Goal: Task Accomplishment & Management: Use online tool/utility

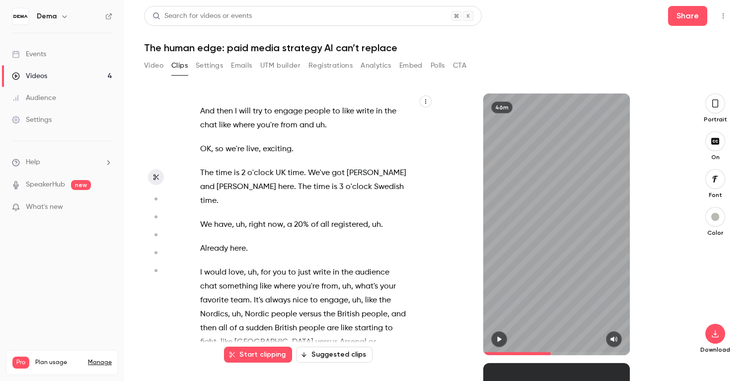
scroll to position [6367, 0]
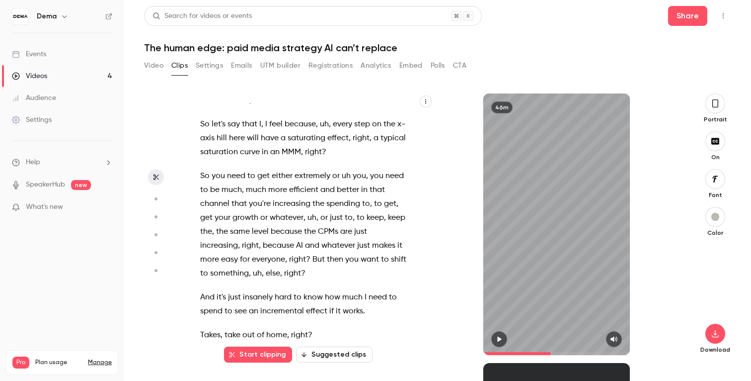
click at [368, 67] on button "Analytics" at bounding box center [376, 66] width 31 height 16
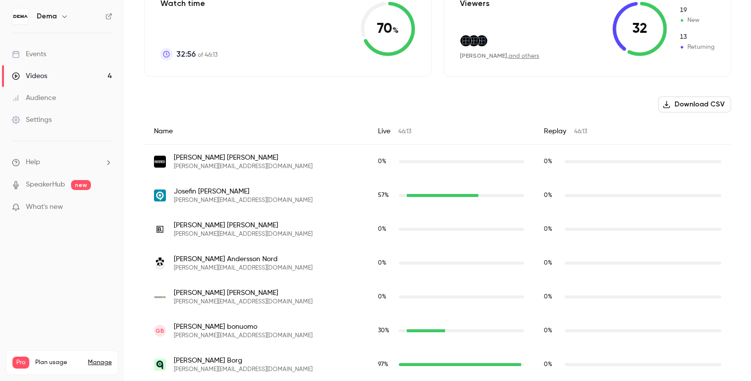
scroll to position [272, 0]
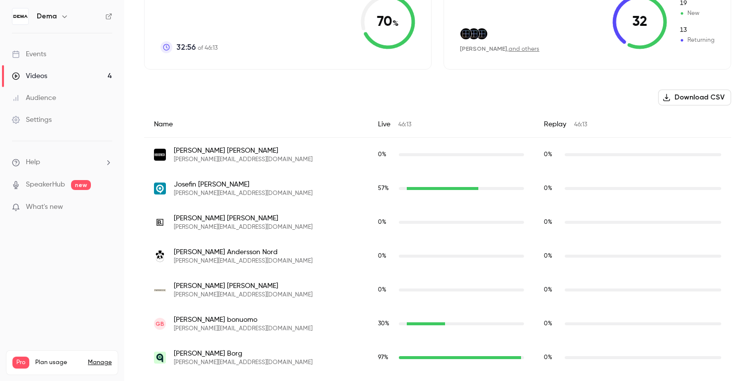
click at [368, 127] on div "Live 46:13" at bounding box center [451, 124] width 166 height 26
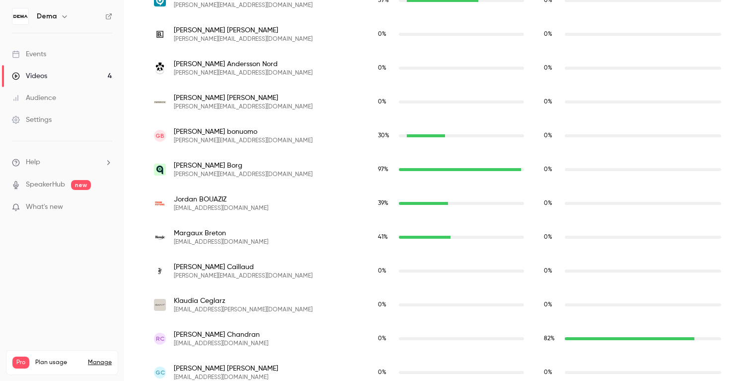
scroll to position [462, 0]
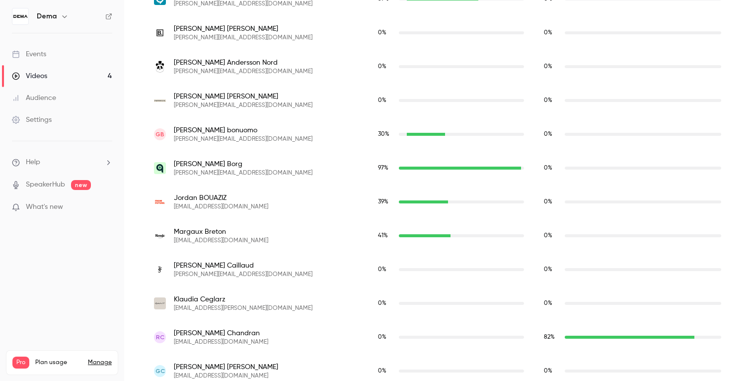
click at [227, 242] on span "[EMAIL_ADDRESS][DOMAIN_NAME]" at bounding box center [221, 241] width 94 height 8
copy span "rouje"
click at [251, 239] on div "[PERSON_NAME] [EMAIL_ADDRESS][DOMAIN_NAME]" at bounding box center [256, 236] width 204 height 18
copy span "[DOMAIN_NAME]"
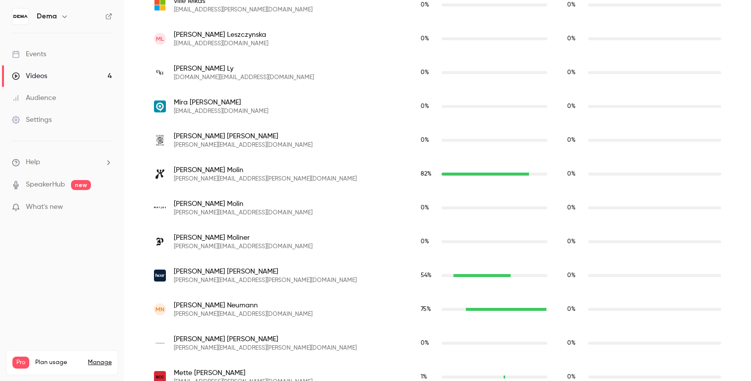
scroll to position [1635, 0]
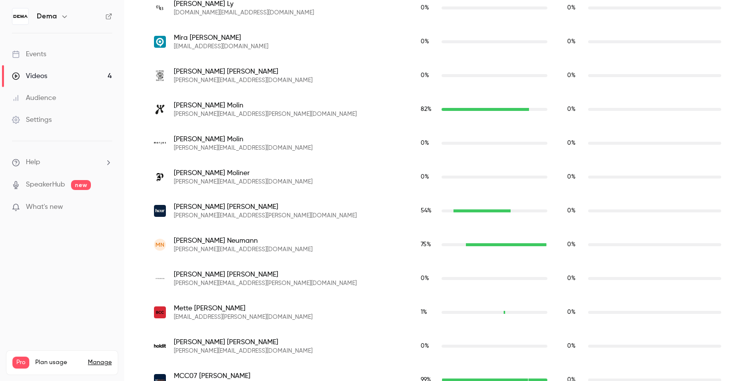
click at [220, 218] on span "[PERSON_NAME][EMAIL_ADDRESS][PERSON_NAME][DOMAIN_NAME]" at bounding box center [265, 216] width 183 height 8
click at [241, 217] on span "[PERSON_NAME][EMAIL_ADDRESS][PERSON_NAME][DOMAIN_NAME]" at bounding box center [265, 216] width 183 height 8
copy span "[DOMAIN_NAME]"
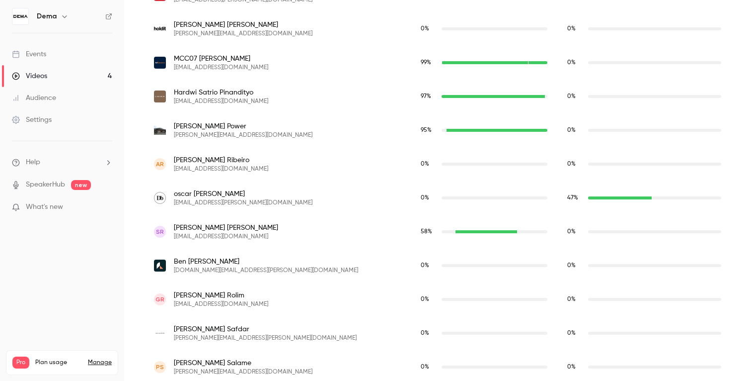
scroll to position [1962, 0]
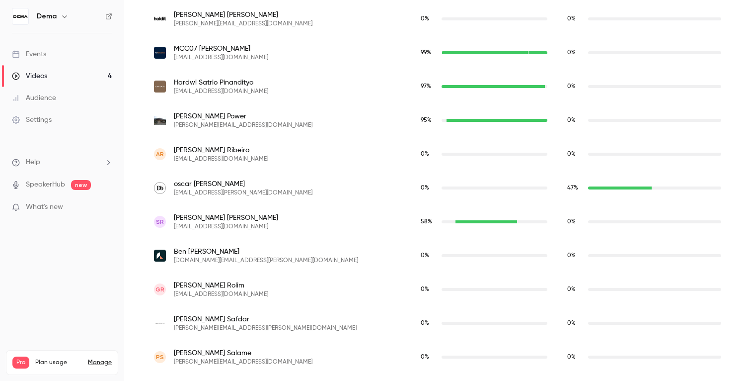
click at [231, 191] on span "[EMAIL_ADDRESS][PERSON_NAME][DOMAIN_NAME]" at bounding box center [243, 193] width 139 height 8
click at [250, 196] on span "[EMAIL_ADDRESS][PERSON_NAME][DOMAIN_NAME]" at bounding box center [243, 193] width 139 height 8
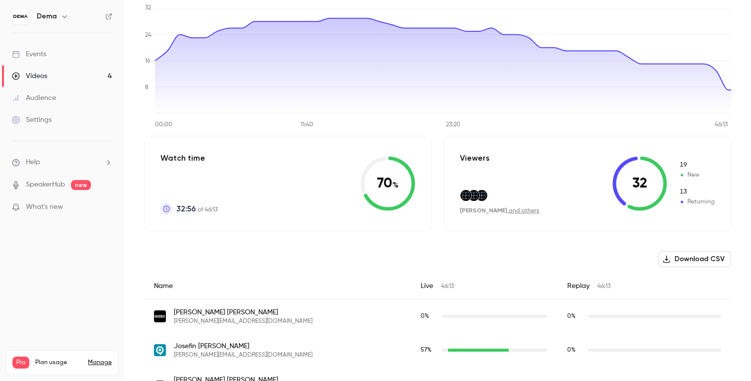
scroll to position [0, 0]
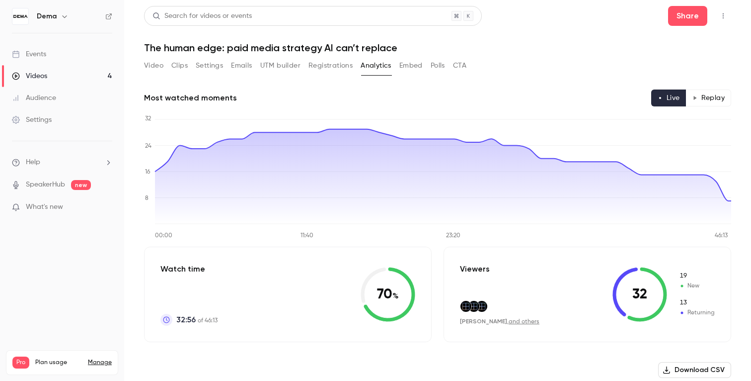
click at [156, 65] on button "Video" at bounding box center [153, 66] width 19 height 16
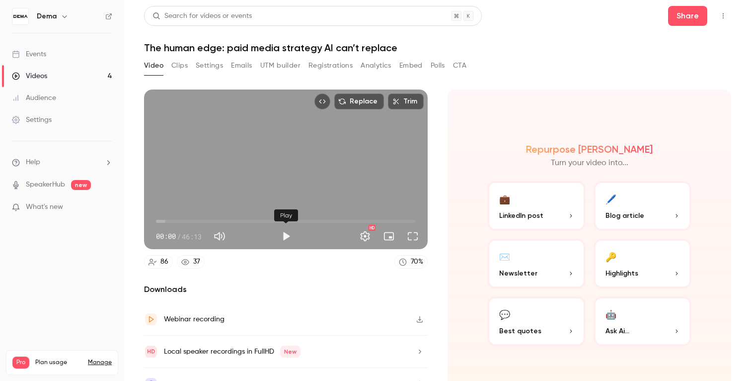
click at [285, 234] on button "Play" at bounding box center [286, 236] width 20 height 20
click at [177, 224] on span "03:42" at bounding box center [286, 221] width 260 height 16
click at [192, 220] on span "03:58" at bounding box center [286, 221] width 260 height 16
click at [209, 221] on span "06:27" at bounding box center [286, 221] width 260 height 16
click at [226, 220] on span "12:27" at bounding box center [286, 221] width 260 height 16
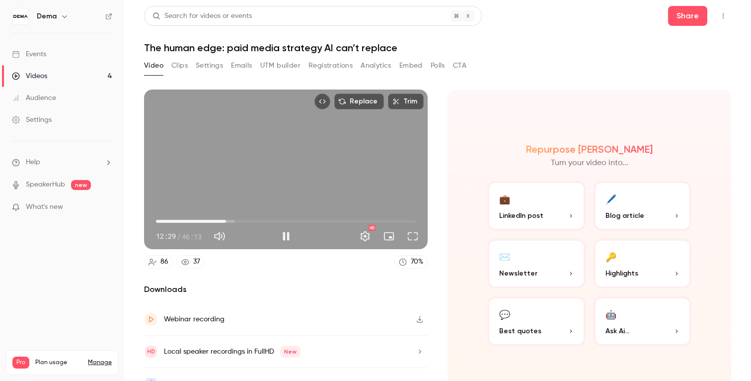
click at [237, 220] on span "12:29" at bounding box center [286, 221] width 260 height 16
click at [248, 220] on span "16:20" at bounding box center [286, 221] width 260 height 16
click at [254, 220] on span "17:29" at bounding box center [286, 221] width 260 height 16
click at [261, 220] on span "18:44" at bounding box center [286, 221] width 260 height 16
click at [268, 221] on span "19:04" at bounding box center [286, 221] width 260 height 16
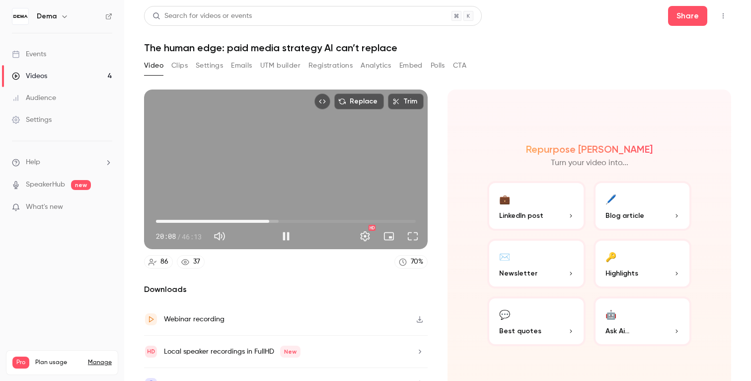
click at [271, 220] on span "20:08" at bounding box center [269, 221] width 3 height 3
click at [287, 236] on button "Pause" at bounding box center [286, 236] width 20 height 20
type input "****"
click at [365, 66] on button "Analytics" at bounding box center [376, 66] width 31 height 16
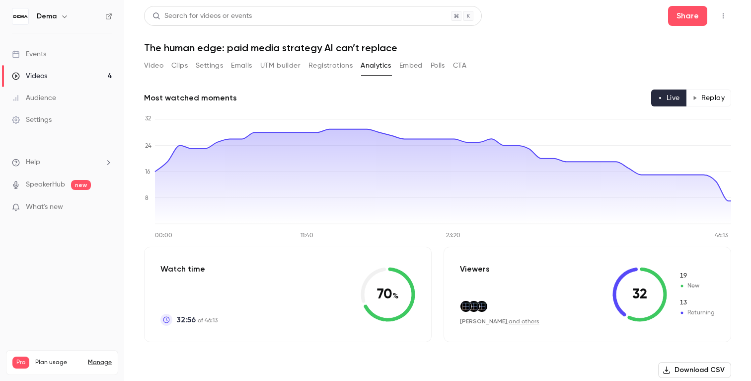
click at [711, 99] on button "Replay" at bounding box center [708, 97] width 45 height 17
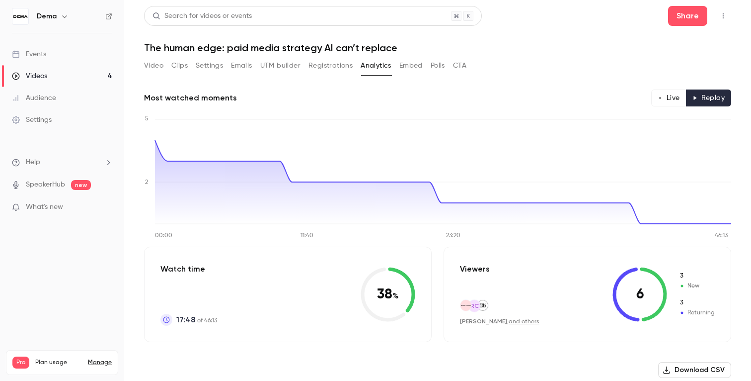
click at [662, 90] on button "Live" at bounding box center [668, 97] width 35 height 17
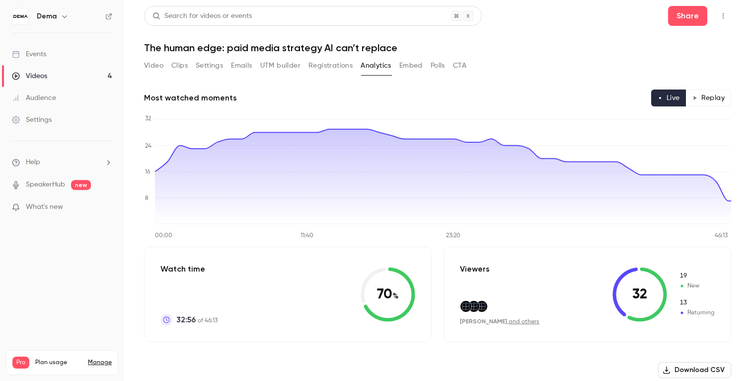
click at [445, 65] on button "Polls" at bounding box center [438, 66] width 14 height 16
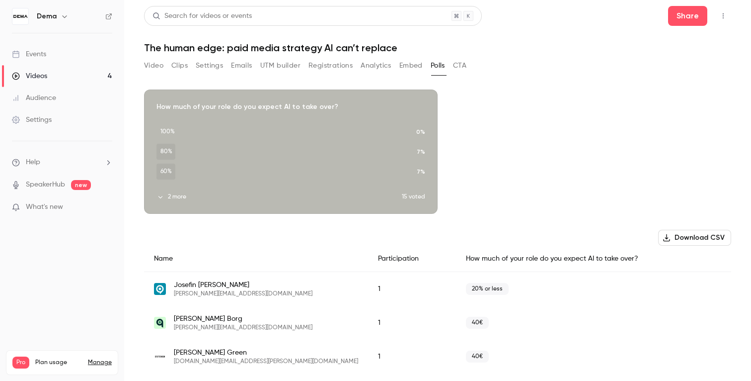
click at [404, 69] on button "Embed" at bounding box center [411, 66] width 23 height 16
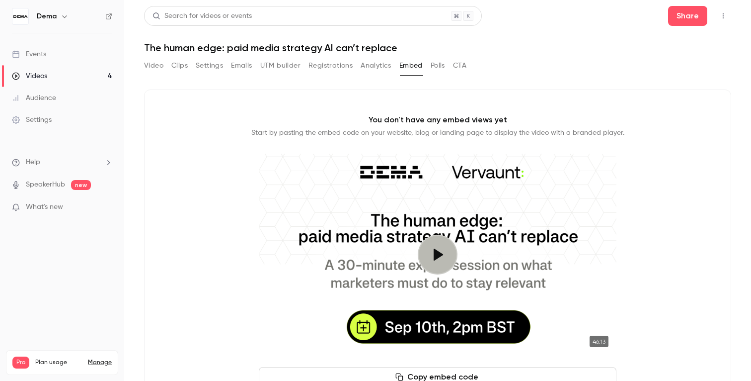
click at [368, 69] on button "Analytics" at bounding box center [376, 66] width 31 height 16
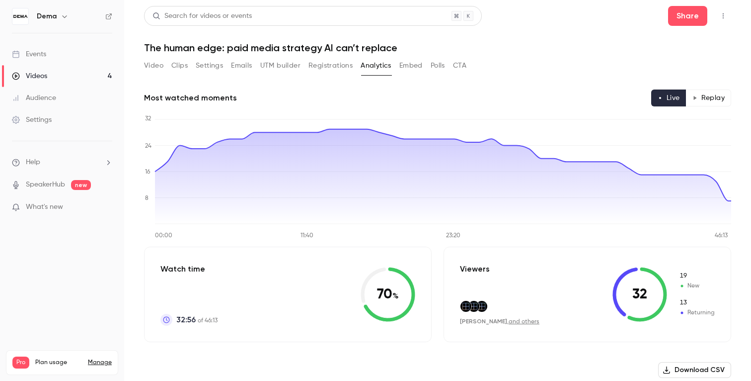
click at [340, 66] on button "Registrations" at bounding box center [331, 66] width 44 height 16
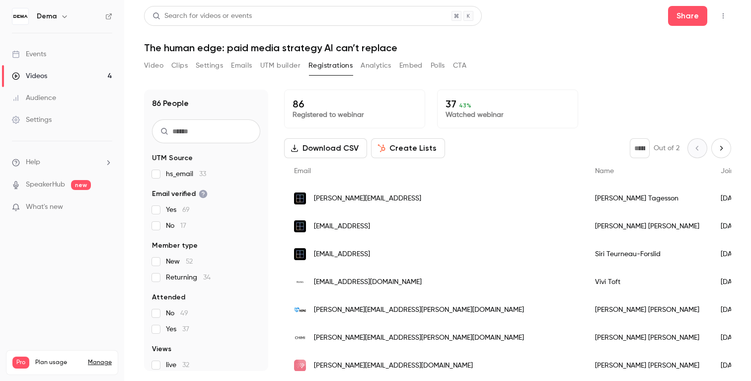
click at [298, 65] on button "UTM builder" at bounding box center [280, 66] width 40 height 16
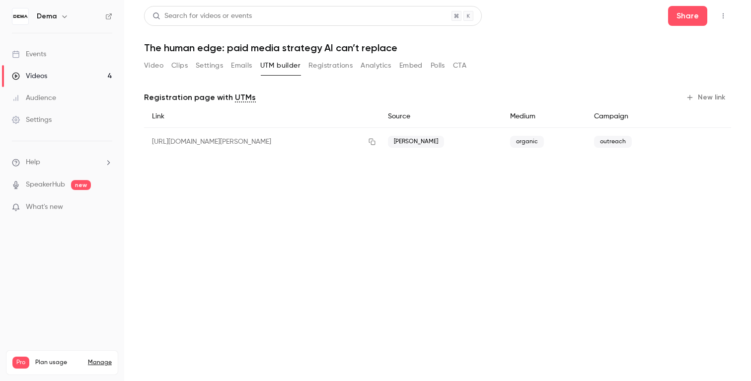
click at [244, 65] on button "Emails" at bounding box center [241, 66] width 21 height 16
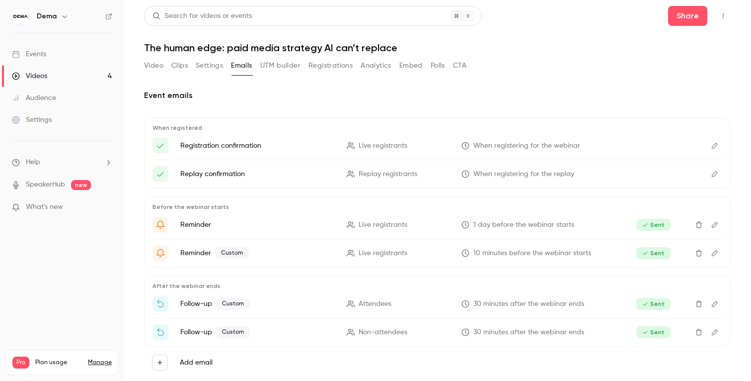
scroll to position [17, 0]
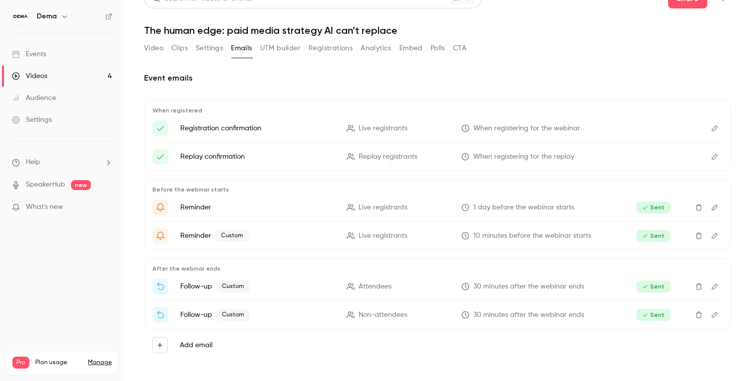
click at [353, 317] on icon "Webinar replay - The paid media strategy AI can't replace" at bounding box center [351, 315] width 8 height 8
click at [374, 50] on button "Analytics" at bounding box center [376, 48] width 31 height 16
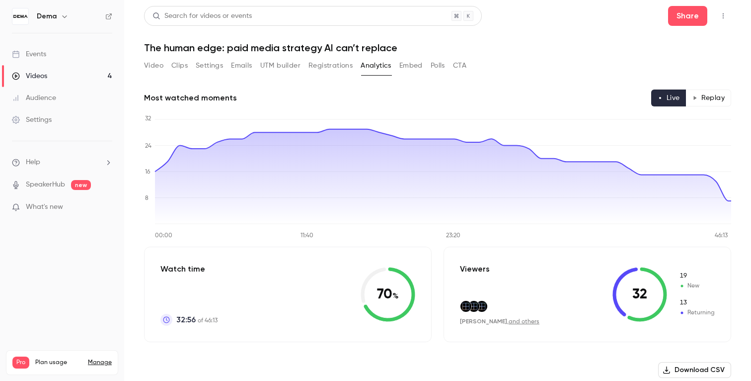
click at [243, 69] on button "Emails" at bounding box center [241, 66] width 21 height 16
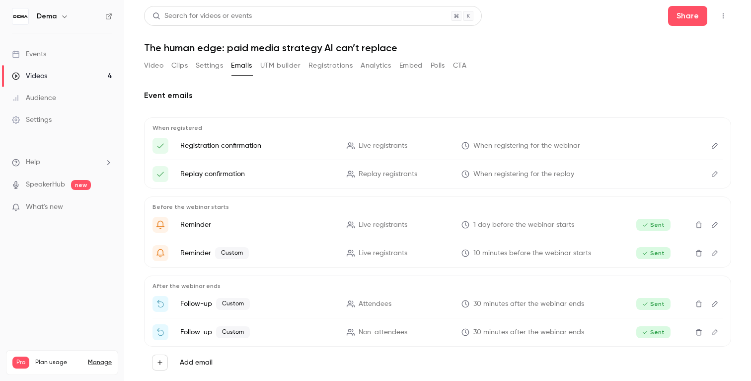
scroll to position [17, 0]
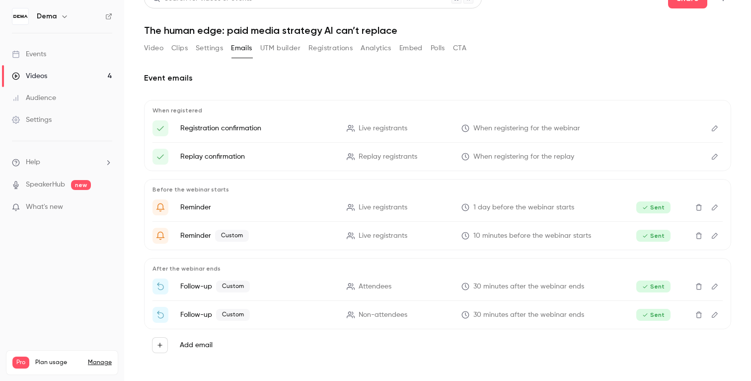
click at [181, 48] on button "Clips" at bounding box center [179, 48] width 16 height 16
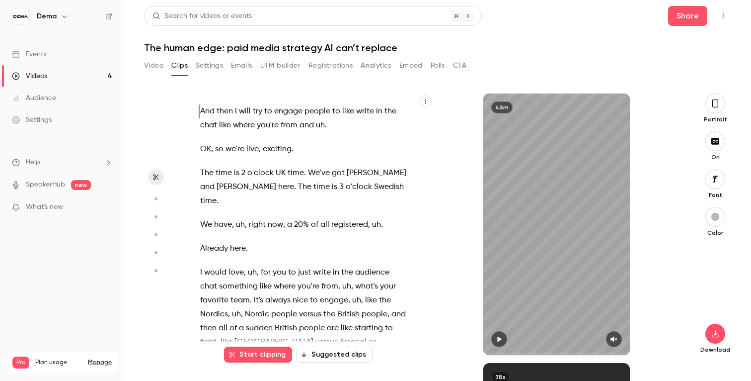
click at [214, 66] on button "Settings" at bounding box center [209, 66] width 27 height 16
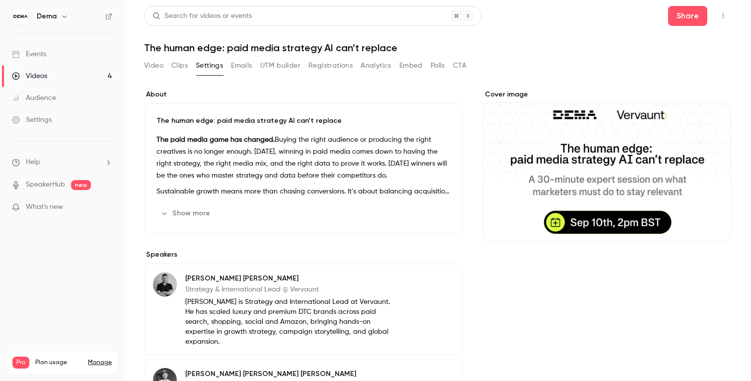
click at [179, 66] on button "Clips" at bounding box center [179, 66] width 16 height 16
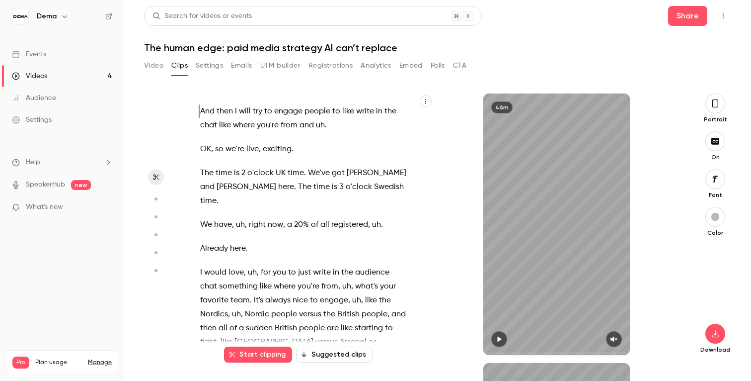
type input "*"
click at [369, 222] on div "And then I will try to engage people to like write in the chat like where you'r…" at bounding box center [308, 228] width 241 height 251
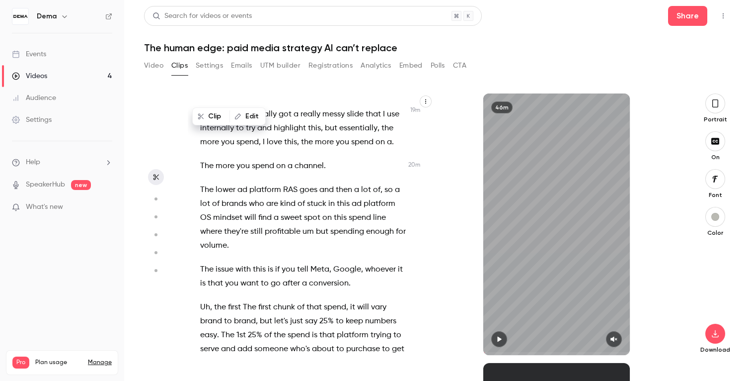
scroll to position [5457, 0]
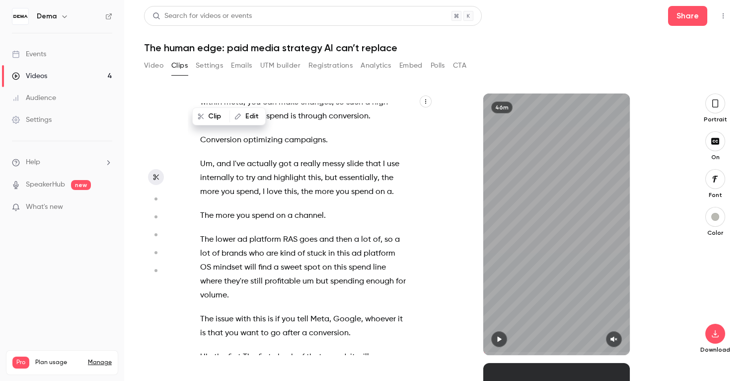
click at [227, 378] on span "The" at bounding box center [227, 385] width 13 height 14
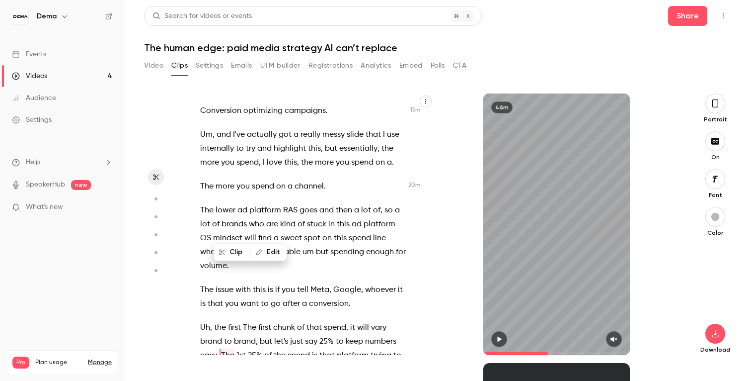
scroll to position [5501, 0]
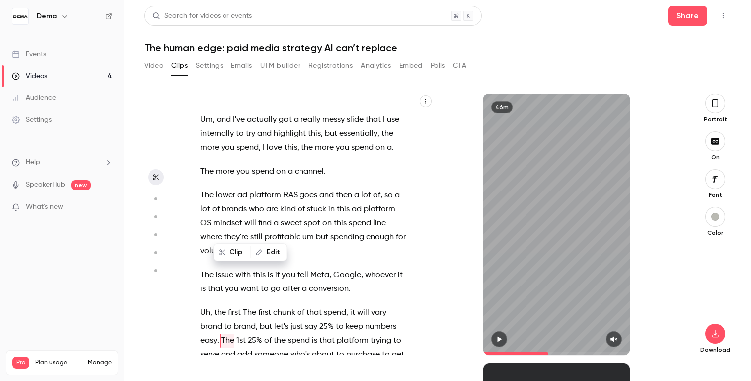
click at [500, 334] on button "button" at bounding box center [499, 339] width 16 height 16
click at [613, 336] on icon "button" at bounding box center [614, 338] width 8 height 7
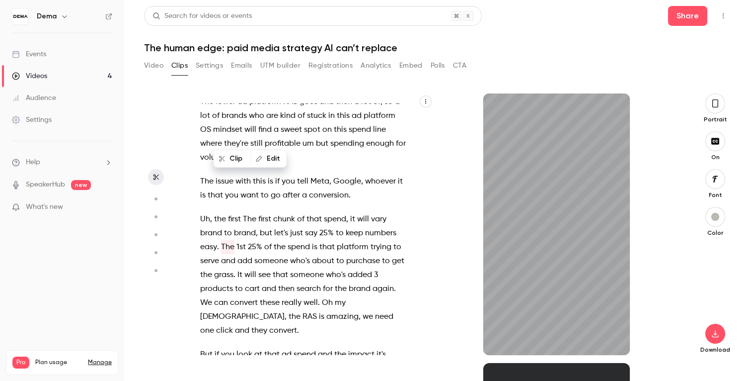
scroll to position [5609, 0]
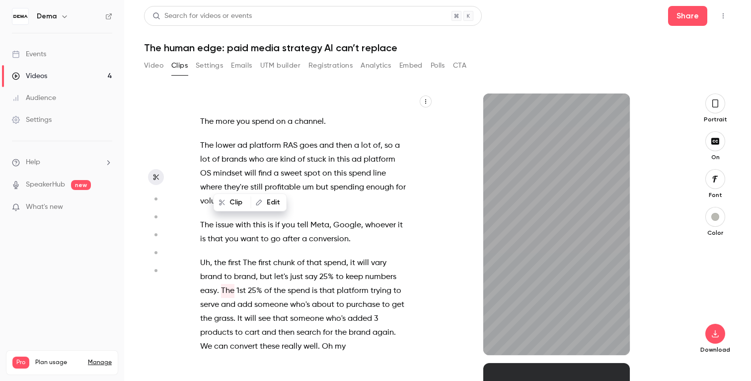
type input "******"
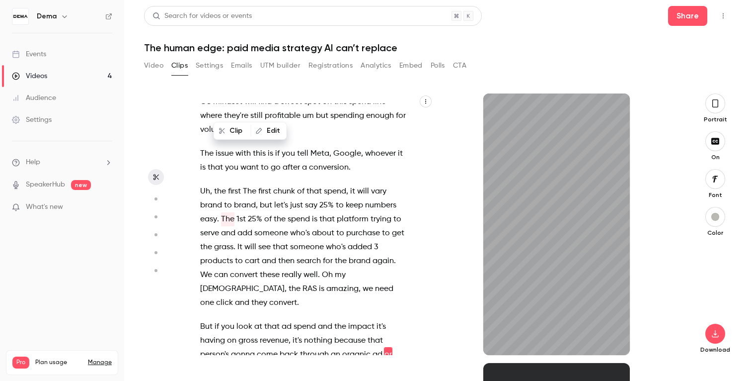
click at [606, 331] on button "button" at bounding box center [614, 339] width 16 height 16
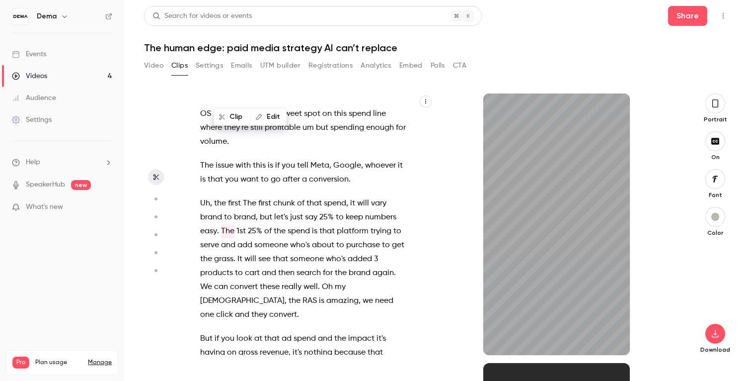
scroll to position [5636, 0]
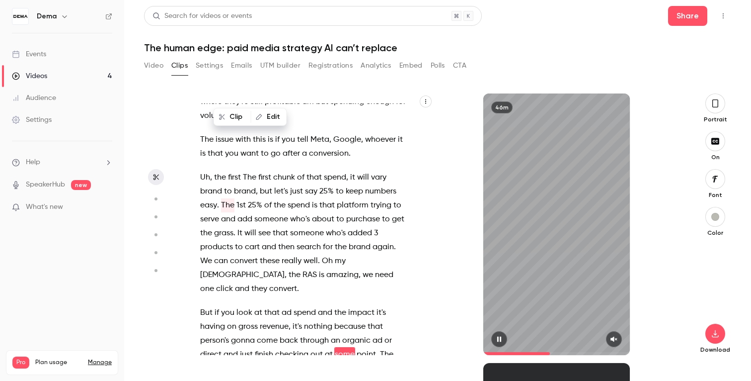
click at [606, 331] on button "button" at bounding box center [614, 339] width 16 height 16
click at [502, 340] on icon "button" at bounding box center [499, 338] width 8 height 7
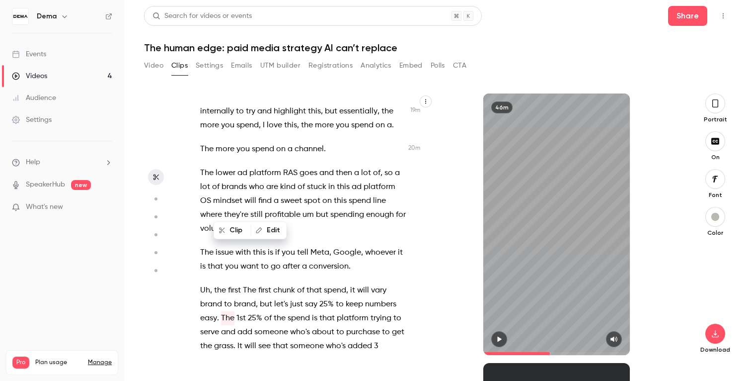
scroll to position [5519, 0]
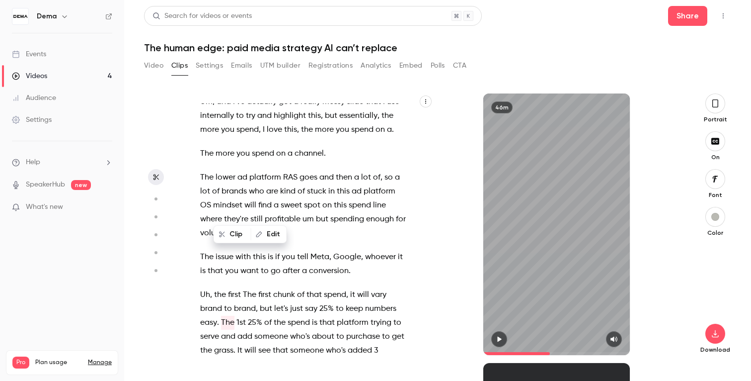
click at [254, 288] on span "The" at bounding box center [249, 295] width 13 height 14
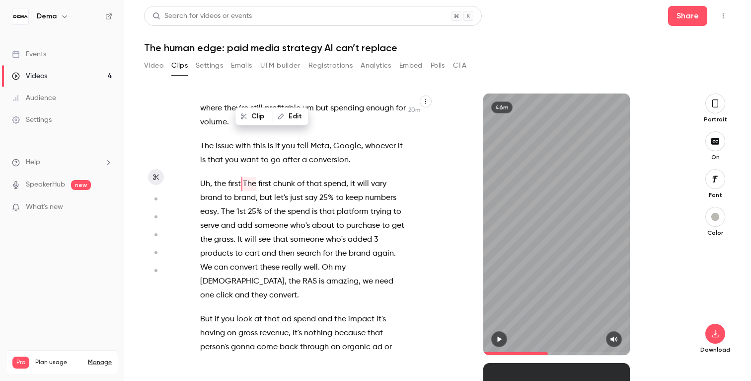
scroll to position [5715, 0]
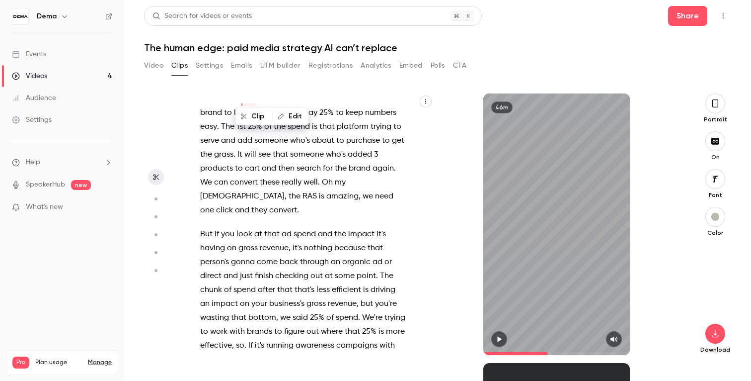
click at [501, 344] on button "button" at bounding box center [499, 339] width 16 height 16
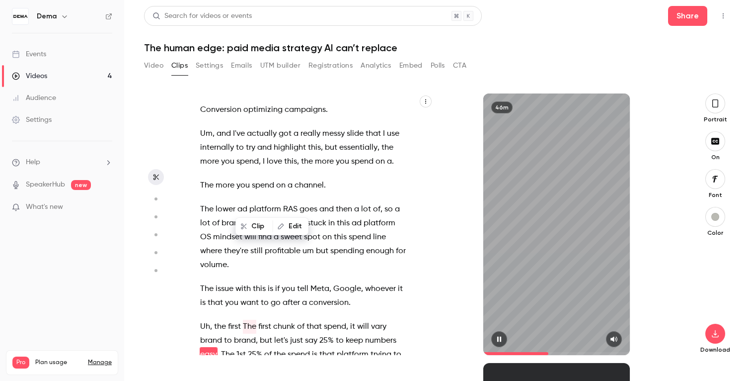
scroll to position [5501, 0]
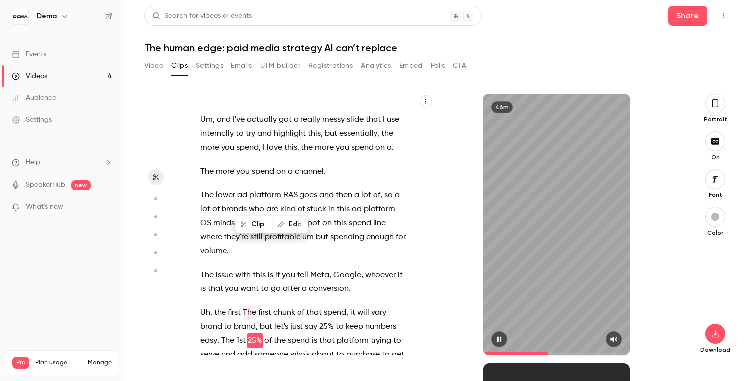
click at [501, 342] on icon "button" at bounding box center [499, 338] width 8 height 7
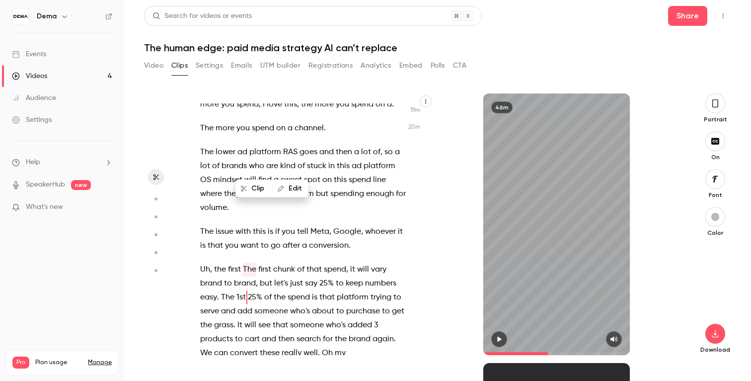
scroll to position [5545, 0]
click at [283, 166] on div "Clip Edit" at bounding box center [276, 180] width 66 height 32
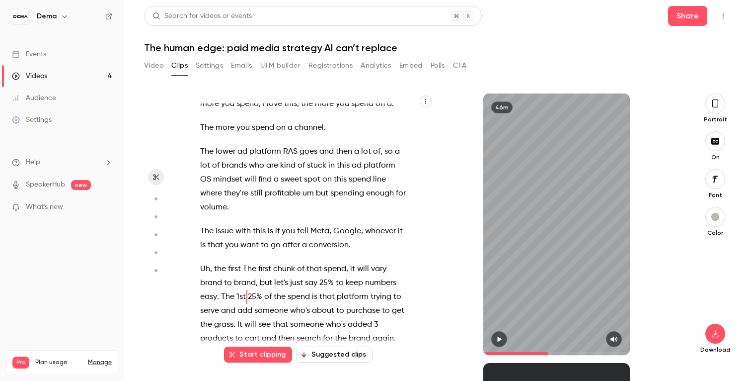
click at [279, 276] on span "let's" at bounding box center [281, 283] width 14 height 14
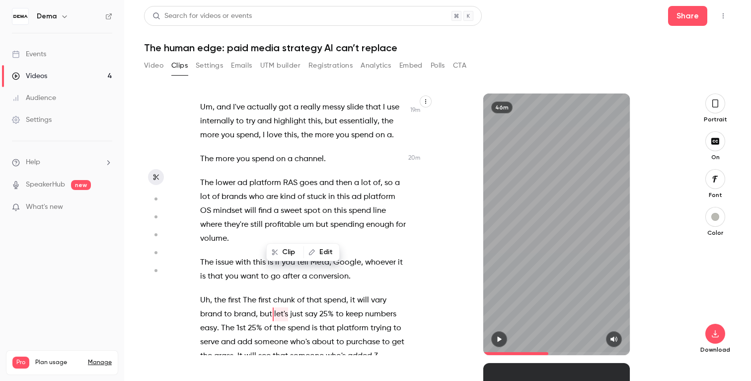
scroll to position [5487, 0]
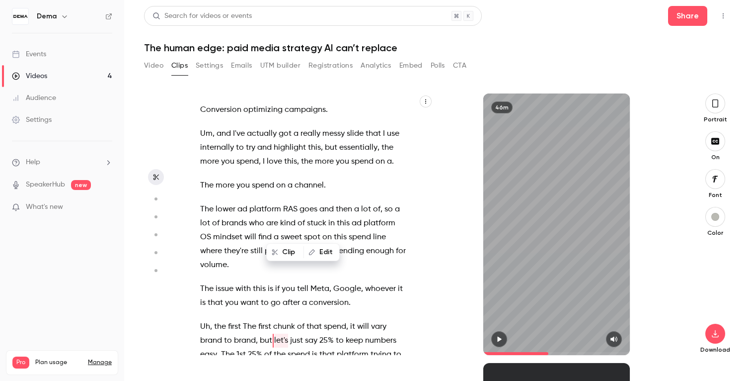
click at [285, 254] on button "Clip" at bounding box center [285, 252] width 36 height 16
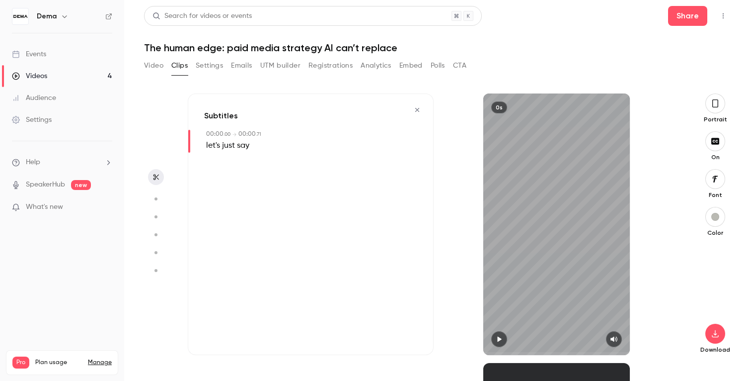
click at [421, 113] on icon "button" at bounding box center [417, 109] width 8 height 7
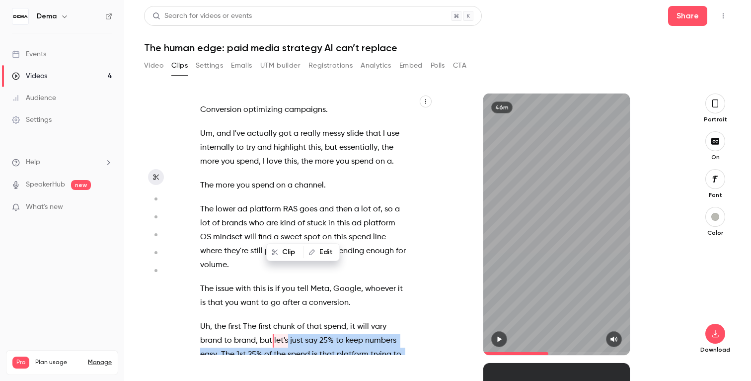
drag, startPoint x: 273, startPoint y: 229, endPoint x: 365, endPoint y: 320, distance: 129.3
click at [365, 320] on div "And then I will try to engage people to like write in the chat like where you'r…" at bounding box center [308, 228] width 241 height 251
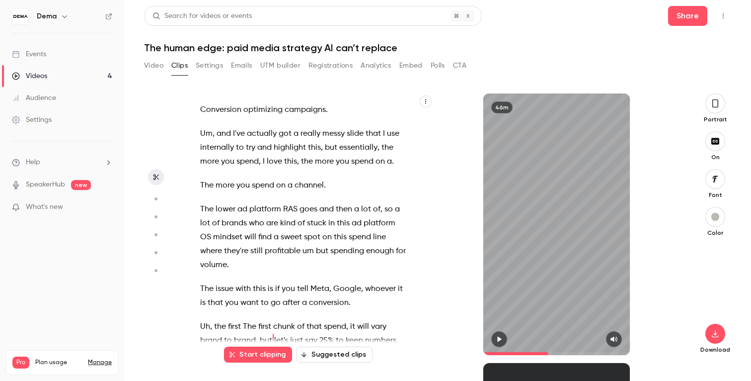
type input "******"
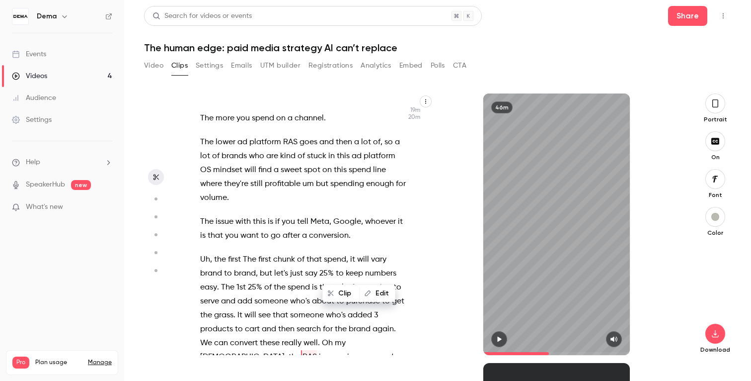
scroll to position [5557, 0]
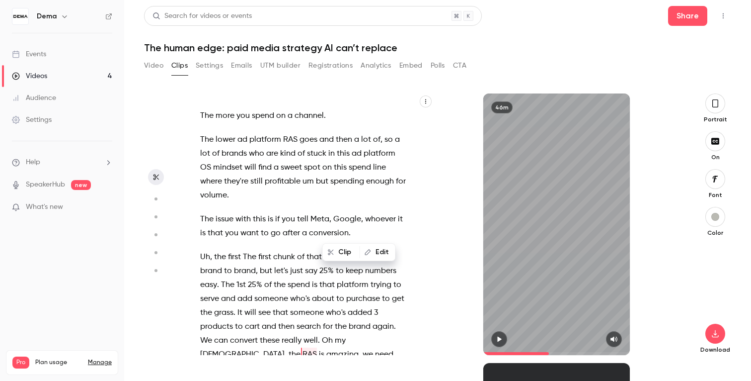
click at [317, 347] on span "RAS" at bounding box center [310, 354] width 14 height 14
click at [380, 249] on button "Edit" at bounding box center [378, 252] width 34 height 16
type input "****"
click at [333, 257] on button "Replace" at bounding box center [329, 255] width 45 height 20
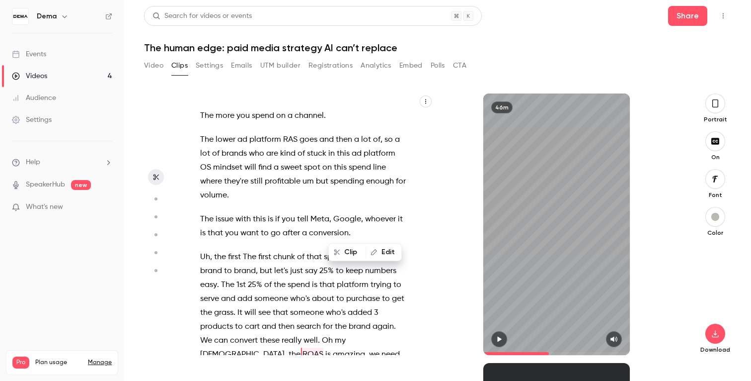
click at [240, 278] on span "1st" at bounding box center [241, 285] width 9 height 14
type input "******"
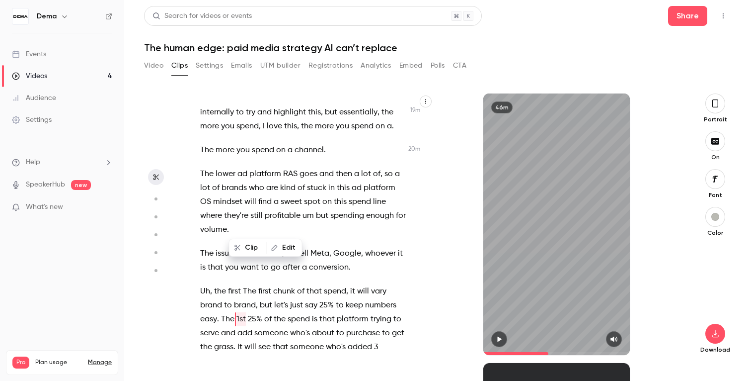
scroll to position [5501, 0]
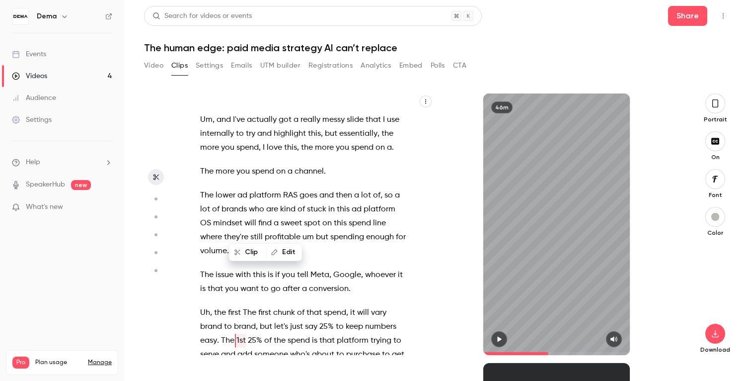
click at [280, 251] on button "Edit" at bounding box center [284, 252] width 34 height 16
type input "*****"
click at [363, 261] on button "Replace" at bounding box center [353, 255] width 45 height 20
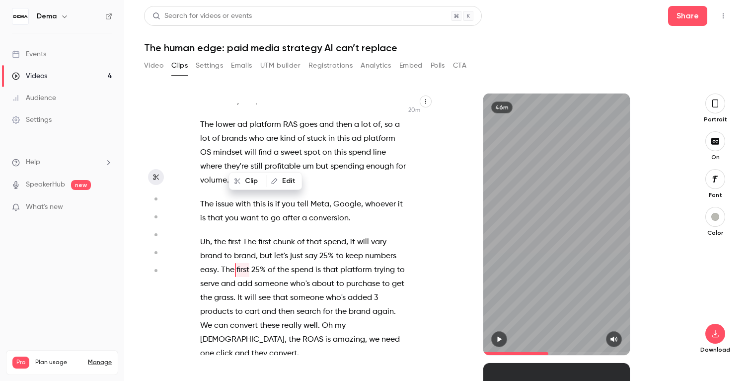
scroll to position [5575, 0]
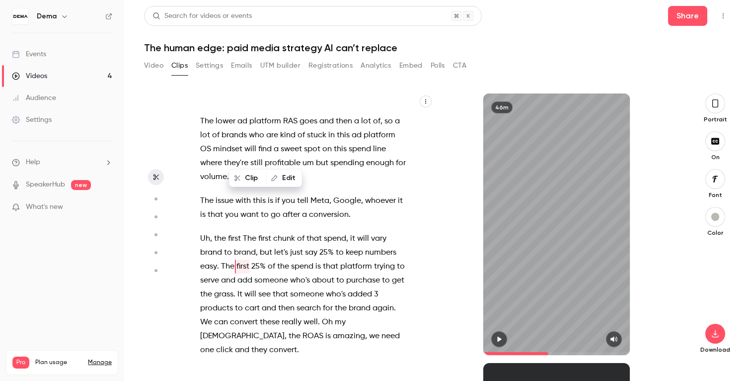
click at [321, 318] on span at bounding box center [321, 322] width 2 height 8
type input "******"
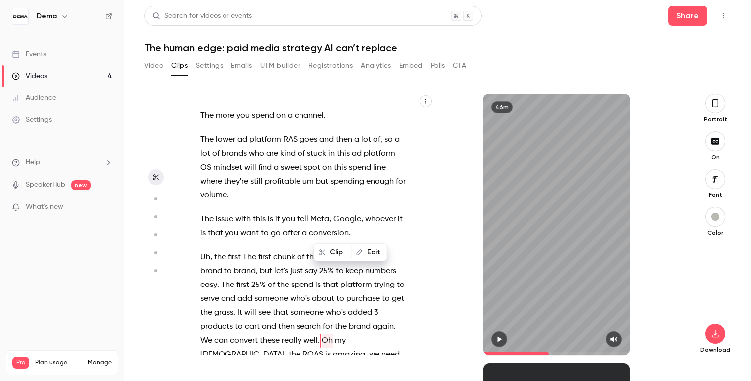
click at [370, 252] on button "Edit" at bounding box center [369, 252] width 34 height 16
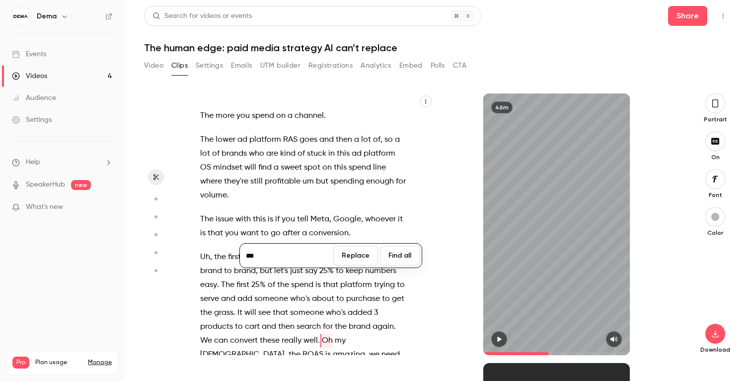
type input "***"
click at [363, 258] on button "Replace" at bounding box center [355, 255] width 45 height 20
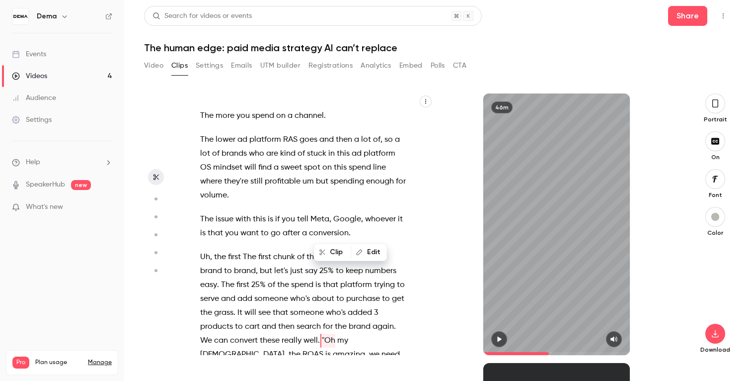
click at [285, 347] on span "[DEMOGRAPHIC_DATA]" at bounding box center [242, 354] width 84 height 14
click at [267, 361] on span "they" at bounding box center [259, 368] width 16 height 14
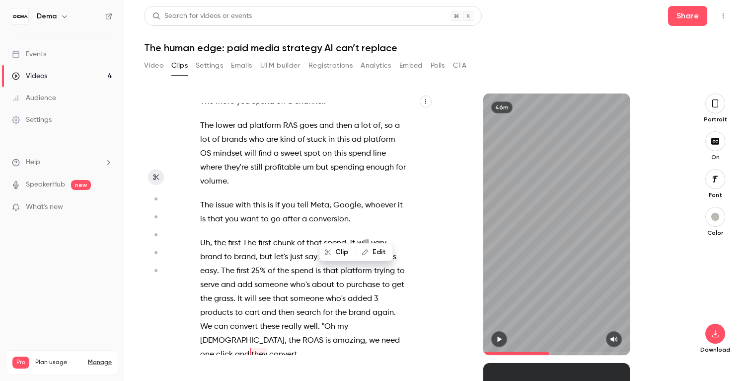
click at [297, 347] on span "convert" at bounding box center [283, 354] width 28 height 14
type input "******"
click at [299, 347] on span "." at bounding box center [298, 354] width 2 height 14
click at [390, 253] on button "Edit" at bounding box center [393, 252] width 34 height 16
click at [253, 254] on input "*******" at bounding box center [237, 255] width 89 height 20
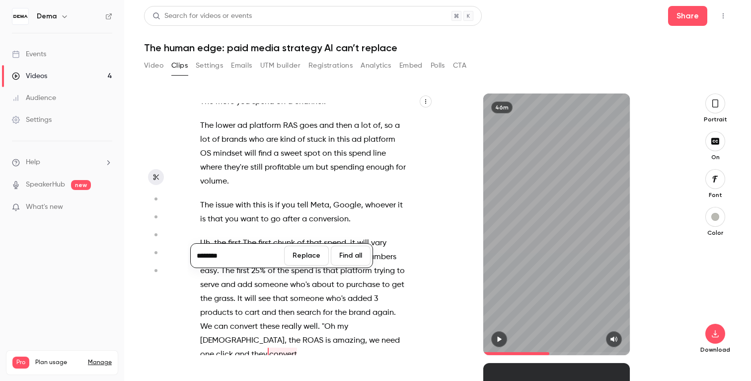
type input "********"
click at [319, 255] on button "Replace" at bounding box center [306, 255] width 45 height 20
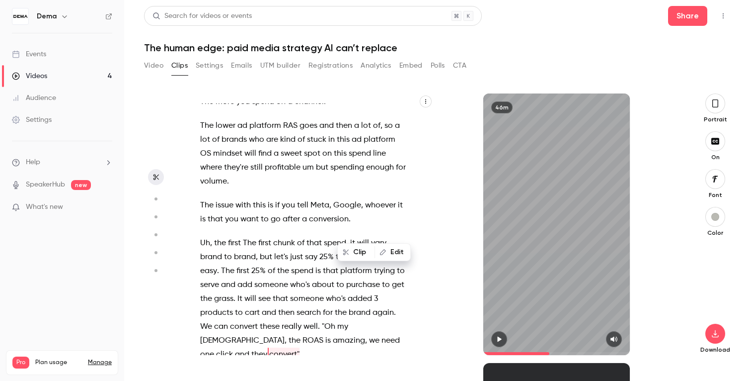
click at [287, 333] on span "," at bounding box center [286, 340] width 2 height 14
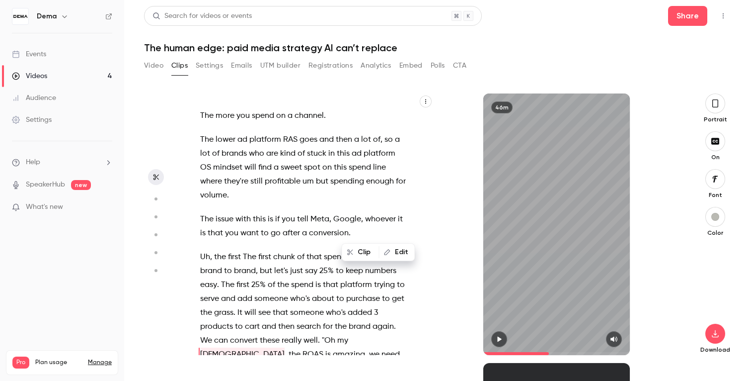
click at [350, 306] on span "added" at bounding box center [360, 313] width 24 height 14
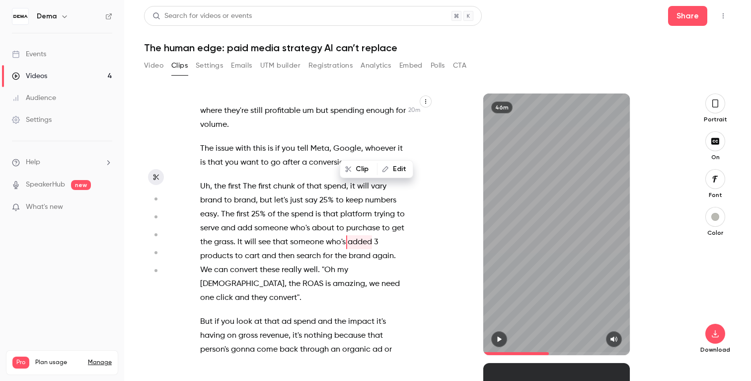
scroll to position [5629, 0]
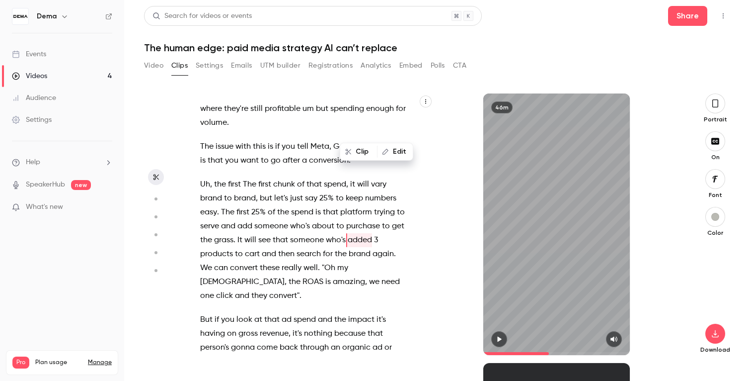
click at [285, 261] on span "really" at bounding box center [292, 268] width 20 height 14
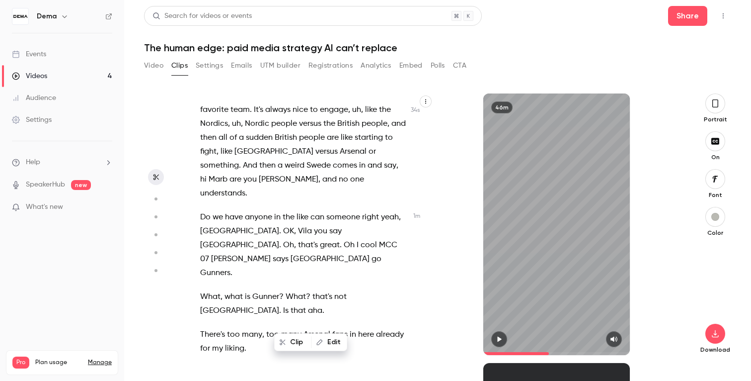
scroll to position [271, 0]
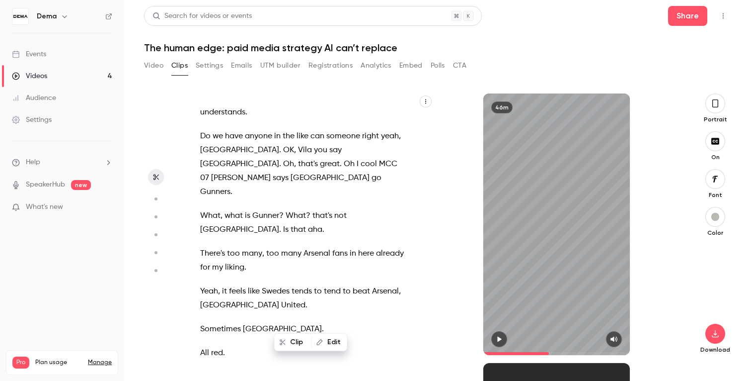
click at [202, 246] on span "There's" at bounding box center [212, 253] width 25 height 14
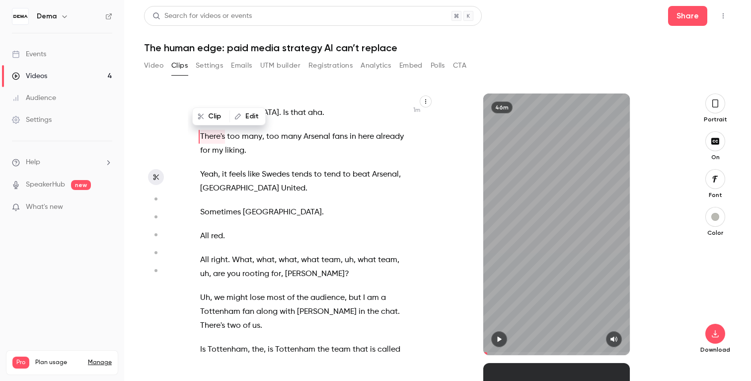
scroll to position [482, 0]
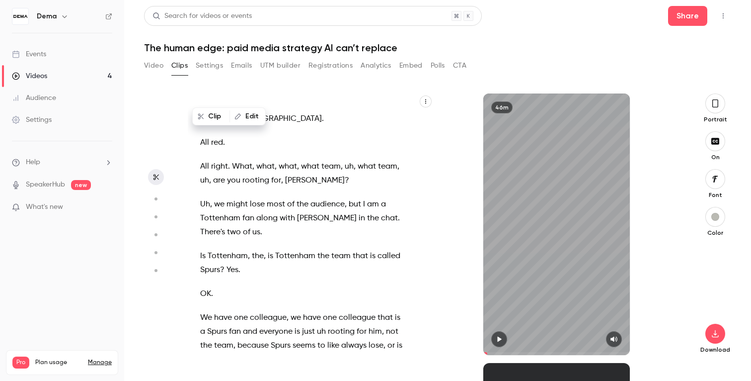
click at [503, 337] on button "button" at bounding box center [499, 339] width 16 height 16
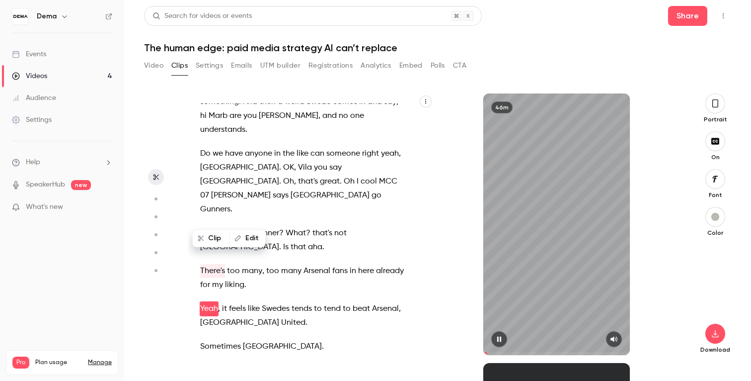
scroll to position [278, 0]
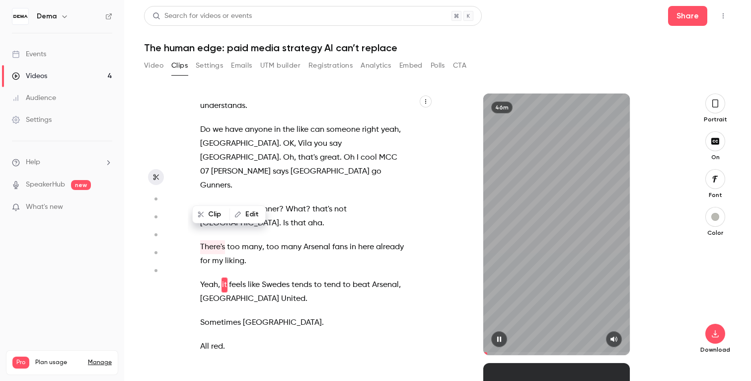
click at [503, 337] on button "button" at bounding box center [499, 339] width 16 height 16
drag, startPoint x: 202, startPoint y: 192, endPoint x: 254, endPoint y: 209, distance: 54.8
click at [254, 209] on div "And then I will try to engage people to like write in the chat like where you'r…" at bounding box center [311, 223] width 246 height 261
drag, startPoint x: 242, startPoint y: 200, endPoint x: 210, endPoint y: 188, distance: 34.6
click at [234, 197] on div "And then I will try to engage people to like write in the chat like where you'r…" at bounding box center [311, 223] width 246 height 261
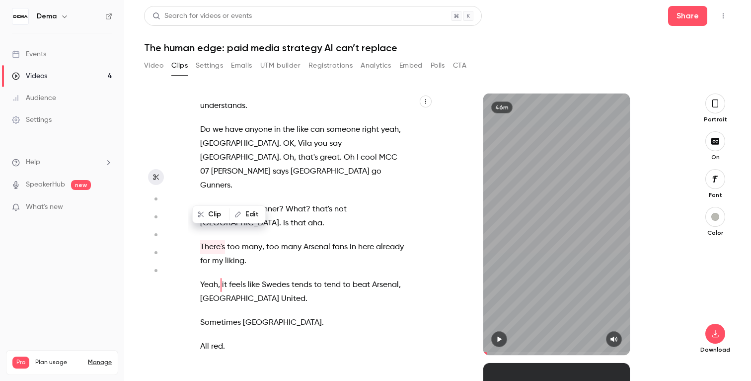
click at [209, 240] on span "There's" at bounding box center [212, 247] width 25 height 14
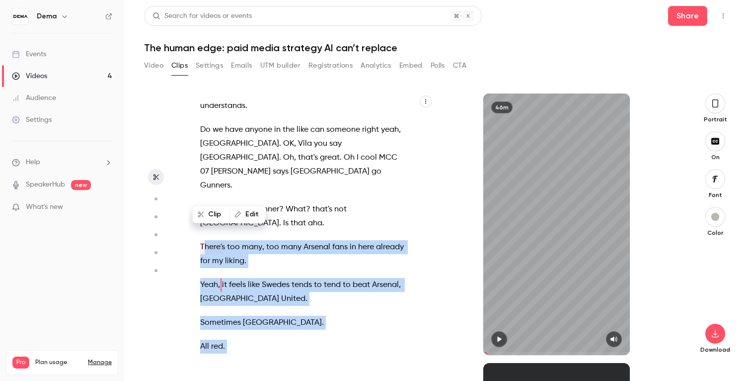
drag, startPoint x: 205, startPoint y: 190, endPoint x: 247, endPoint y: 207, distance: 46.0
click at [247, 207] on div "And then I will try to engage people to like write in the chat like where you'r…" at bounding box center [311, 223] width 246 height 261
click at [247, 207] on button "Edit" at bounding box center [248, 214] width 34 height 16
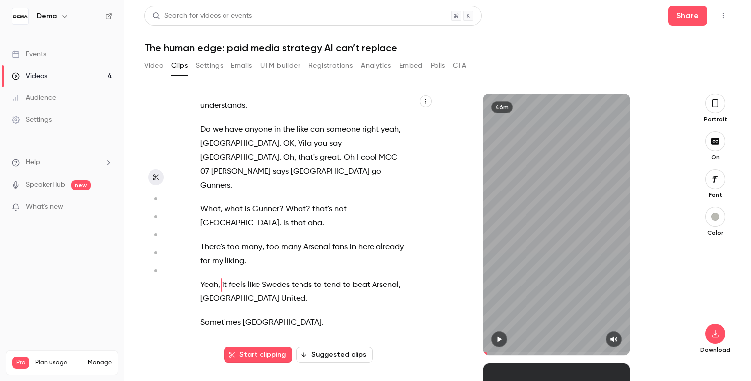
click at [241, 254] on span "liking" at bounding box center [234, 261] width 19 height 14
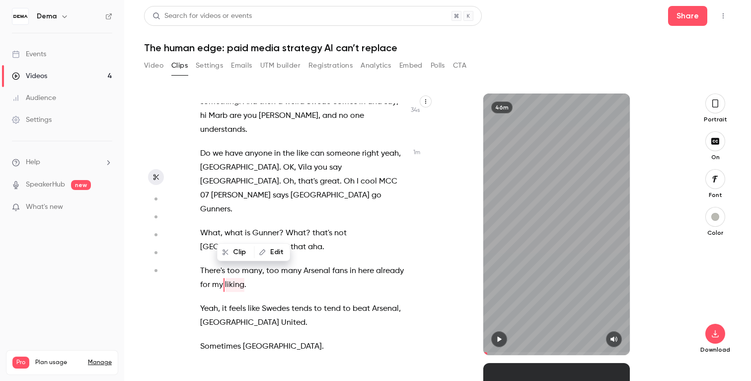
click at [219, 264] on span "There's" at bounding box center [212, 271] width 25 height 14
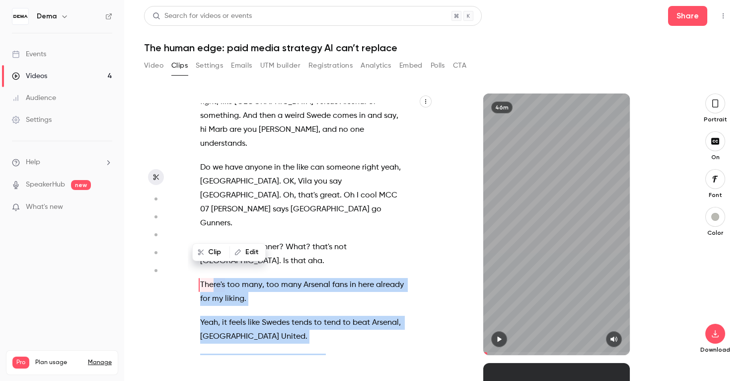
drag, startPoint x: 212, startPoint y: 228, endPoint x: 240, endPoint y: 240, distance: 30.1
click at [240, 240] on div "And then I will try to engage people to like write in the chat like where you'r…" at bounding box center [311, 223] width 246 height 261
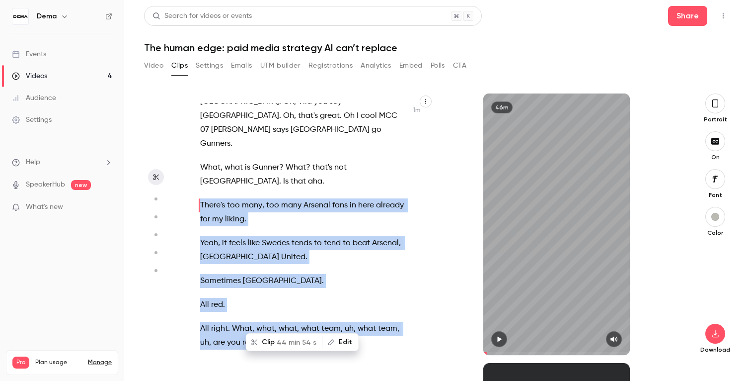
click at [252, 198] on p "There's too many , too many Arsenal fans in here already for my liking ." at bounding box center [303, 212] width 206 height 28
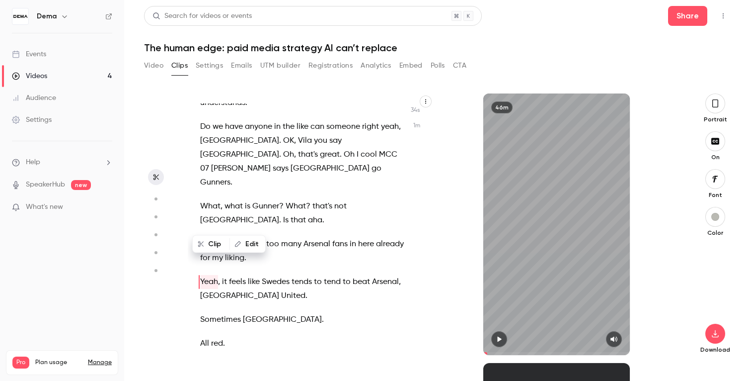
scroll to position [278, 0]
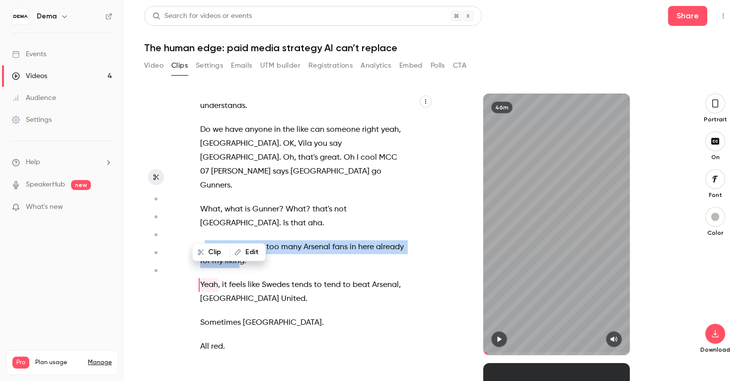
drag, startPoint x: 206, startPoint y: 192, endPoint x: 237, endPoint y: 204, distance: 33.5
click at [237, 240] on p "There's too many , too many Arsenal fans in here already for my liking ." at bounding box center [303, 254] width 206 height 28
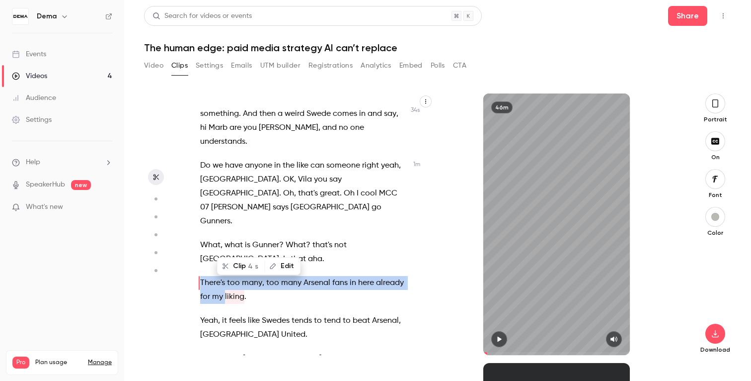
scroll to position [240, 0]
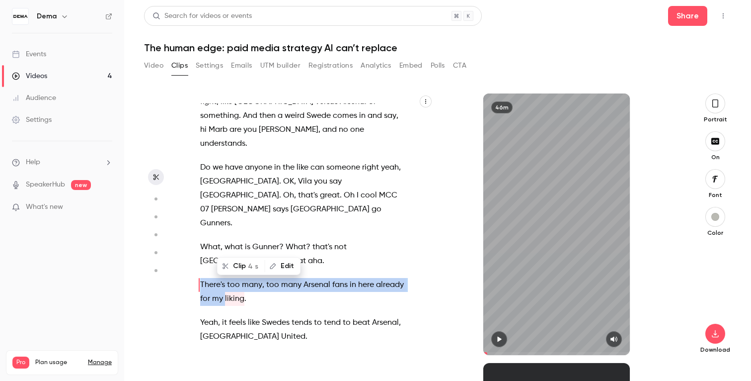
click at [242, 263] on button "Clip 4 s" at bounding box center [241, 266] width 46 height 16
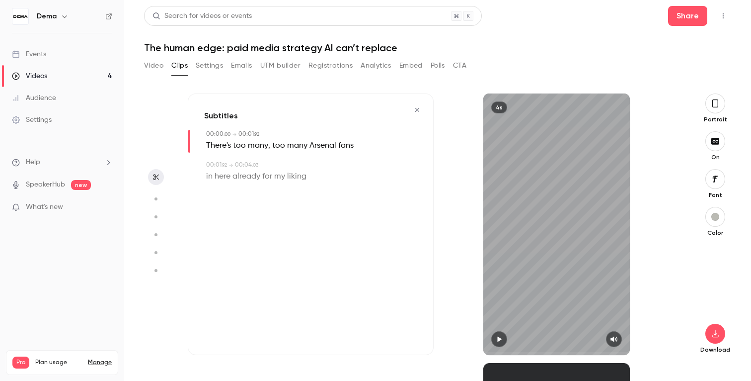
click at [500, 338] on icon "button" at bounding box center [499, 338] width 8 height 7
click at [712, 336] on icon "button" at bounding box center [716, 333] width 12 height 8
click at [310, 239] on div "Subtitles 00:00 . 00 → 00:01 . 92 There's too many , too many Arsenal fans 00:0…" at bounding box center [311, 223] width 246 height 261
click at [420, 114] on button "button" at bounding box center [417, 110] width 16 height 16
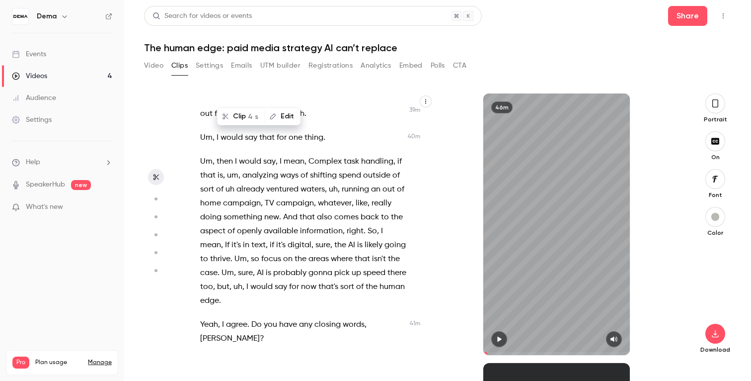
scroll to position [10998, 0]
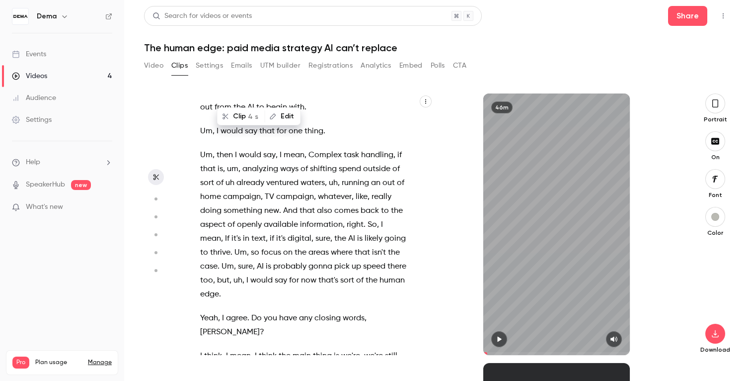
click at [255, 349] on span "I" at bounding box center [256, 356] width 2 height 14
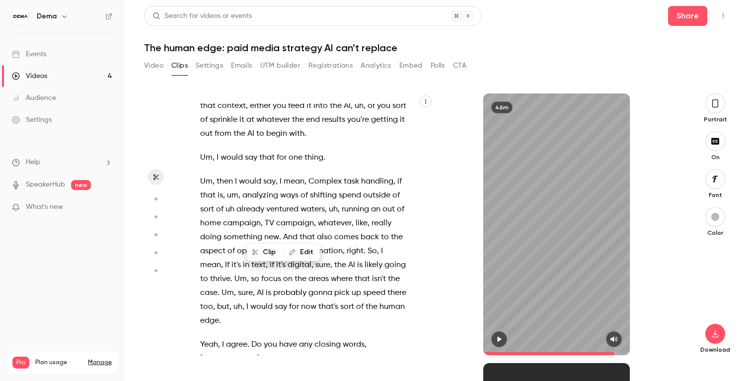
scroll to position [11213, 0]
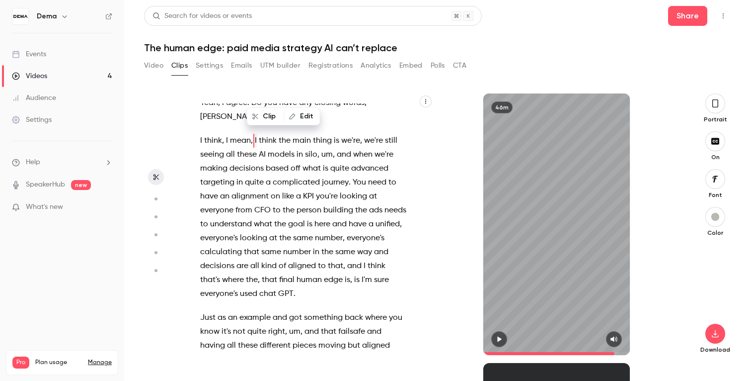
click at [500, 343] on button "button" at bounding box center [499, 339] width 16 height 16
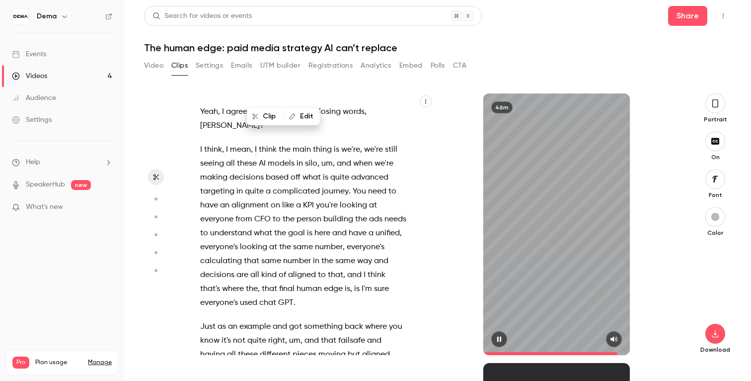
scroll to position [11218, 0]
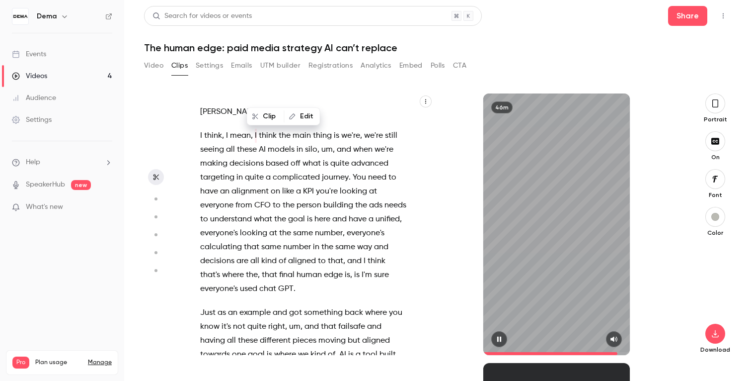
click at [499, 339] on icon "button" at bounding box center [499, 338] width 8 height 7
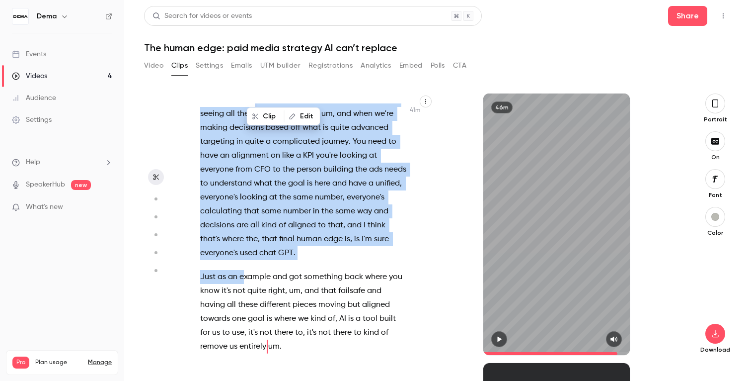
scroll to position [11235, 0]
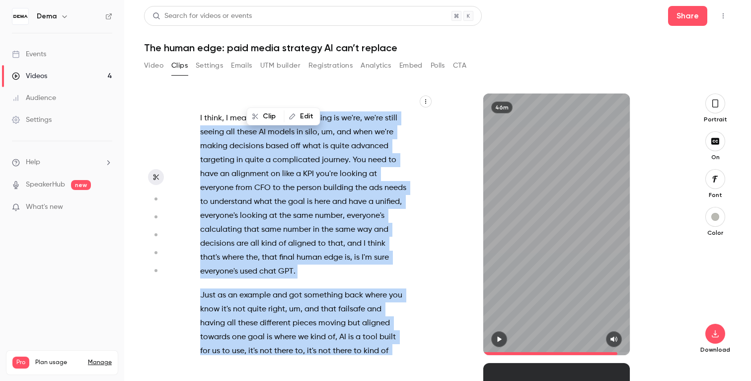
drag, startPoint x: 255, startPoint y: 187, endPoint x: 236, endPoint y: 212, distance: 31.5
click at [236, 212] on div "And then I will try to engage people to like write in the chat like where you'r…" at bounding box center [308, 228] width 241 height 251
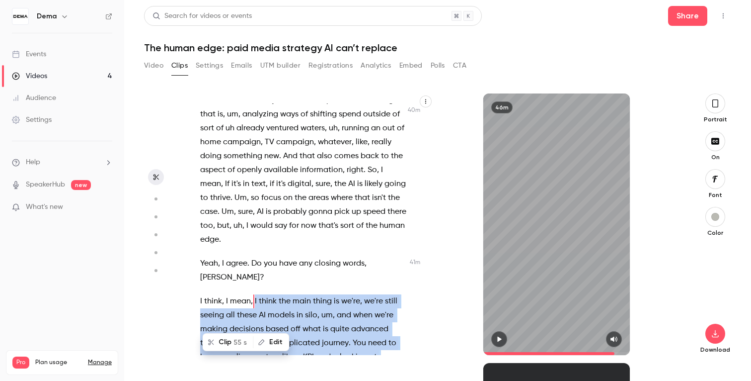
scroll to position [11054, 0]
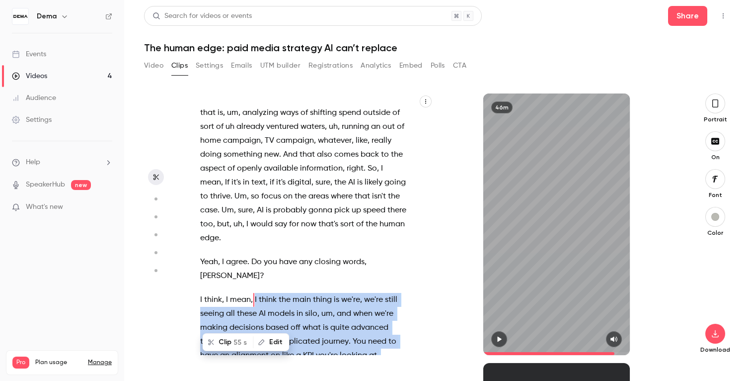
click at [229, 344] on button "Clip 55 s" at bounding box center [228, 342] width 49 height 16
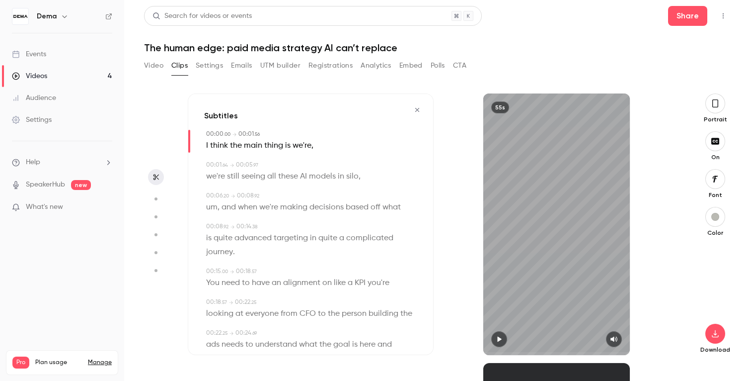
click at [212, 207] on span "um" at bounding box center [211, 207] width 11 height 14
type input "***"
click at [214, 230] on button "Edit" at bounding box center [208, 225] width 34 height 16
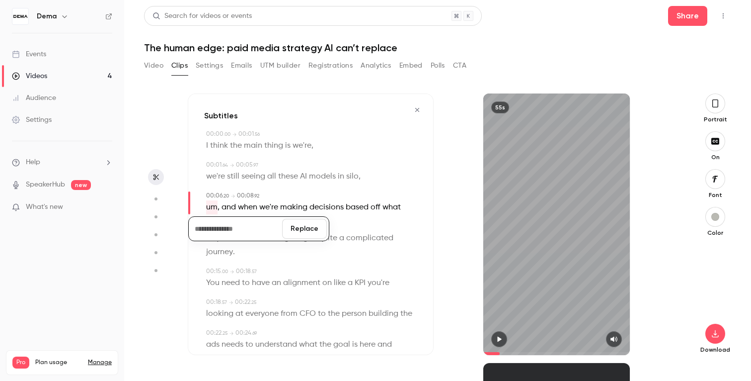
click at [310, 233] on button "Replace" at bounding box center [304, 229] width 45 height 20
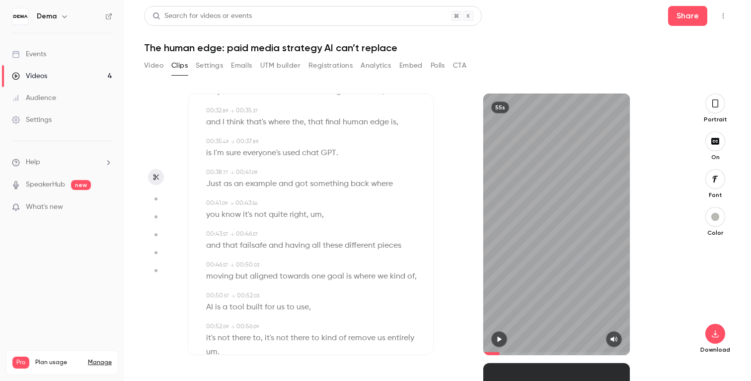
scroll to position [336, 0]
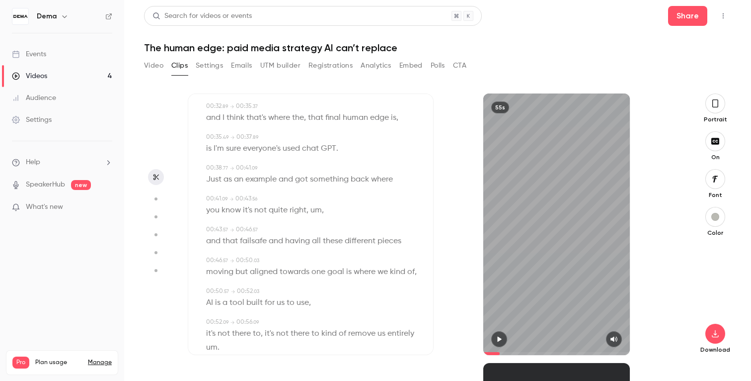
click at [316, 207] on span "um" at bounding box center [316, 210] width 11 height 14
type input "****"
click at [314, 231] on button "Edit" at bounding box center [312, 228] width 34 height 16
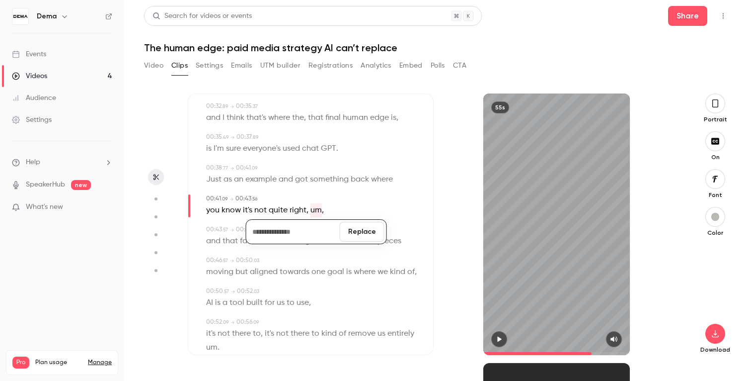
click at [354, 233] on button "Replace" at bounding box center [362, 232] width 45 height 20
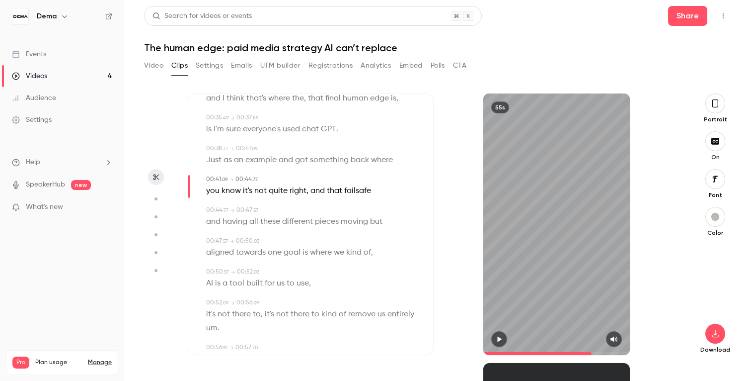
scroll to position [391, 0]
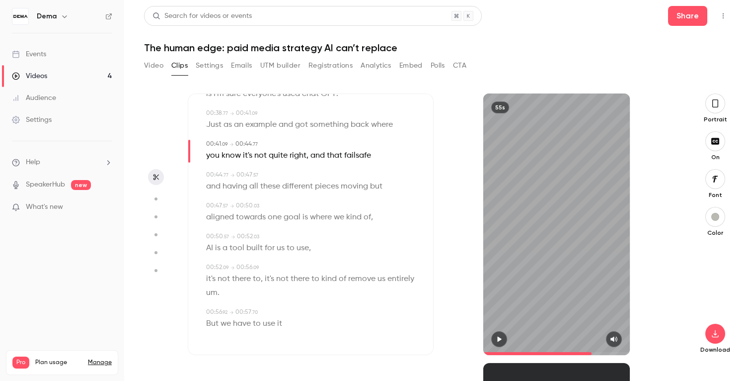
click at [210, 292] on span "um" at bounding box center [211, 293] width 11 height 14
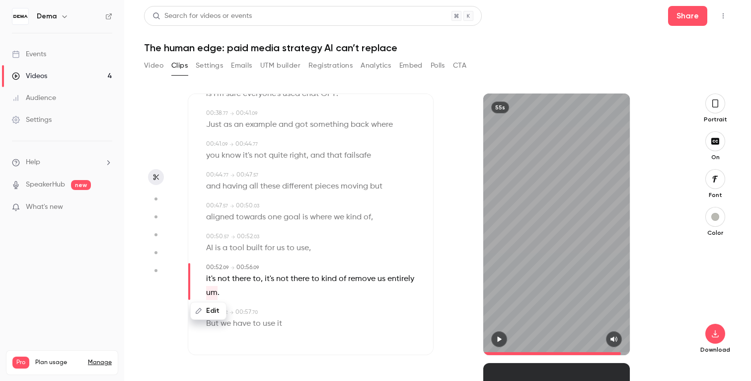
click at [210, 311] on button "Edit" at bounding box center [208, 311] width 34 height 16
click at [290, 315] on button "Replace" at bounding box center [304, 314] width 45 height 20
type input "****"
click at [210, 307] on button "Edit" at bounding box center [208, 311] width 34 height 16
click at [309, 314] on button "Replace" at bounding box center [304, 314] width 45 height 20
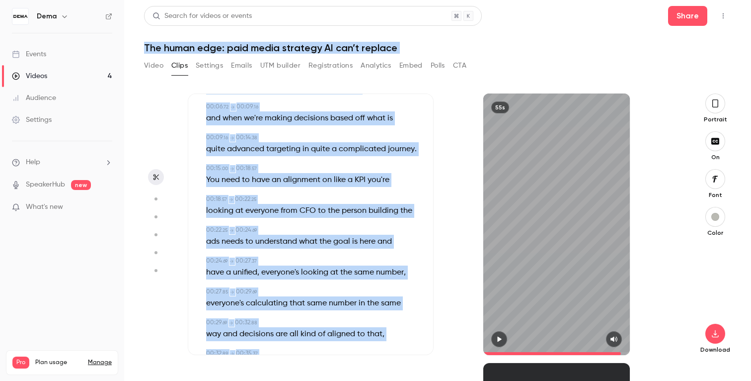
scroll to position [0, 0]
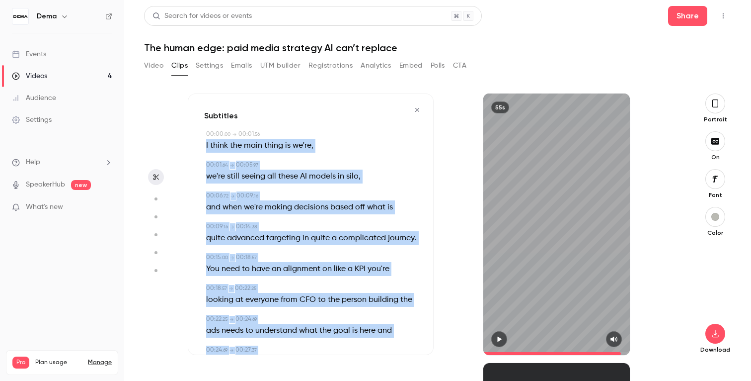
drag, startPoint x: 416, startPoint y: 291, endPoint x: 205, endPoint y: 145, distance: 256.9
click at [205, 145] on div "Subtitles 00:00 . 00 → 00:01 . 56 I think the main thing is we're , 00:01 . 64 …" at bounding box center [311, 223] width 246 height 261
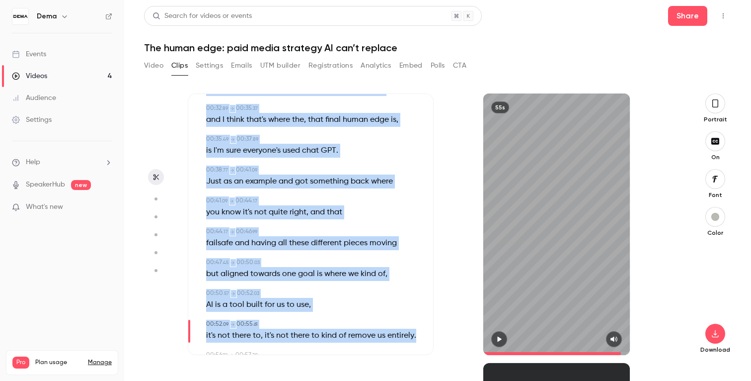
scroll to position [377, 0]
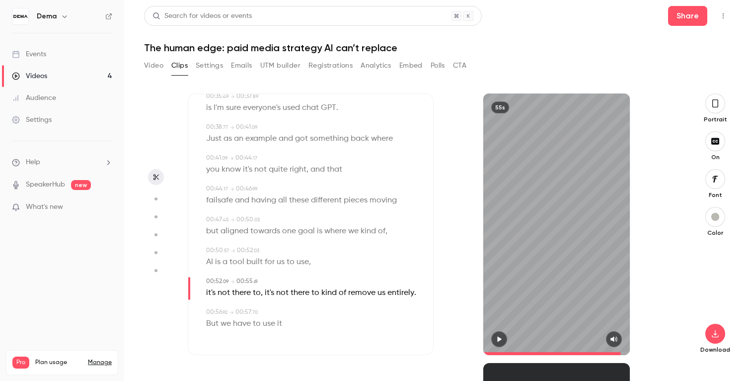
click at [264, 318] on span "use" at bounding box center [269, 324] width 12 height 14
drag, startPoint x: 624, startPoint y: 352, endPoint x: 634, endPoint y: 354, distance: 10.5
click at [634, 354] on div "55s" at bounding box center [557, 223] width 246 height 261
click at [498, 337] on icon "button" at bounding box center [499, 338] width 4 height 5
click at [607, 349] on span at bounding box center [556, 353] width 147 height 16
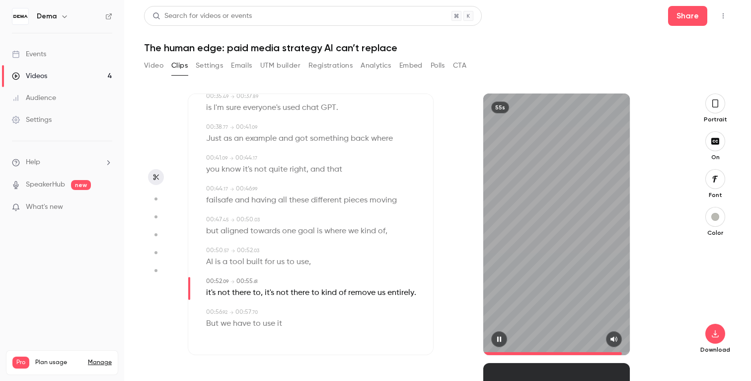
drag, startPoint x: 608, startPoint y: 351, endPoint x: 622, endPoint y: 352, distance: 14.4
click at [622, 352] on span at bounding box center [556, 353] width 147 height 3
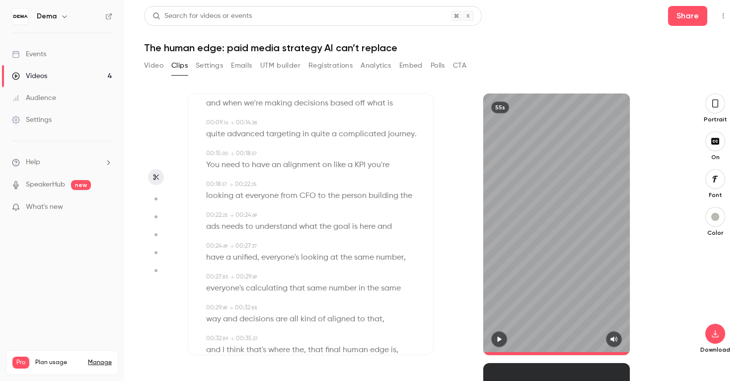
scroll to position [0, 0]
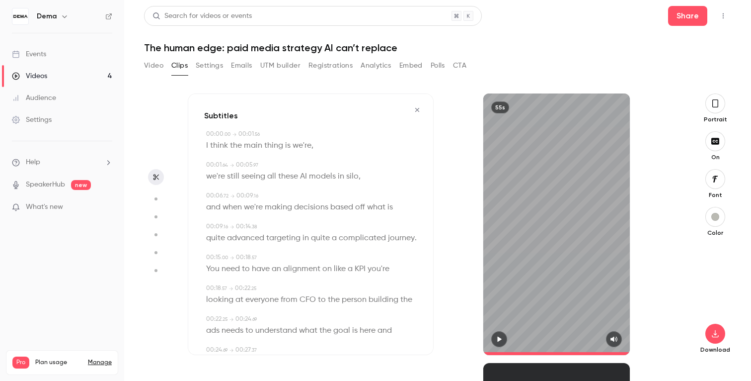
click at [417, 108] on icon "button" at bounding box center [417, 109] width 8 height 7
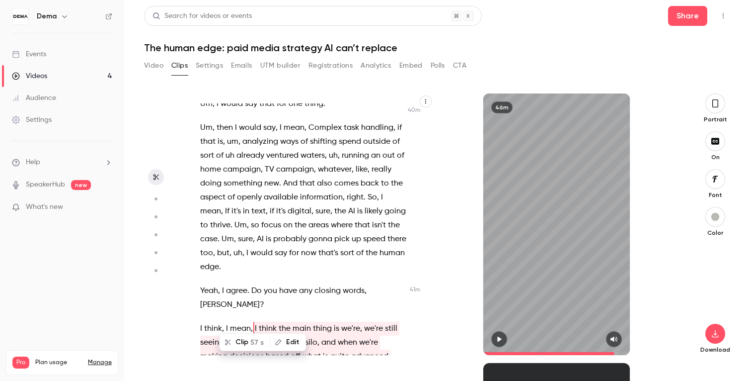
scroll to position [11027, 0]
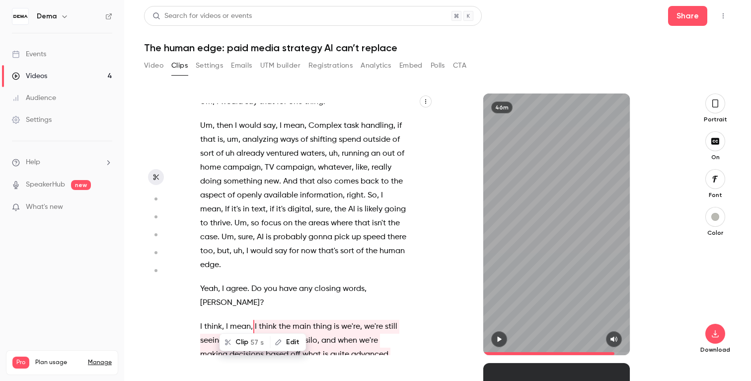
click at [364, 320] on span "we're" at bounding box center [373, 327] width 19 height 14
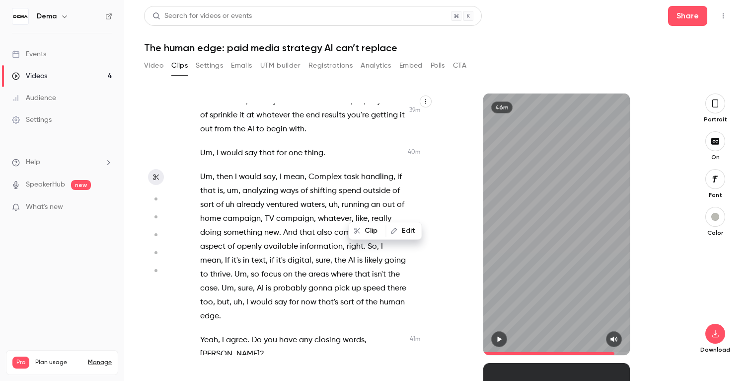
scroll to position [10971, 0]
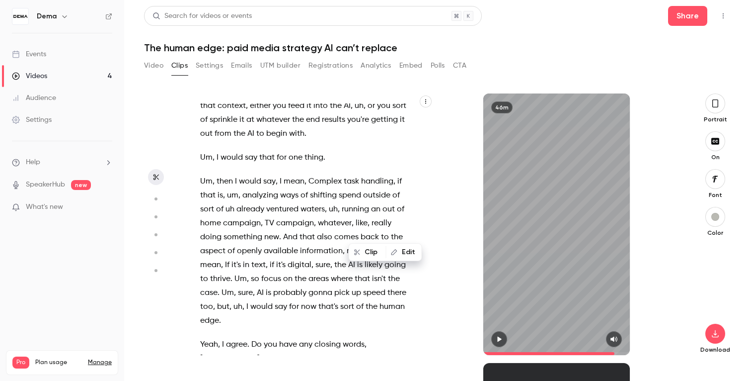
drag, startPoint x: 363, startPoint y: 230, endPoint x: 348, endPoint y: 340, distance: 110.9
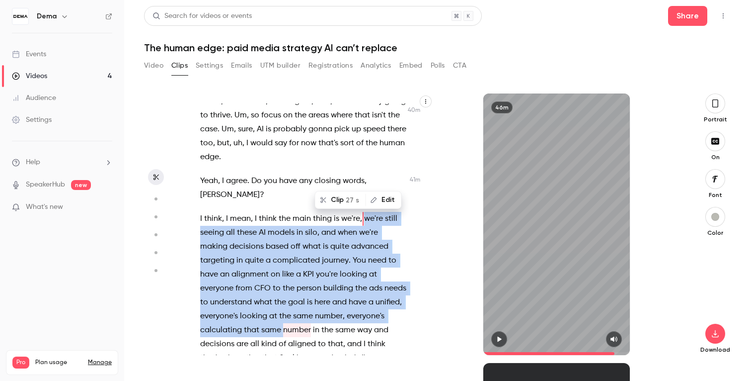
scroll to position [11137, 0]
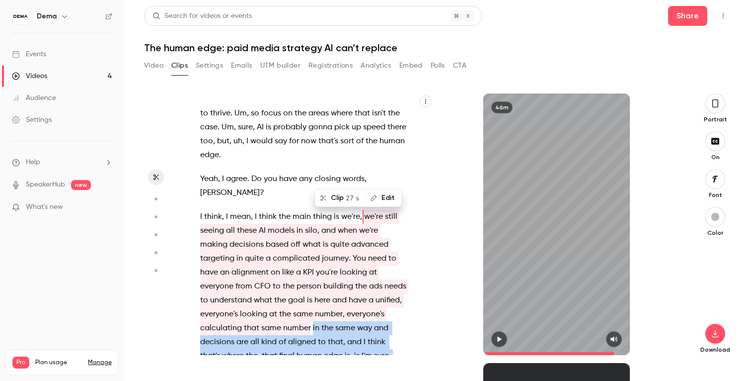
drag, startPoint x: 300, startPoint y: 309, endPoint x: 353, endPoint y: 174, distance: 144.8
click at [353, 174] on div "And then I will try to engage people to like write in the chat like where you'r…" at bounding box center [308, 228] width 241 height 251
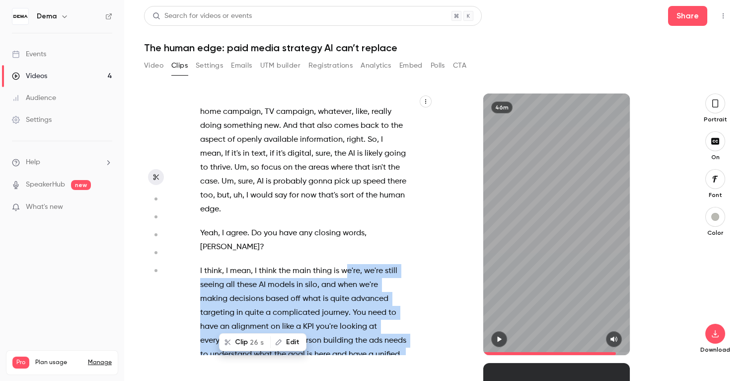
scroll to position [11054, 0]
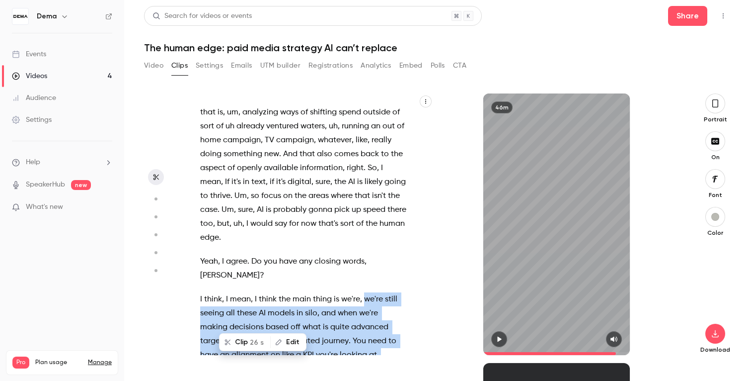
drag, startPoint x: 352, startPoint y: 229, endPoint x: 364, endPoint y: 150, distance: 79.5
click at [364, 292] on p "I think , I mean , I think the main thing is we're , we're still seeing all the…" at bounding box center [303, 375] width 206 height 167
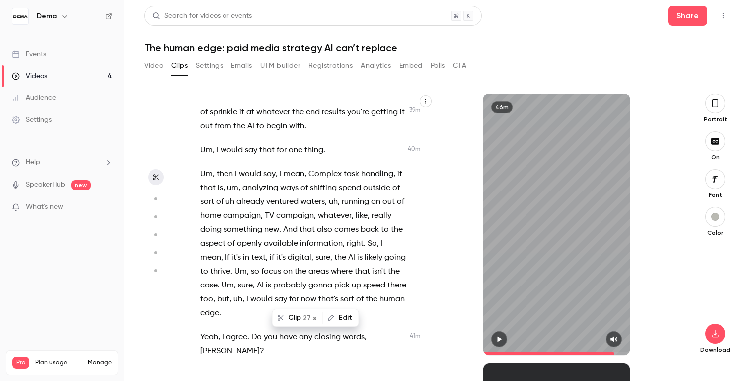
scroll to position [10971, 0]
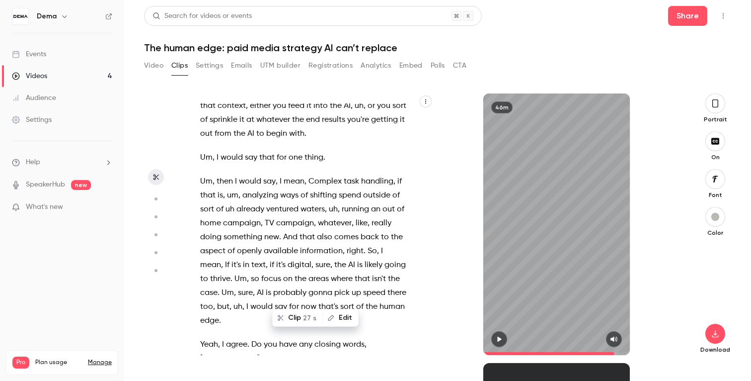
click at [364, 375] on span "we're" at bounding box center [373, 382] width 19 height 14
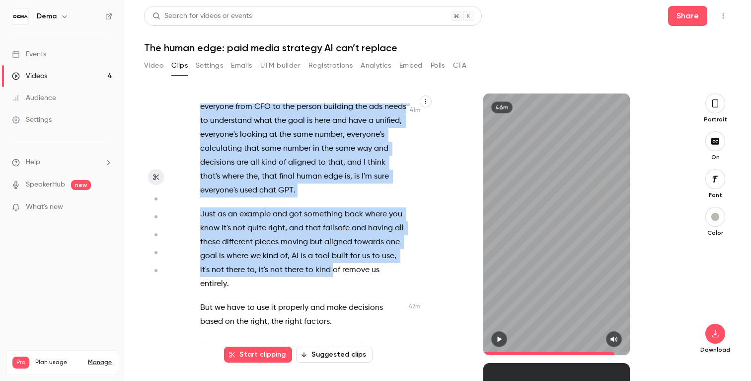
scroll to position [11156, 0]
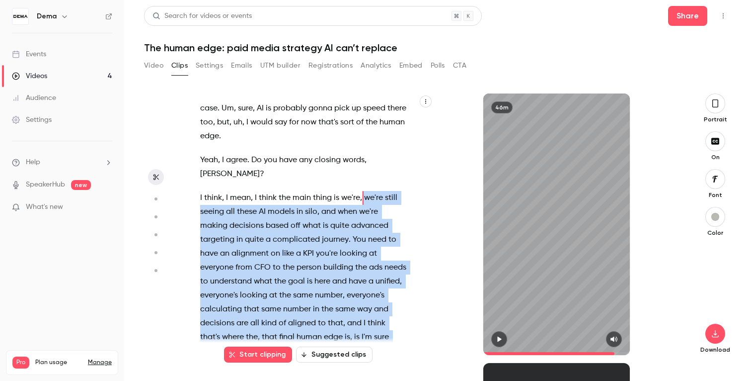
drag, startPoint x: 361, startPoint y: 230, endPoint x: 241, endPoint y: 291, distance: 134.7
click at [241, 291] on div "And then I will try to engage people to like write in the chat like where you'r…" at bounding box center [308, 228] width 241 height 251
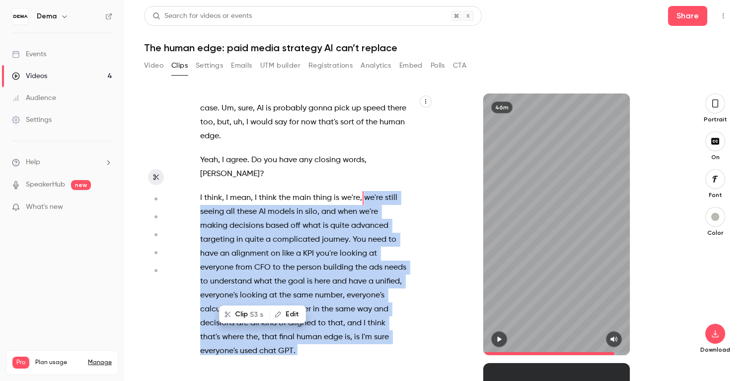
click at [250, 316] on span "53 s" at bounding box center [256, 314] width 13 height 10
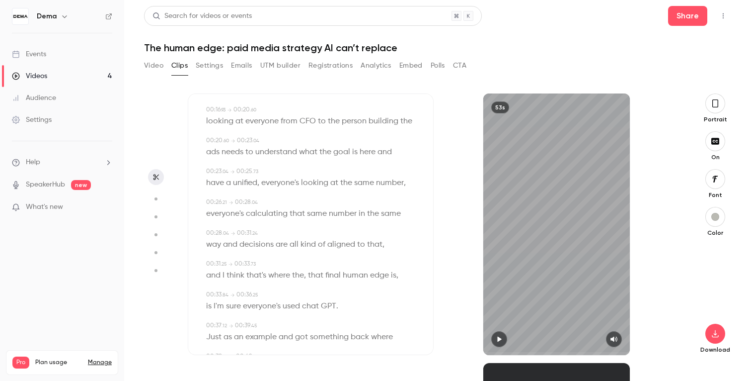
scroll to position [0, 0]
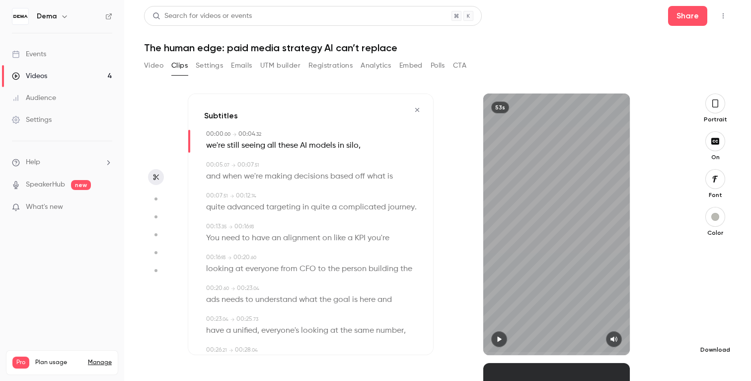
click at [711, 330] on icon "button" at bounding box center [716, 333] width 12 height 8
click at [416, 111] on icon "button" at bounding box center [417, 109] width 8 height 7
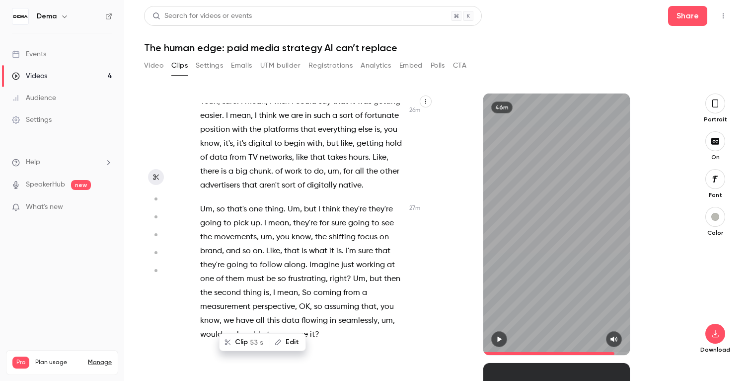
scroll to position [7458, 0]
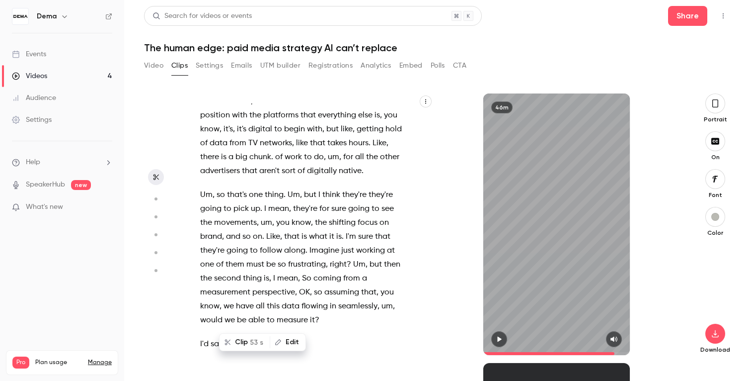
click at [215, 361] on span "I" at bounding box center [216, 368] width 2 height 14
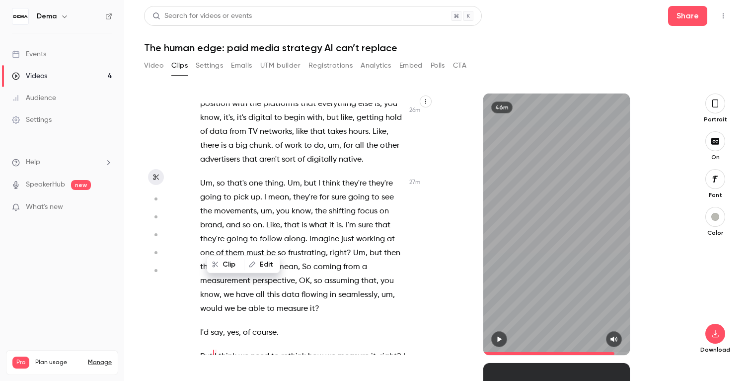
scroll to position [7471, 0]
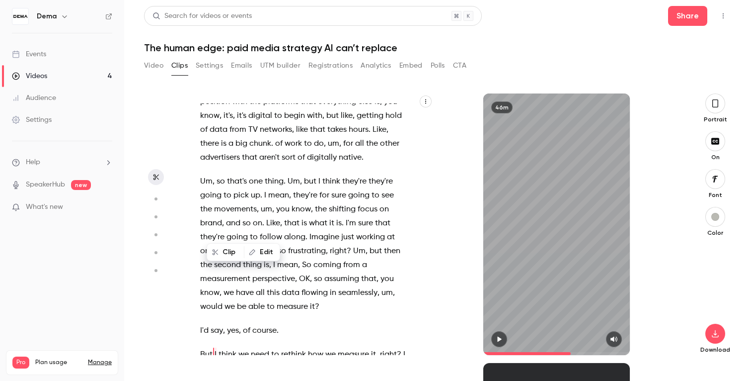
click at [503, 336] on button "button" at bounding box center [499, 339] width 16 height 16
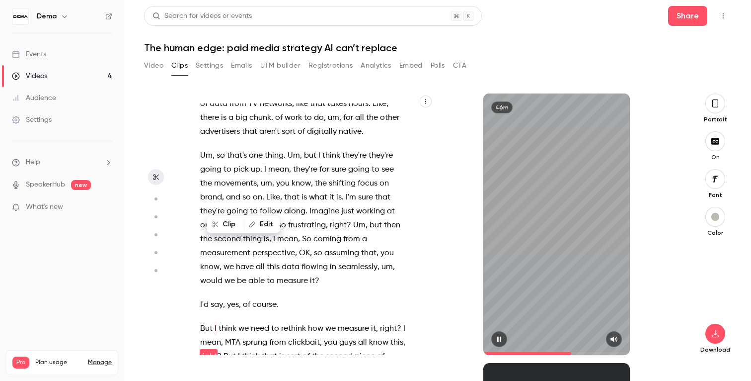
scroll to position [7499, 0]
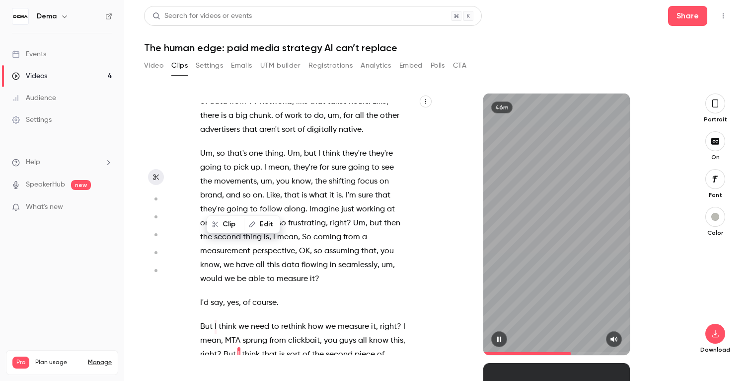
click at [503, 336] on button "button" at bounding box center [499, 339] width 16 height 16
click at [308, 333] on span "clickbait" at bounding box center [304, 340] width 32 height 14
type input "******"
click at [308, 333] on span "clickbait" at bounding box center [304, 340] width 32 height 14
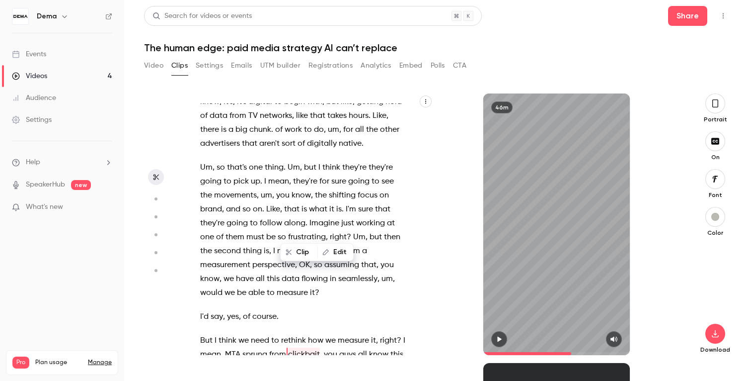
click at [330, 254] on button "Edit" at bounding box center [336, 252] width 34 height 16
type input "**********"
click at [364, 255] on button "Replace" at bounding box center [355, 255] width 45 height 20
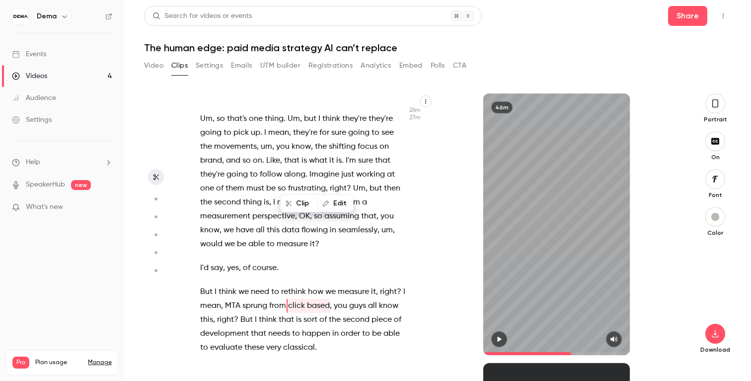
scroll to position [7537, 0]
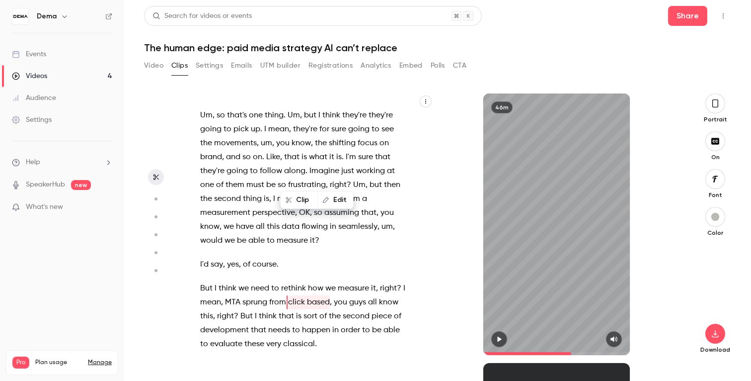
type input "******"
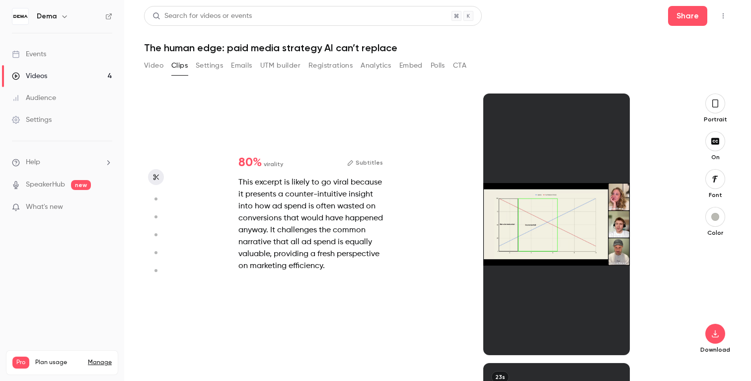
scroll to position [0, 0]
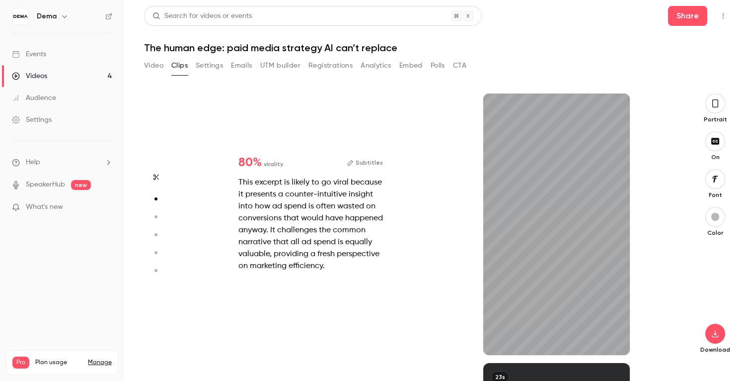
type input "***"
type input "******"
type input "***"
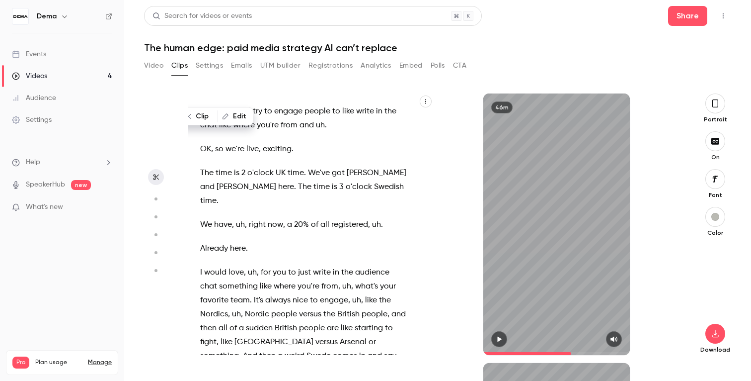
type input "******"
type input "*"
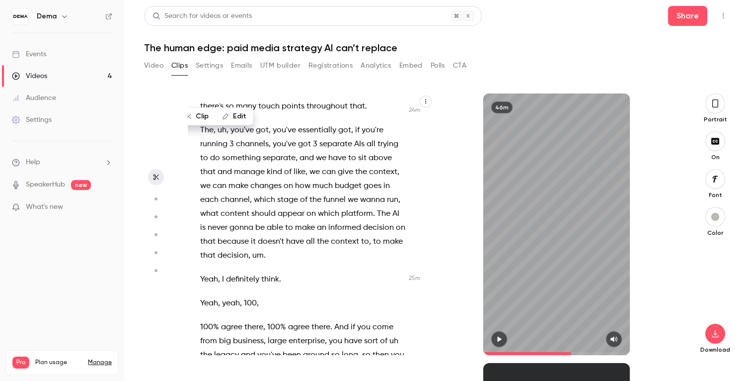
scroll to position [7485, 0]
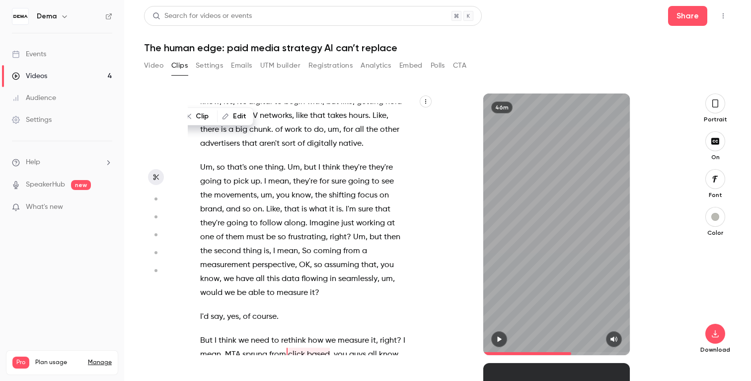
click at [496, 336] on icon "button" at bounding box center [499, 338] width 8 height 7
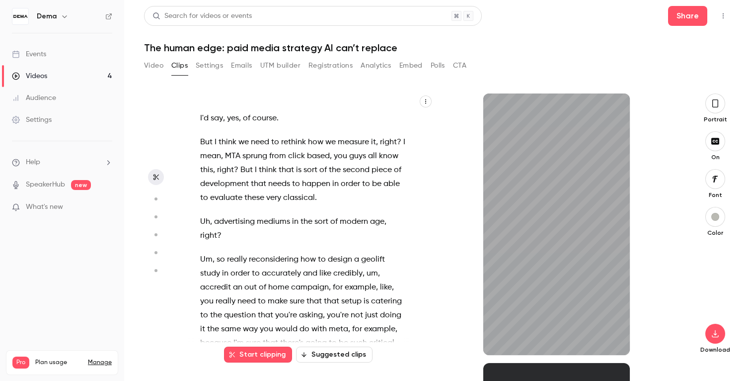
scroll to position [7710, 0]
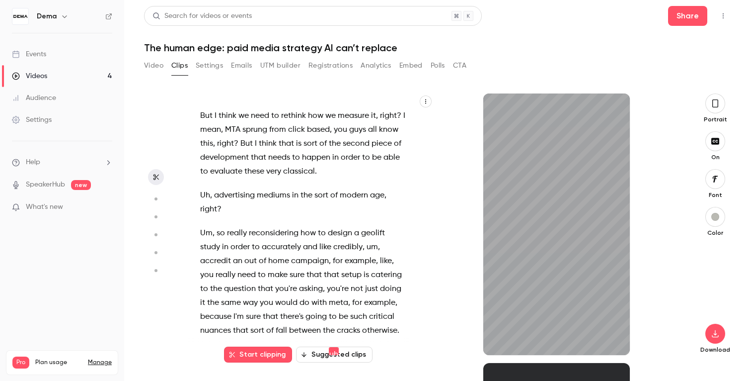
click at [276, 226] on span "reconsidering" at bounding box center [274, 233] width 50 height 14
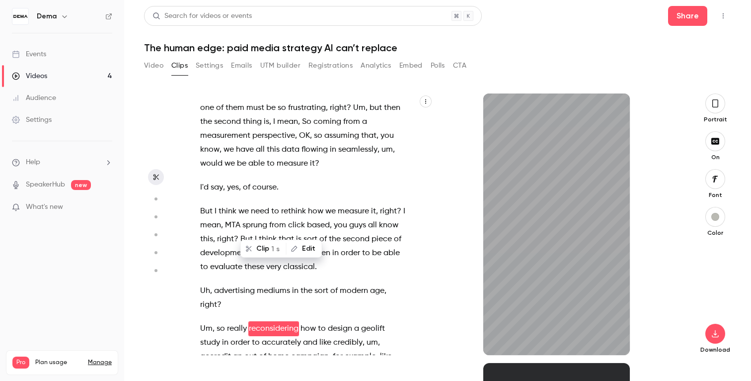
scroll to position [7588, 0]
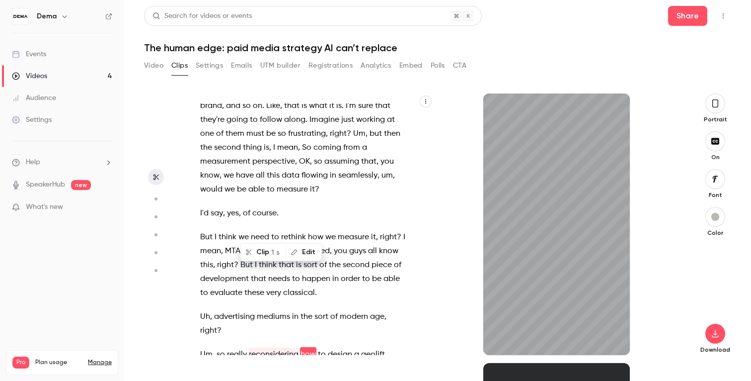
click at [218, 347] on span "so" at bounding box center [221, 354] width 8 height 14
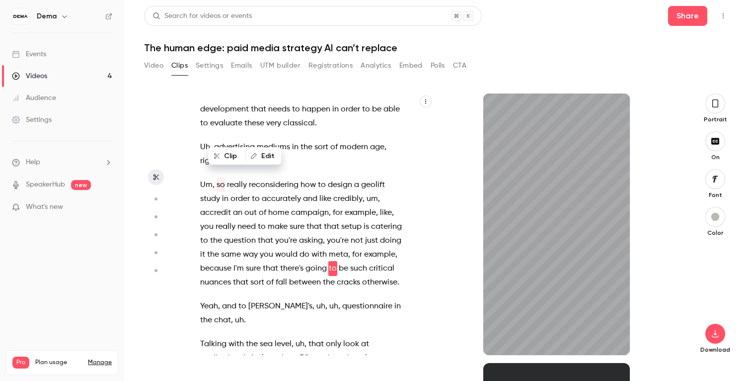
scroll to position [7672, 0]
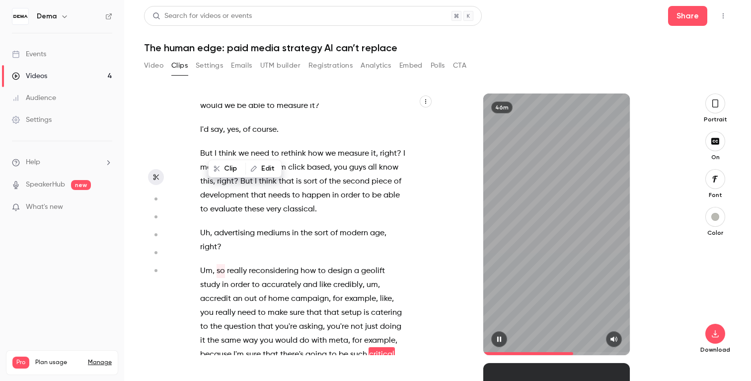
click at [543, 286] on div "46m" at bounding box center [556, 223] width 147 height 261
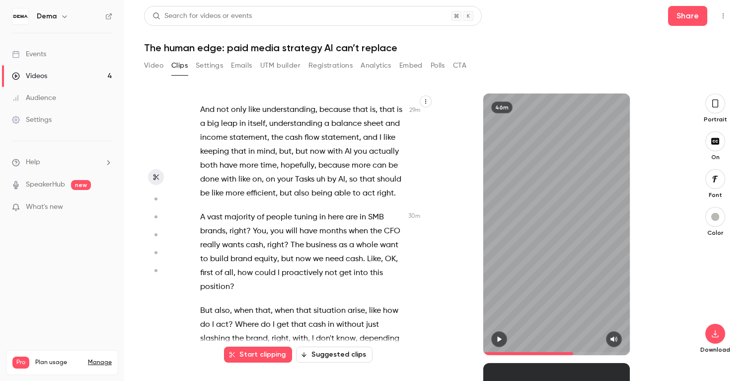
scroll to position [8298, 0]
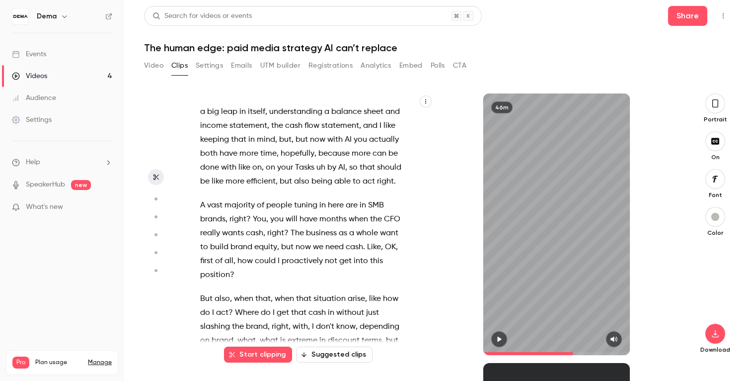
click at [229, 292] on span "also" at bounding box center [222, 299] width 15 height 14
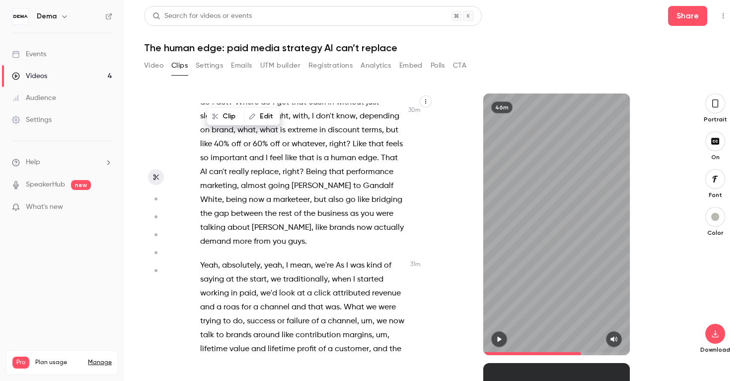
scroll to position [8509, 0]
click at [505, 338] on button "button" at bounding box center [499, 339] width 16 height 16
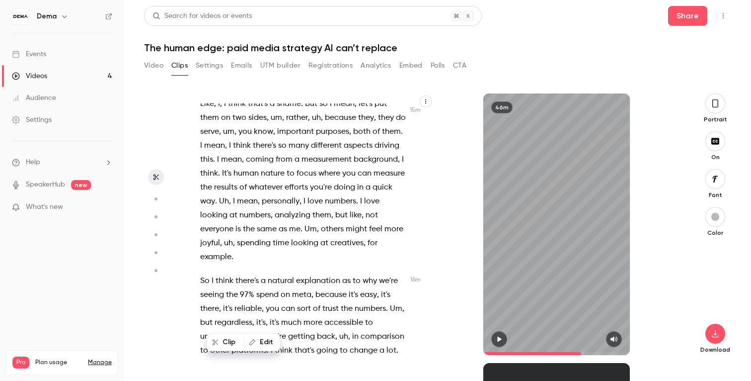
scroll to position [4390, 0]
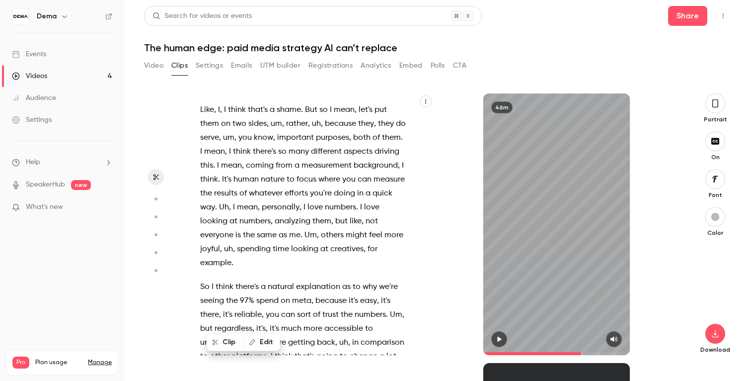
click at [384, 294] on span "it's" at bounding box center [385, 301] width 9 height 14
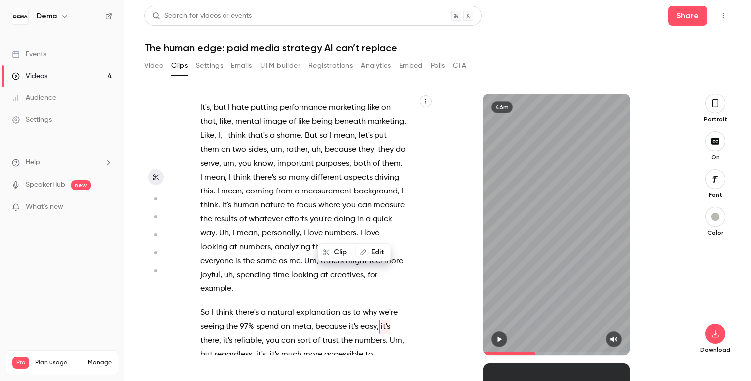
click at [500, 339] on icon "button" at bounding box center [499, 338] width 4 height 5
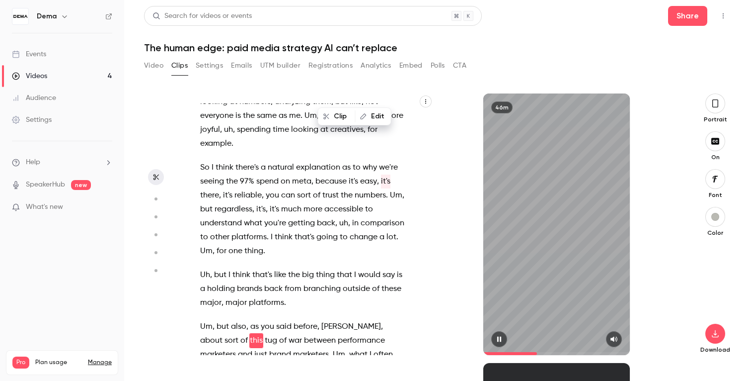
scroll to position [4523, 0]
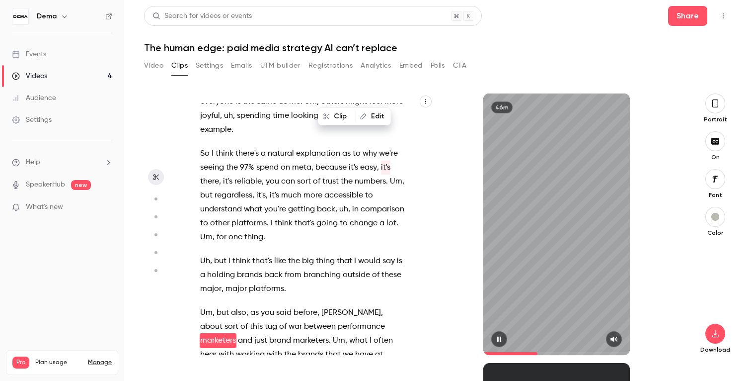
click at [500, 339] on icon "button" at bounding box center [499, 338] width 4 height 5
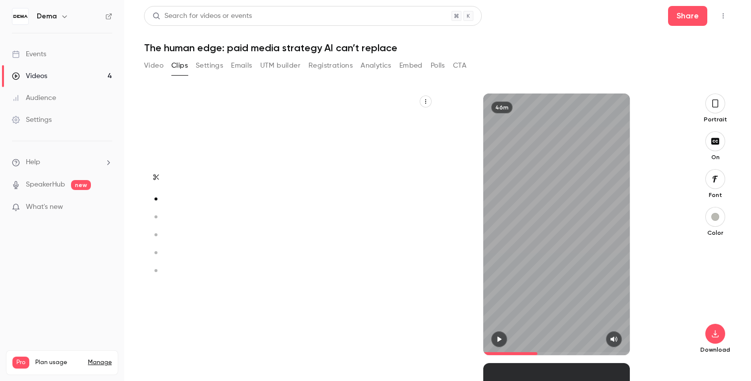
scroll to position [181, 0]
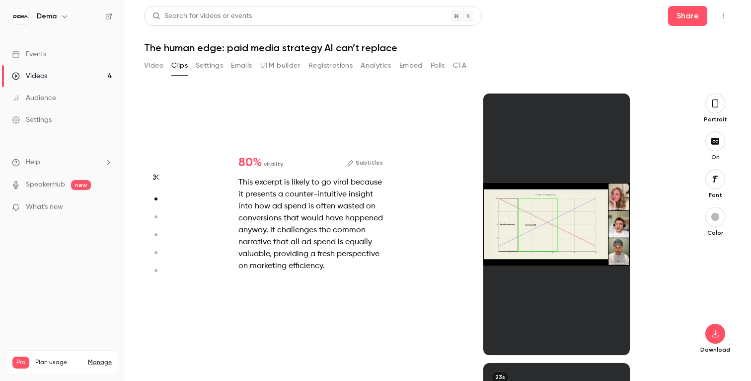
type input "******"
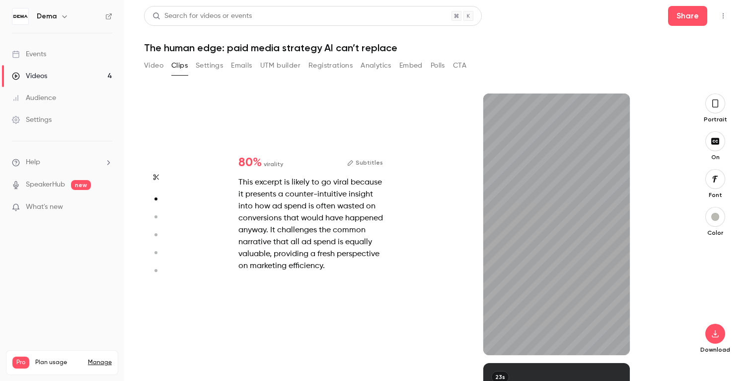
scroll to position [269, 0]
type input "****"
type input "******"
type input "****"
type input "******"
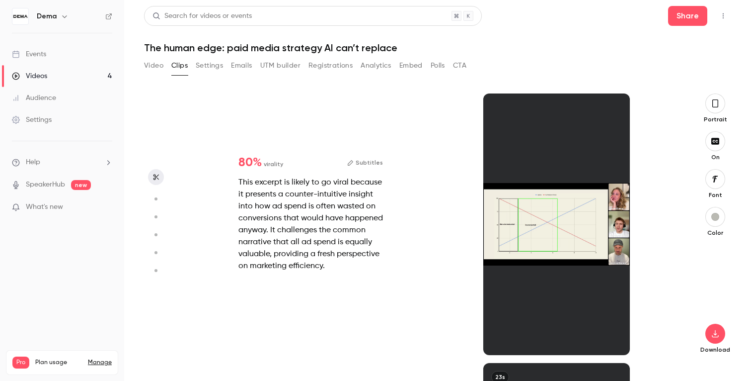
type input "*"
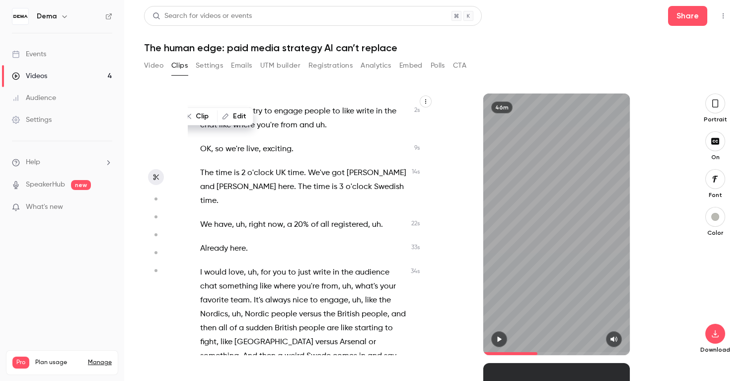
scroll to position [1125, 0]
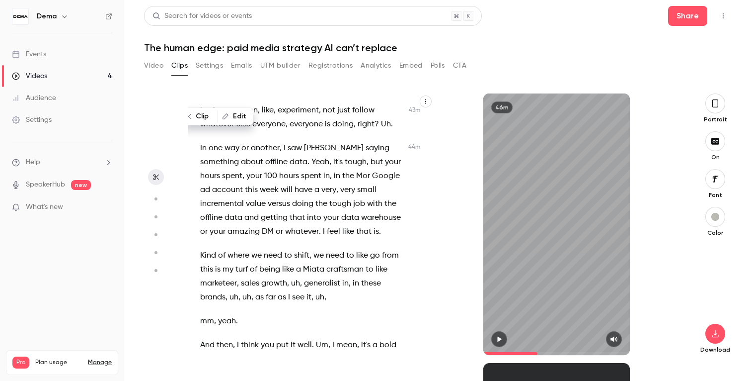
scroll to position [11951, 0]
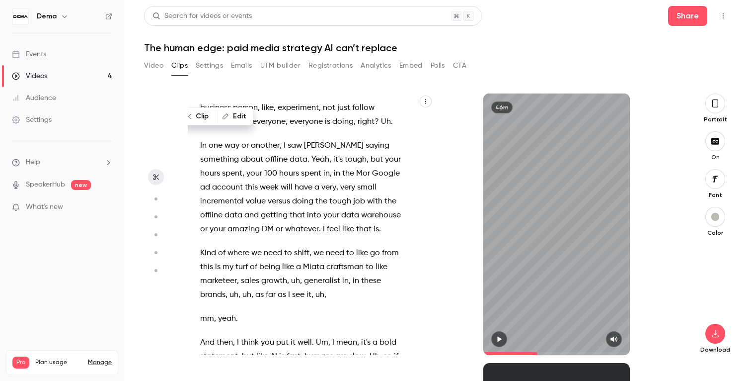
click at [272, 349] on span "AI" at bounding box center [273, 356] width 7 height 14
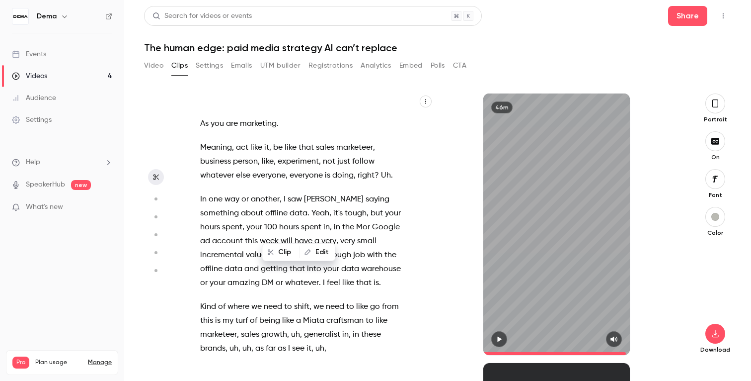
scroll to position [0, 0]
click at [495, 338] on icon "button" at bounding box center [499, 338] width 8 height 7
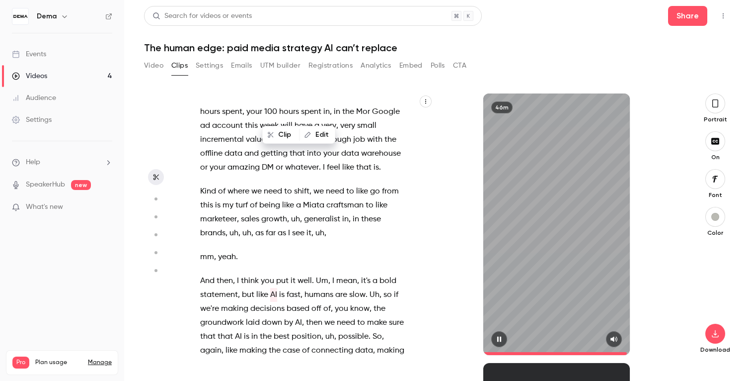
scroll to position [12019, 0]
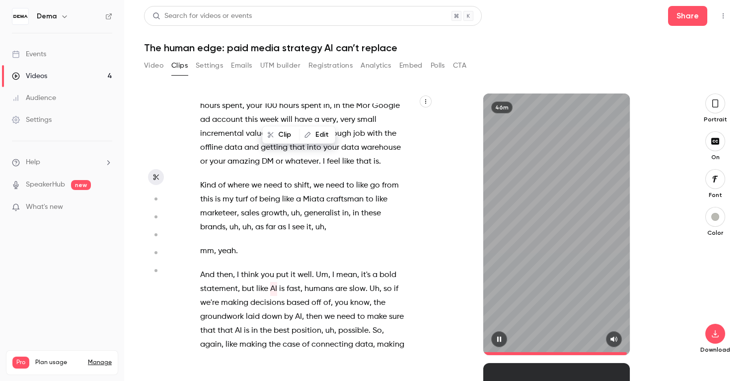
click at [495, 338] on icon "button" at bounding box center [499, 338] width 8 height 7
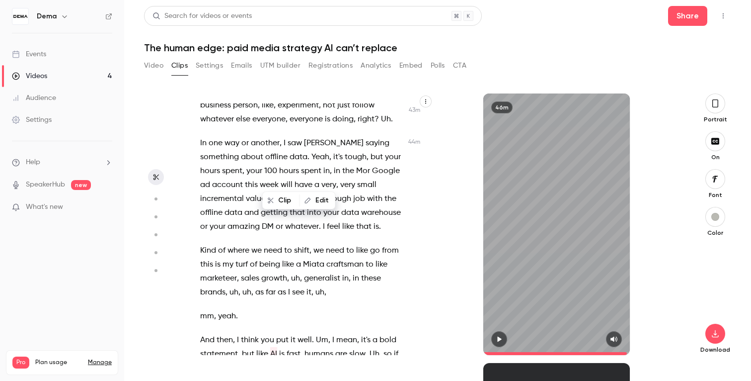
scroll to position [11948, 0]
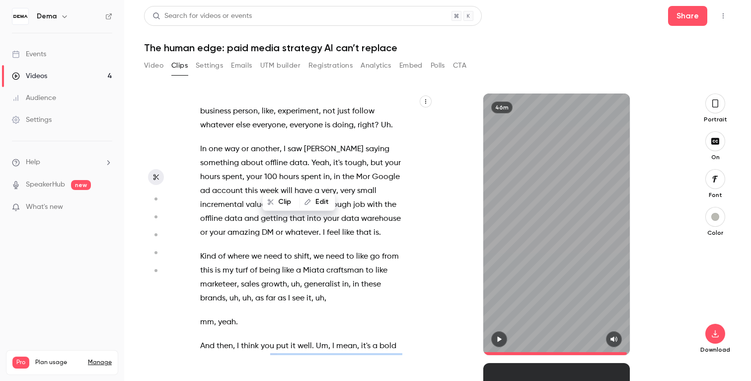
drag, startPoint x: 274, startPoint y: 277, endPoint x: 270, endPoint y: 179, distance: 98.5
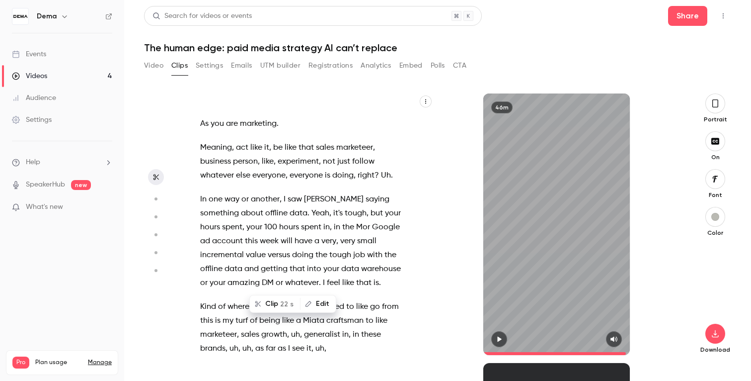
click at [277, 302] on button "Clip 22 s" at bounding box center [274, 304] width 49 height 16
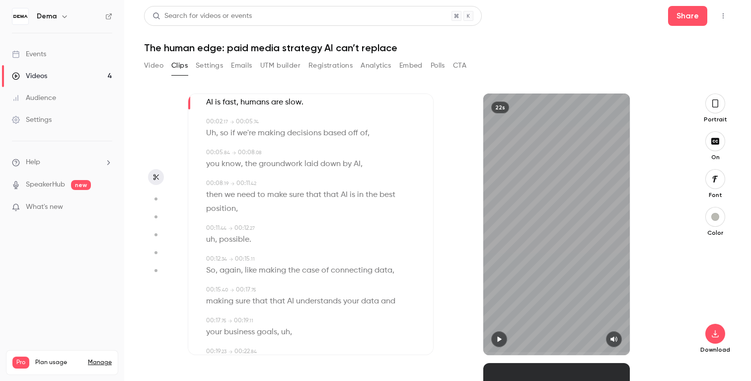
scroll to position [49, 0]
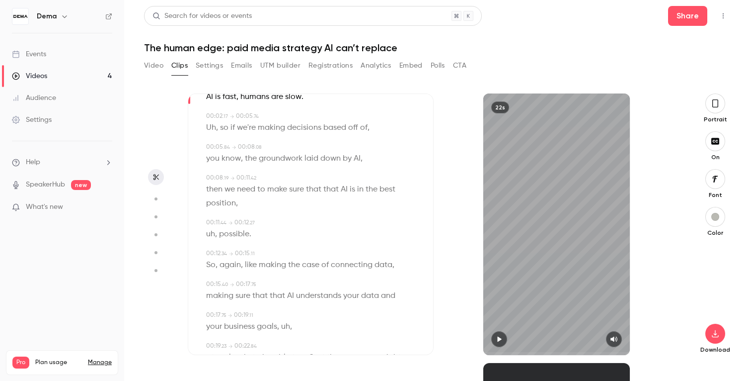
click at [223, 129] on span "so" at bounding box center [224, 128] width 8 height 14
type input "***"
click at [216, 127] on span "," at bounding box center [217, 128] width 2 height 14
click at [211, 144] on button "Edit" at bounding box center [208, 146] width 34 height 16
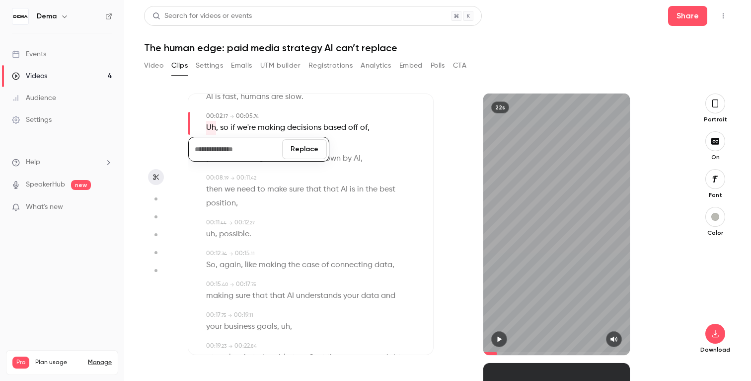
click at [314, 147] on button "Replace" at bounding box center [304, 149] width 45 height 20
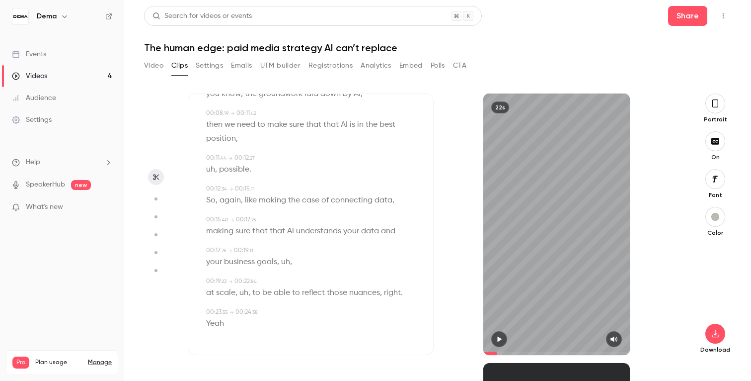
scroll to position [0, 0]
click at [217, 325] on span "Yeah" at bounding box center [215, 324] width 18 height 14
type input "****"
click at [222, 309] on button "Edit" at bounding box center [212, 306] width 34 height 16
click at [301, 305] on button "Replace" at bounding box center [304, 302] width 45 height 20
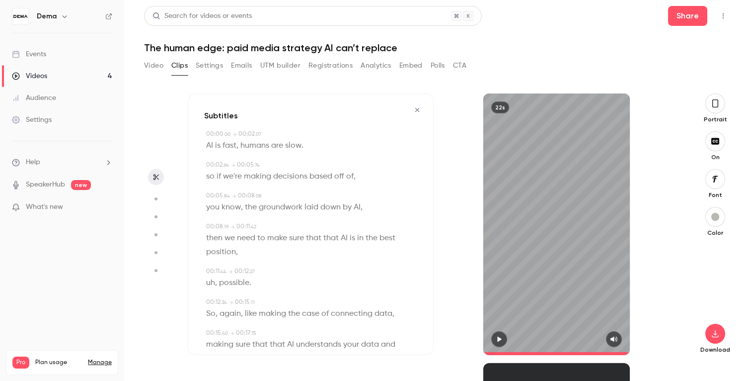
click at [245, 144] on span "humans" at bounding box center [255, 146] width 29 height 14
type input "*"
click at [723, 337] on button "button" at bounding box center [716, 333] width 20 height 20
click at [416, 109] on icon "button" at bounding box center [417, 109] width 8 height 7
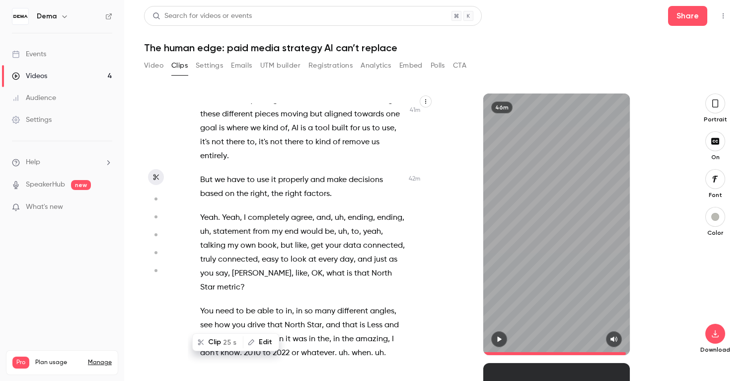
scroll to position [11429, 0]
click at [207, 305] on span "You" at bounding box center [206, 312] width 13 height 14
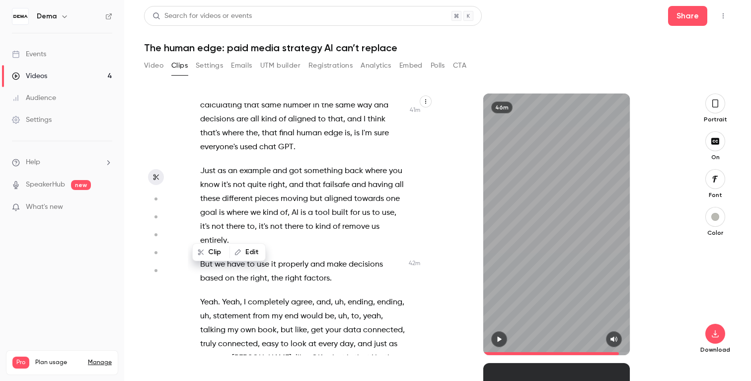
scroll to position [11345, 0]
click at [504, 338] on button "button" at bounding box center [499, 339] width 16 height 16
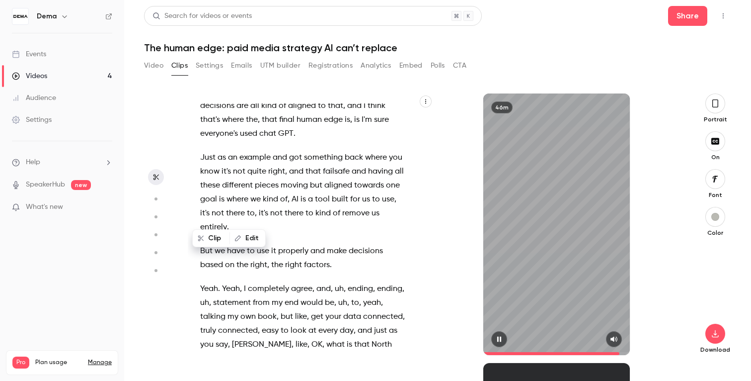
click at [498, 338] on icon "button" at bounding box center [499, 338] width 4 height 5
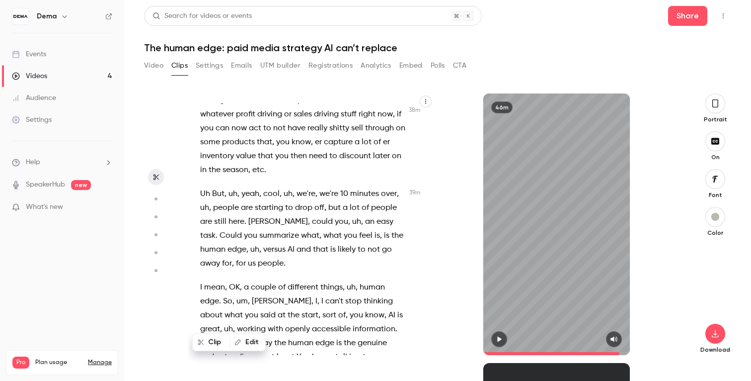
scroll to position [10666, 0]
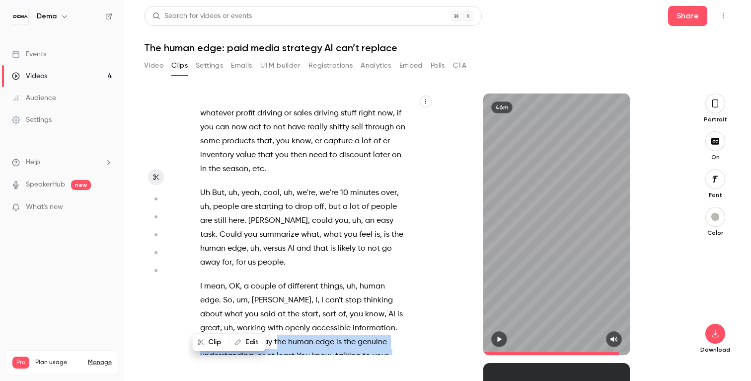
drag, startPoint x: 241, startPoint y: 201, endPoint x: 299, endPoint y: 281, distance: 98.2
click at [299, 281] on p "I mean , OK , a couple of different things , uh , human edge . So , um , Tom , …" at bounding box center [303, 355] width 206 height 153
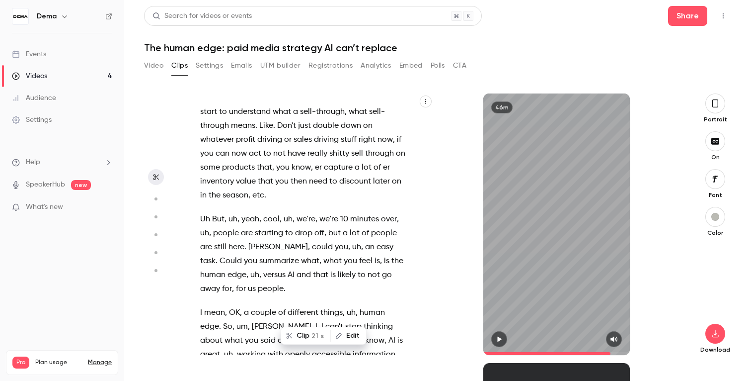
click at [300, 333] on button "Clip 21 s" at bounding box center [306, 335] width 48 height 16
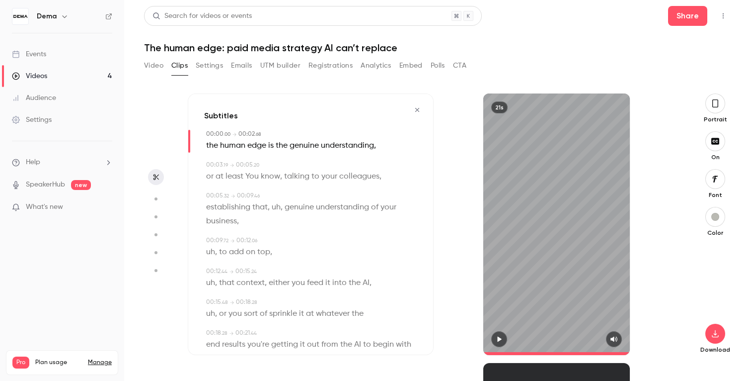
type input "*"
click at [212, 145] on span "the" at bounding box center [212, 146] width 12 height 14
click at [209, 162] on button "Edit" at bounding box center [209, 164] width 34 height 16
click at [199, 170] on input "***" at bounding box center [235, 167] width 89 height 20
type input "***"
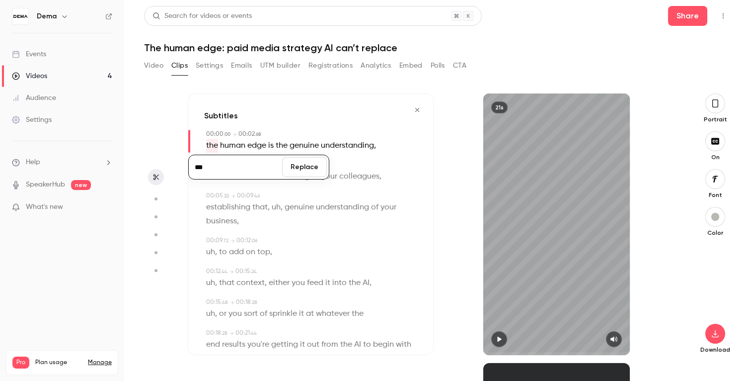
click at [302, 174] on button "Replace" at bounding box center [304, 167] width 45 height 20
click at [318, 115] on div "Subtitles" at bounding box center [310, 116] width 213 height 12
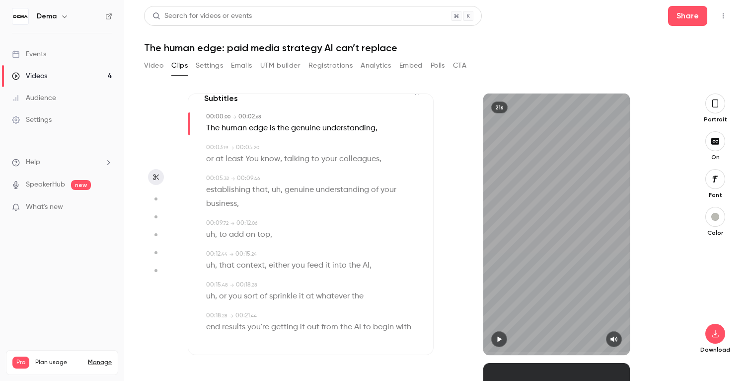
scroll to position [21, 0]
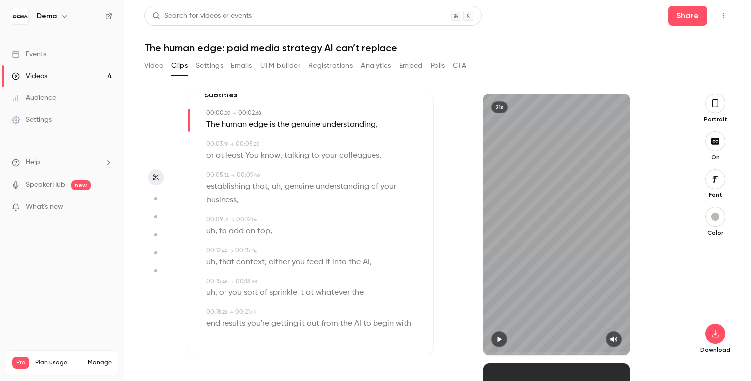
click at [275, 185] on span "uh" at bounding box center [276, 186] width 9 height 14
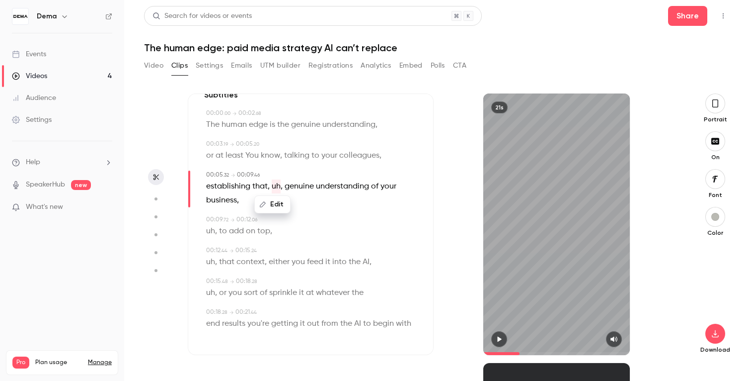
click at [271, 206] on button "Edit" at bounding box center [272, 204] width 34 height 16
click at [323, 211] on button "Replace" at bounding box center [322, 208] width 45 height 20
type input "***"
click at [272, 206] on button "Edit" at bounding box center [272, 204] width 34 height 16
click at [330, 213] on button "Replace" at bounding box center [322, 208] width 45 height 20
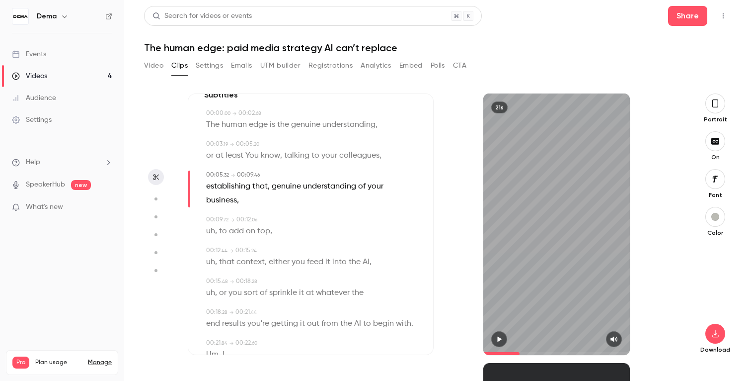
click at [312, 204] on p "establishing that , genuine understanding of your business ," at bounding box center [311, 193] width 211 height 28
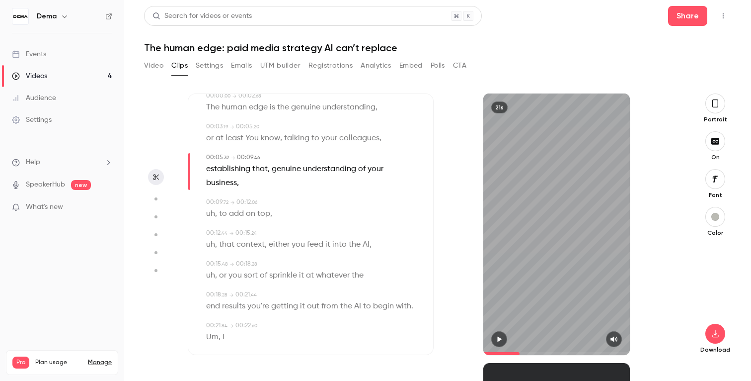
scroll to position [52, 0]
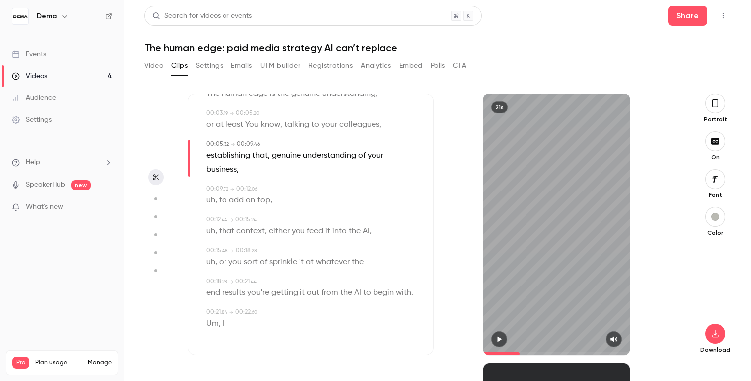
click at [211, 202] on span "uh" at bounding box center [210, 200] width 9 height 14
type input "***"
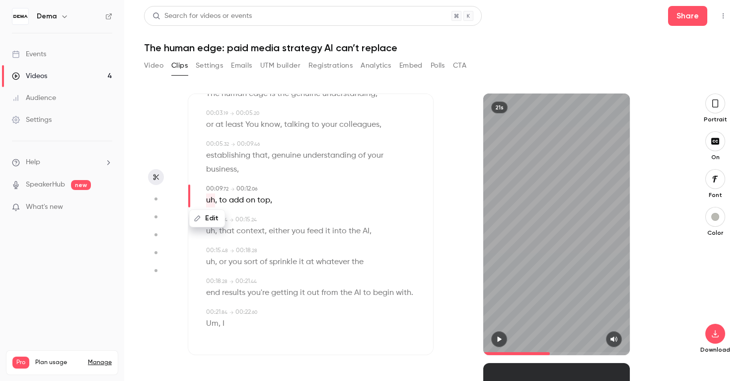
click at [214, 218] on button "Edit" at bounding box center [207, 218] width 34 height 16
click at [301, 225] on button "Replace" at bounding box center [304, 222] width 45 height 20
click at [212, 264] on span "uh" at bounding box center [210, 262] width 9 height 14
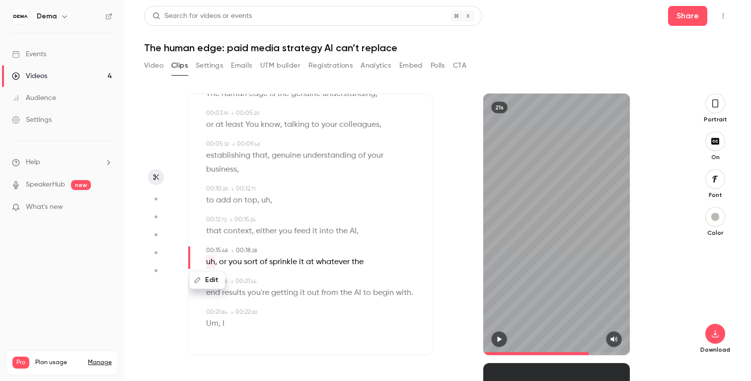
click at [208, 281] on button "Edit" at bounding box center [207, 280] width 34 height 16
click at [288, 279] on button "Replace" at bounding box center [304, 283] width 45 height 20
type input "****"
click at [215, 283] on button "Edit" at bounding box center [207, 280] width 34 height 16
click at [299, 292] on button "Replace" at bounding box center [304, 283] width 45 height 20
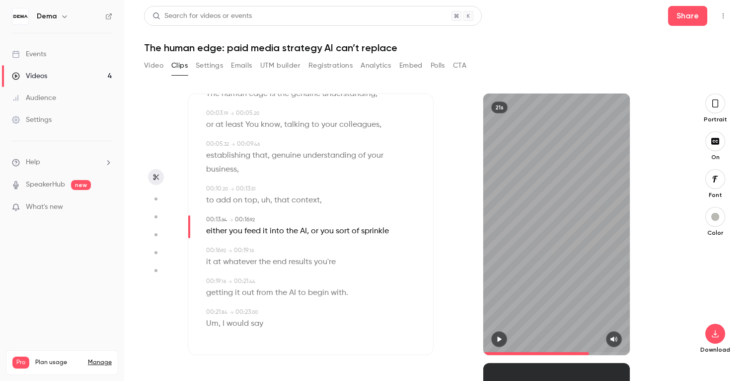
scroll to position [0, 0]
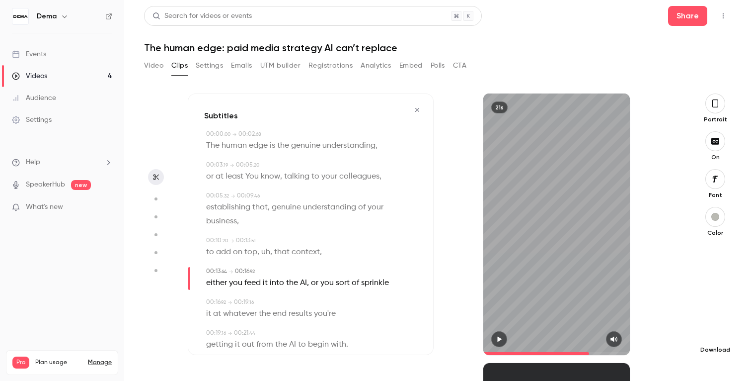
click at [708, 332] on button "button" at bounding box center [716, 333] width 20 height 20
click at [294, 98] on div "Subtitles 00:00 . 00 → 00:02 . 68 The human edge is the genuine understanding ,…" at bounding box center [311, 223] width 246 height 261
click at [415, 110] on icon "button" at bounding box center [417, 109] width 8 height 7
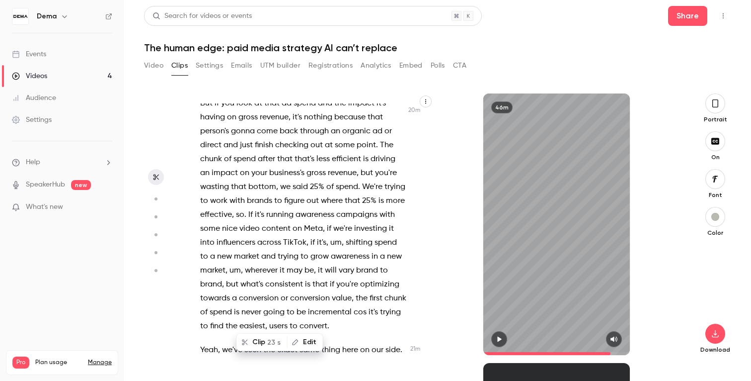
scroll to position [5829, 0]
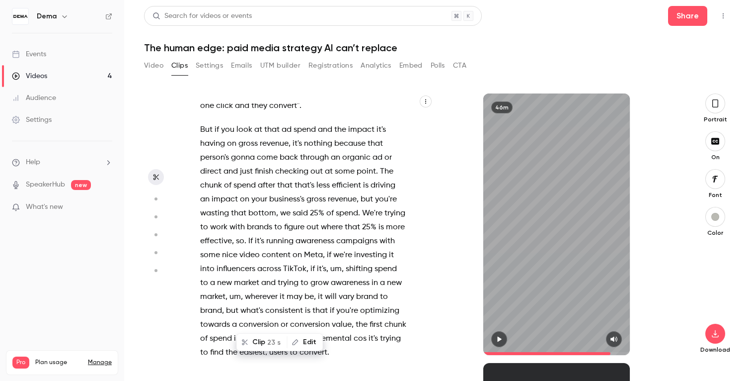
click at [256, 304] on span "what's" at bounding box center [252, 311] width 23 height 14
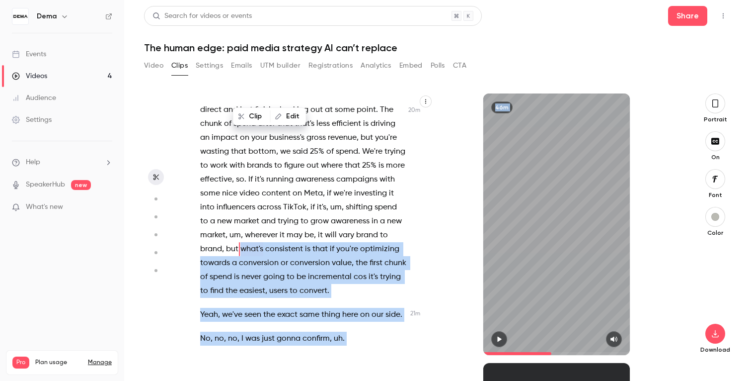
scroll to position [5948, 0]
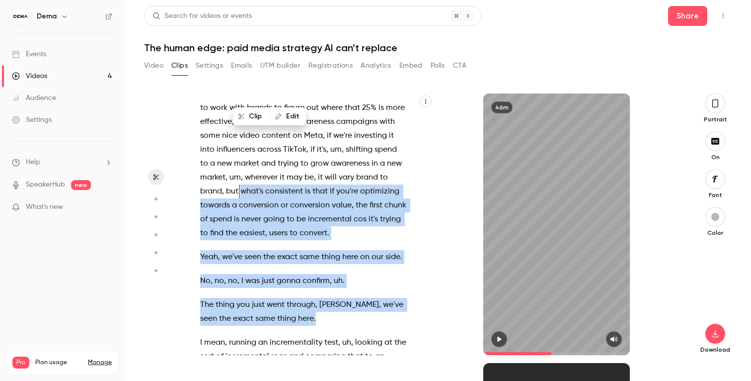
drag, startPoint x: 242, startPoint y: 228, endPoint x: 292, endPoint y: 191, distance: 61.7
click at [292, 191] on div "And then I will try to engage people to like write in the chat like where you'r…" at bounding box center [308, 228] width 241 height 251
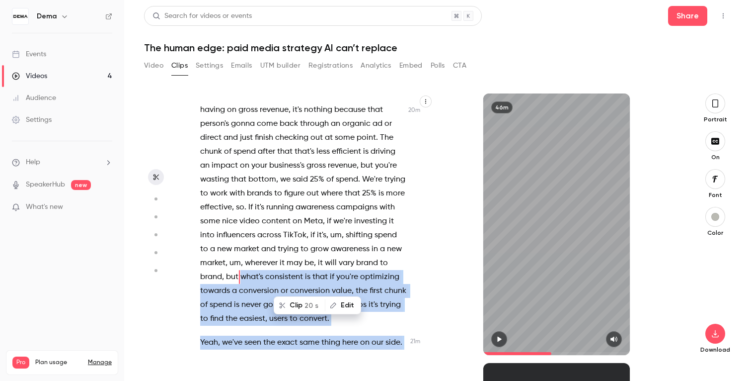
scroll to position [5905, 0]
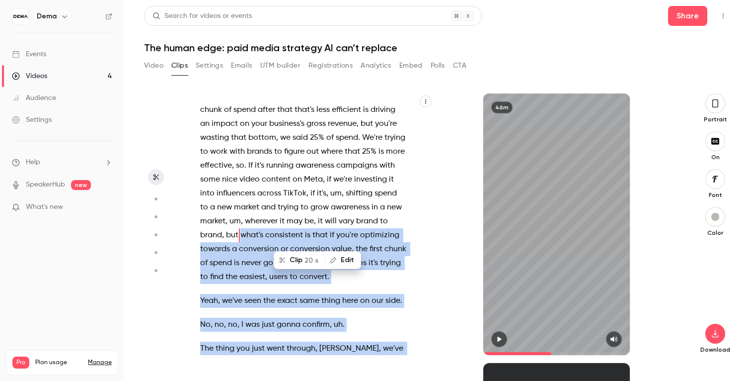
click at [297, 259] on button "Clip 20 s" at bounding box center [300, 260] width 50 height 16
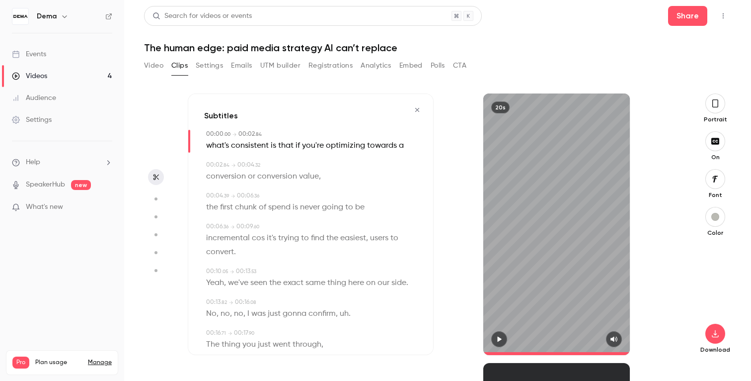
type input "*"
click at [213, 148] on span "what's" at bounding box center [217, 146] width 23 height 14
click at [216, 166] on button "Edit" at bounding box center [215, 164] width 34 height 16
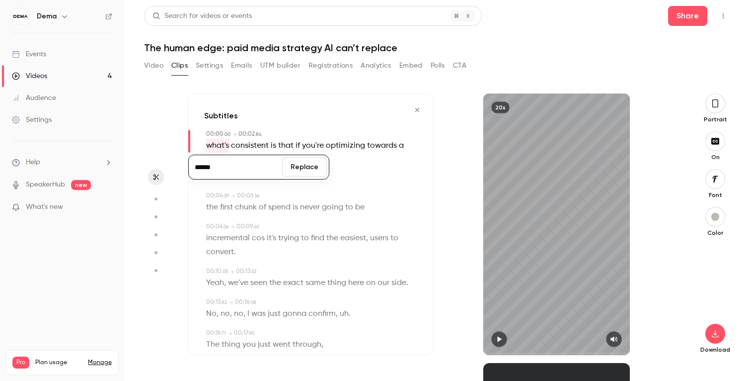
click at [200, 170] on input "******" at bounding box center [235, 167] width 89 height 20
type input "******"
click at [292, 150] on div "****** Replace" at bounding box center [258, 167] width 141 height 39
click at [298, 168] on button "Replace" at bounding box center [304, 167] width 45 height 20
click at [333, 174] on div "conversion or conversion value ," at bounding box center [311, 176] width 211 height 14
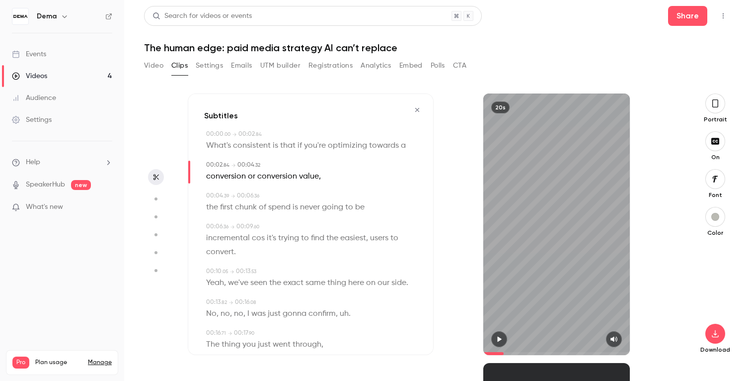
click at [291, 210] on span "spend" at bounding box center [279, 207] width 22 height 14
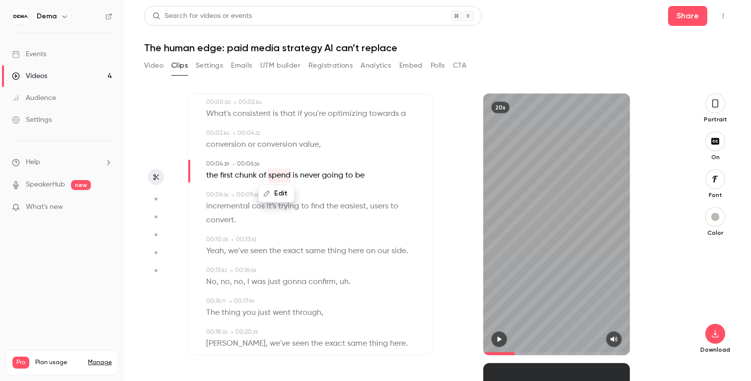
scroll to position [36, 0]
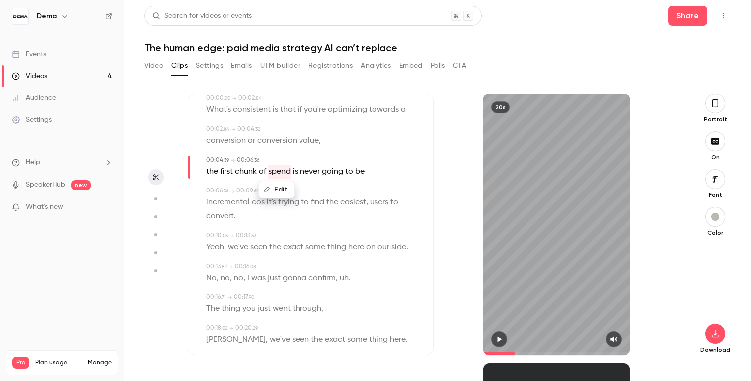
click at [318, 206] on span "find" at bounding box center [317, 202] width 13 height 14
type input "***"
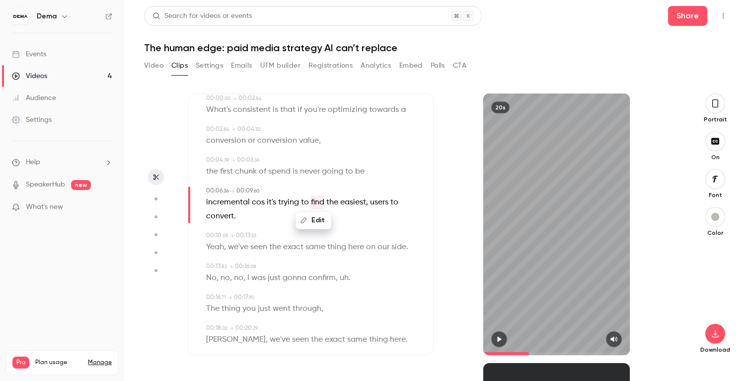
click at [258, 206] on span "cos" at bounding box center [258, 202] width 13 height 14
click at [250, 217] on button "Edit" at bounding box center [254, 220] width 34 height 16
type input "*******"
click at [315, 226] on button "Replace" at bounding box center [304, 224] width 45 height 20
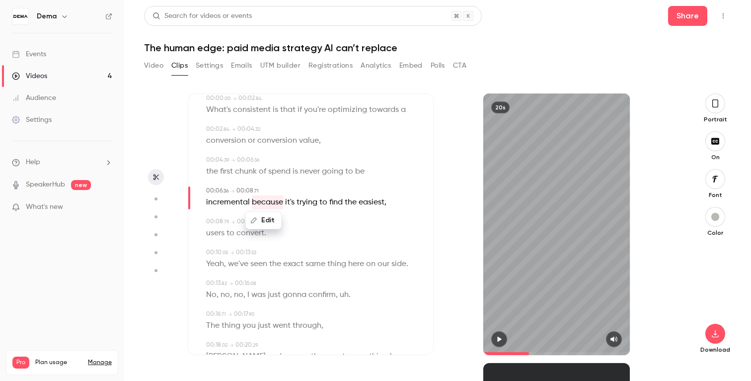
click at [317, 225] on div "00:08 . 79 → 00:09 . 60" at bounding box center [311, 221] width 211 height 9
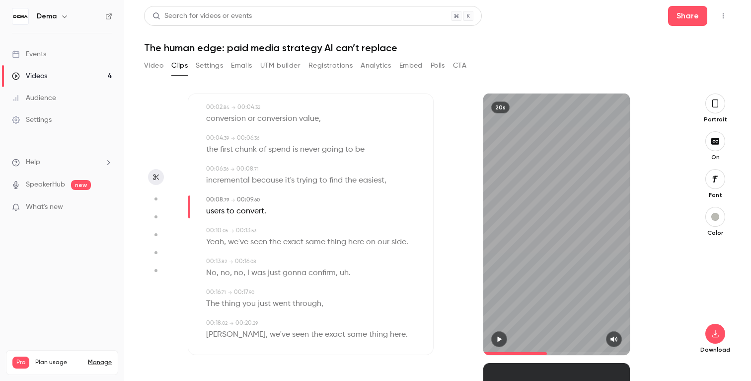
scroll to position [69, 0]
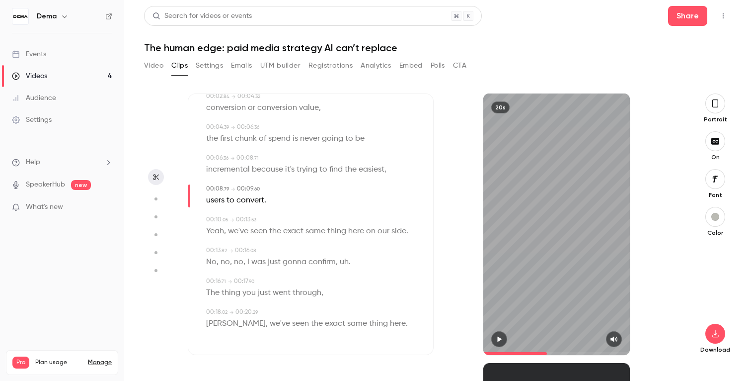
click at [282, 217] on div "00:10 . 05 → 00:13 . 53" at bounding box center [311, 219] width 211 height 9
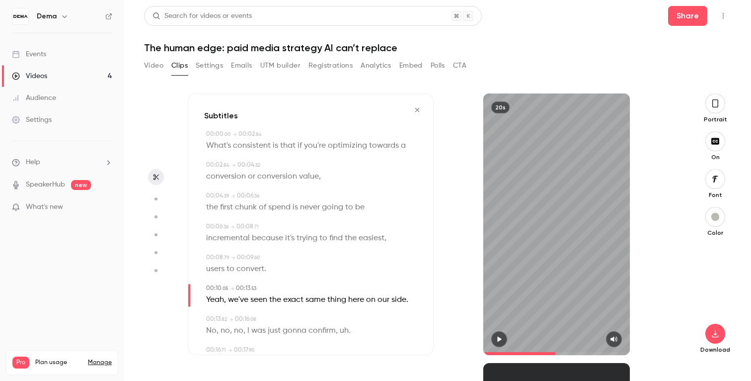
click at [230, 149] on span "What's" at bounding box center [218, 146] width 25 height 14
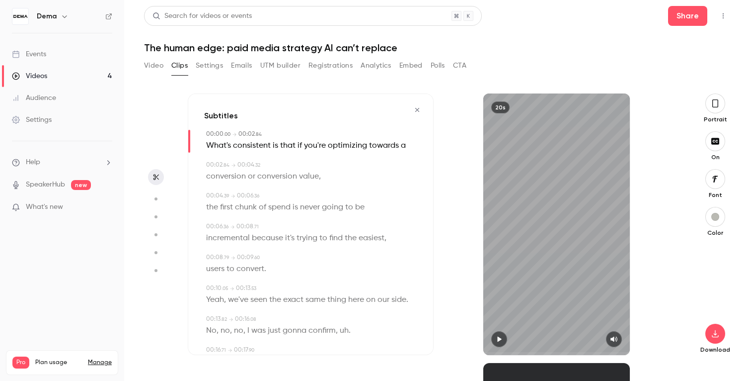
click at [503, 340] on icon "button" at bounding box center [499, 338] width 8 height 7
click at [418, 108] on icon "button" at bounding box center [417, 110] width 4 height 4
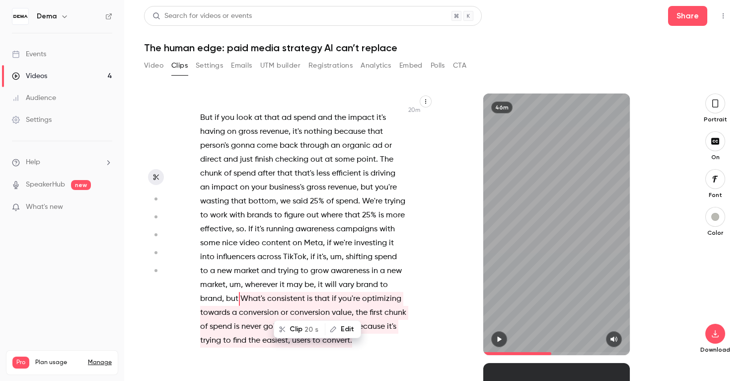
scroll to position [5842, 0]
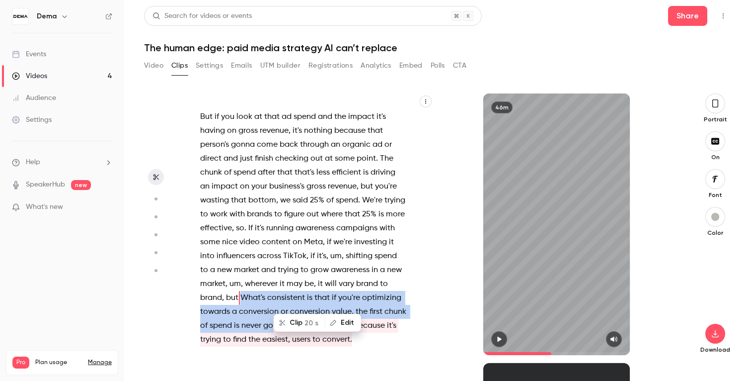
drag, startPoint x: 241, startPoint y: 173, endPoint x: 273, endPoint y: 202, distance: 43.3
click at [273, 202] on p "But if you look at that ad spend and the impact it's having on gross revenue , …" at bounding box center [303, 228] width 206 height 237
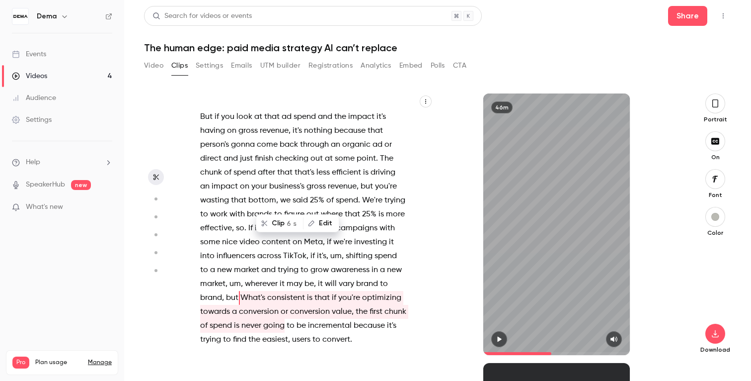
click at [243, 291] on span "What's" at bounding box center [253, 298] width 25 height 14
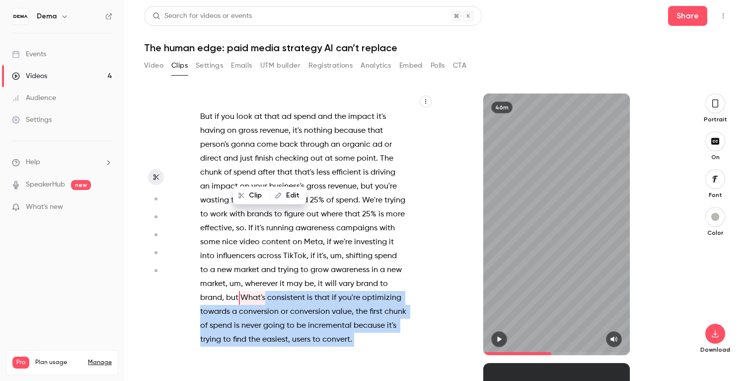
drag, startPoint x: 240, startPoint y: 173, endPoint x: 408, endPoint y: 244, distance: 183.0
click at [408, 244] on div "And then I will try to engage people to like write in the chat like where you'r…" at bounding box center [308, 228] width 241 height 251
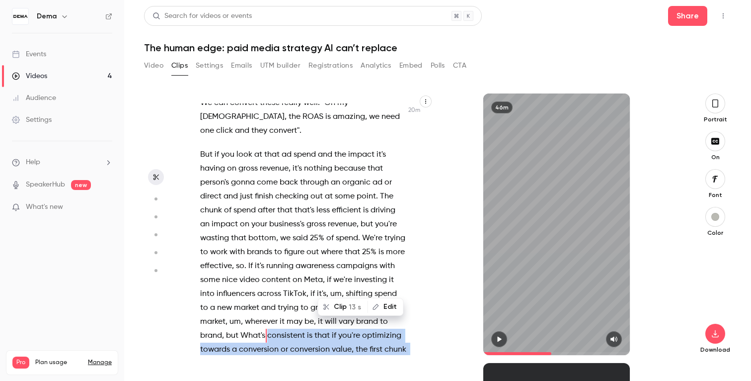
scroll to position [5786, 0]
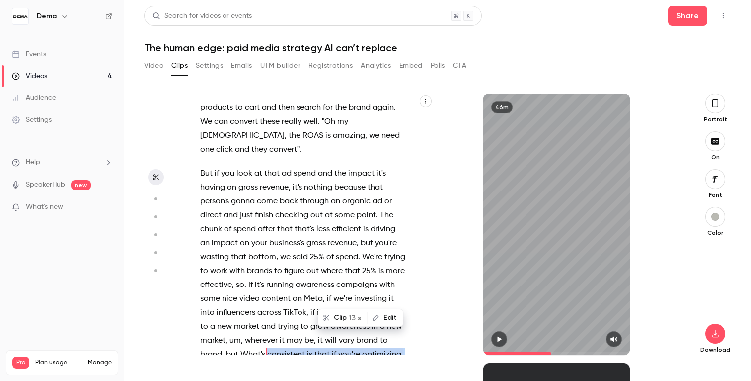
click at [343, 316] on button "Clip 13 s" at bounding box center [343, 318] width 48 height 16
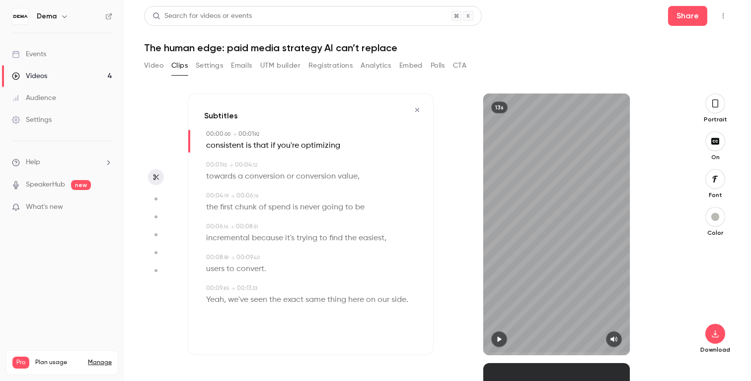
click at [415, 110] on icon "button" at bounding box center [417, 109] width 8 height 7
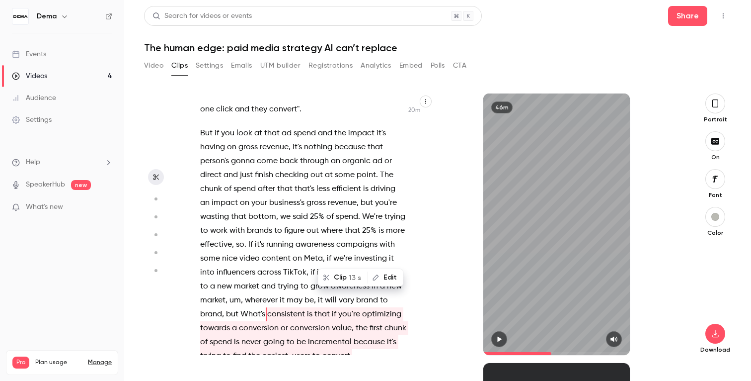
scroll to position [5829, 0]
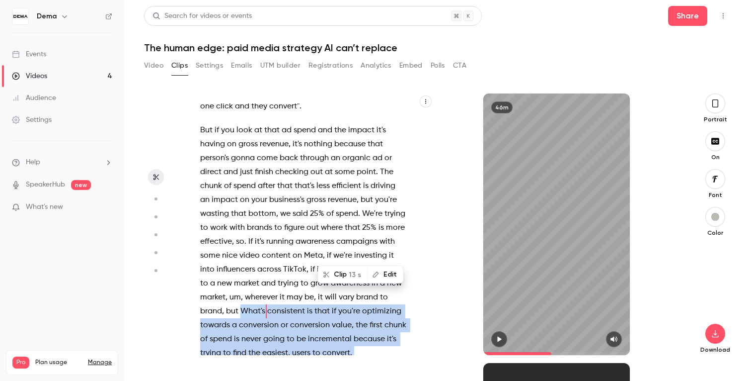
drag, startPoint x: 241, startPoint y: 185, endPoint x: 377, endPoint y: 245, distance: 148.2
click at [377, 245] on div "And then I will try to engage people to like write in the chat like where you'r…" at bounding box center [308, 228] width 241 height 251
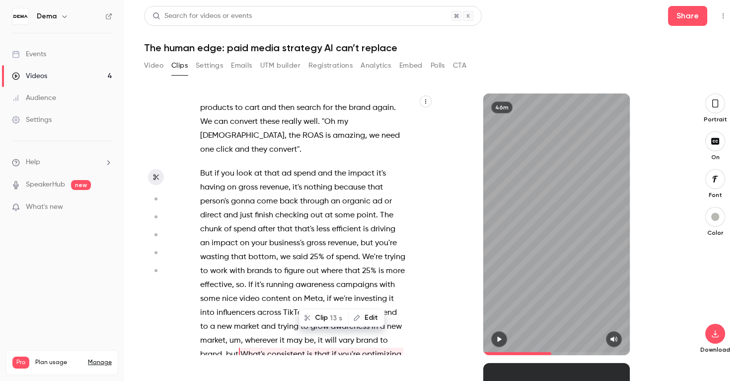
click at [251, 347] on span "What's" at bounding box center [253, 354] width 25 height 14
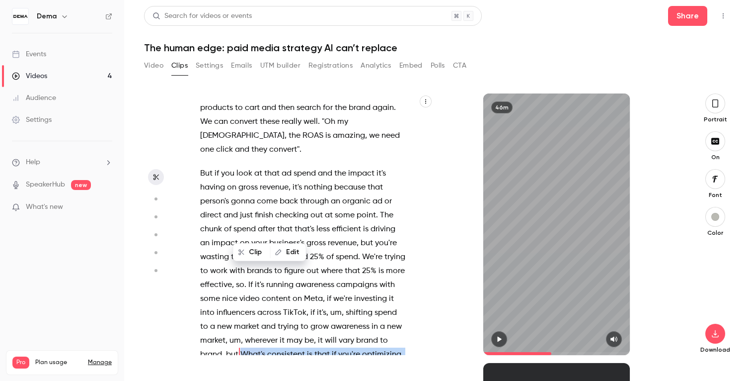
drag, startPoint x: 241, startPoint y: 229, endPoint x: 403, endPoint y: 291, distance: 173.8
click at [403, 291] on div "And then I will try to engage people to like write in the chat like where you'r…" at bounding box center [308, 228] width 241 height 251
click at [351, 321] on span "13 s" at bounding box center [355, 318] width 12 height 10
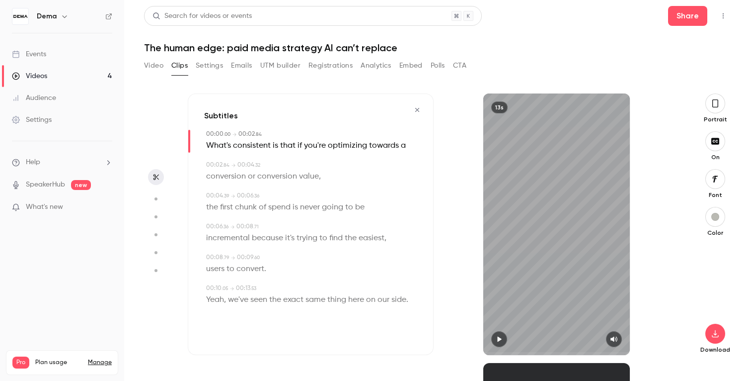
click at [501, 342] on button "button" at bounding box center [499, 339] width 16 height 16
click at [416, 111] on icon "button" at bounding box center [417, 110] width 4 height 4
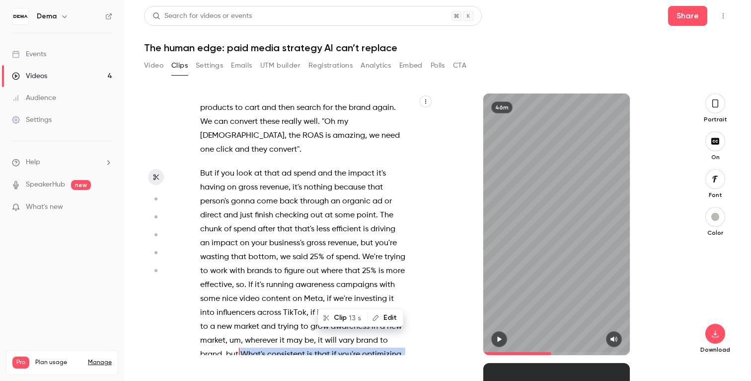
drag, startPoint x: 241, startPoint y: 230, endPoint x: 335, endPoint y: 254, distance: 97.5
click at [335, 254] on p "But if you look at that ad spend and the impact it's having on gross revenue , …" at bounding box center [303, 284] width 206 height 237
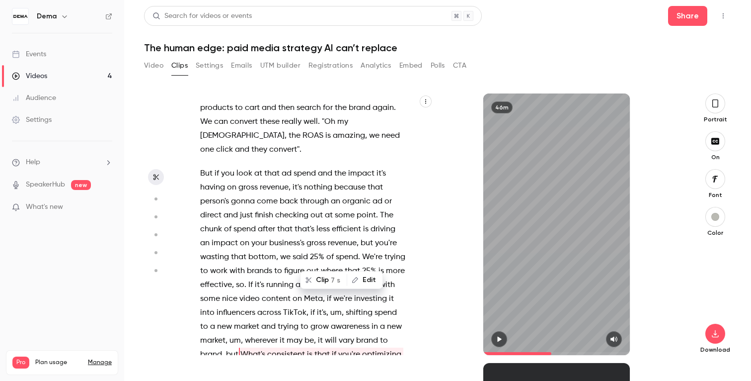
click at [236, 347] on span "but" at bounding box center [232, 354] width 12 height 14
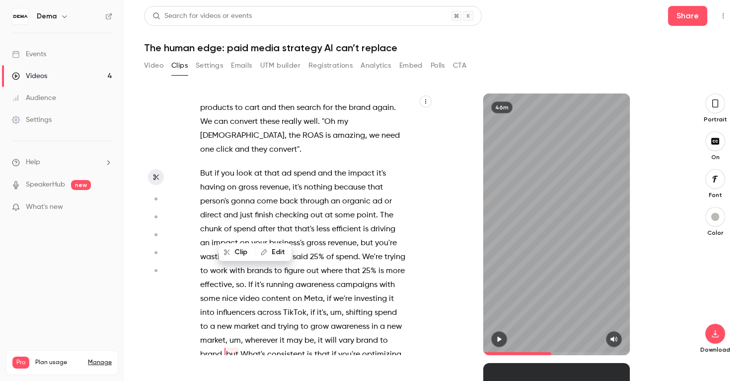
click at [241, 347] on span "What's" at bounding box center [253, 354] width 25 height 14
drag, startPoint x: 241, startPoint y: 231, endPoint x: 354, endPoint y: 274, distance: 120.8
click at [354, 274] on p "But if you look at that ad spend and the impact it's having on gross revenue , …" at bounding box center [303, 284] width 206 height 237
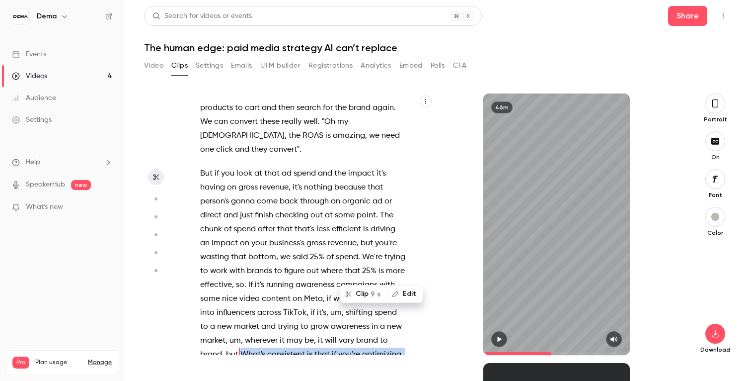
click at [366, 295] on button "Clip 9 s" at bounding box center [364, 294] width 46 height 16
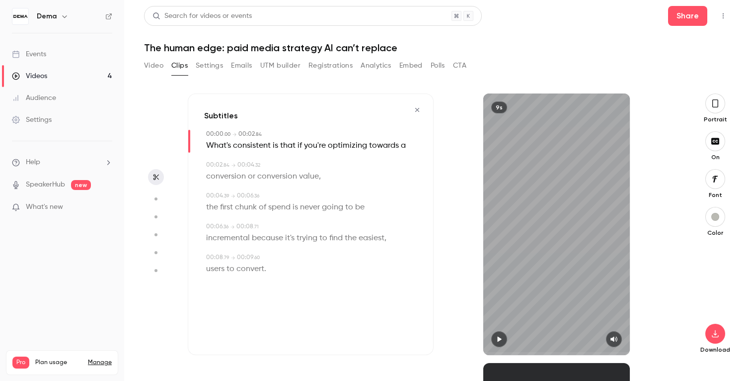
click at [498, 343] on button "button" at bounding box center [499, 339] width 16 height 16
click at [719, 336] on icon "button" at bounding box center [716, 333] width 12 height 8
type input "***"
